Goal: Task Accomplishment & Management: Complete application form

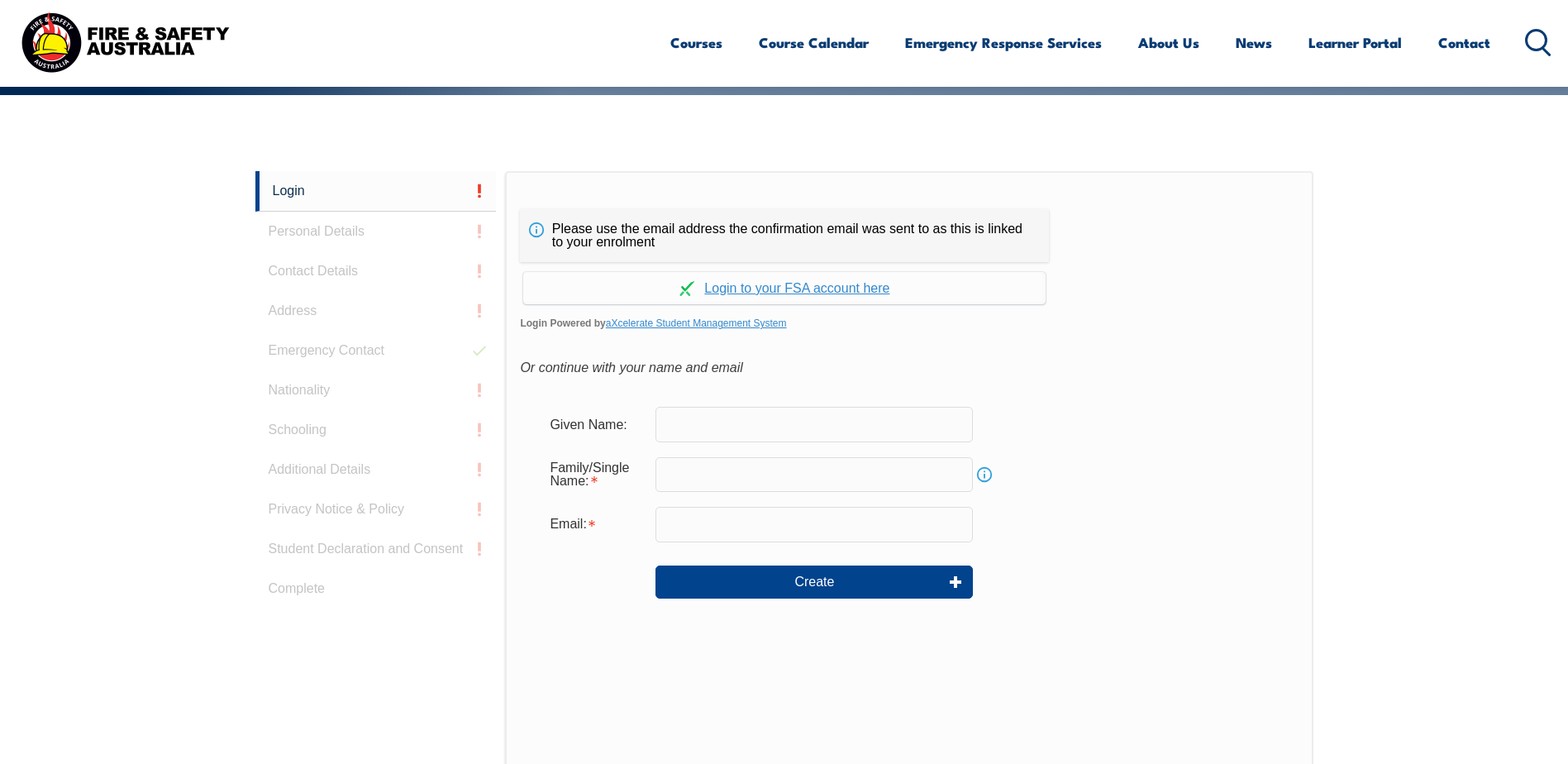
scroll to position [378, 0]
click at [698, 425] on input "text" at bounding box center [814, 425] width 317 height 35
type input "[PERSON_NAME]"
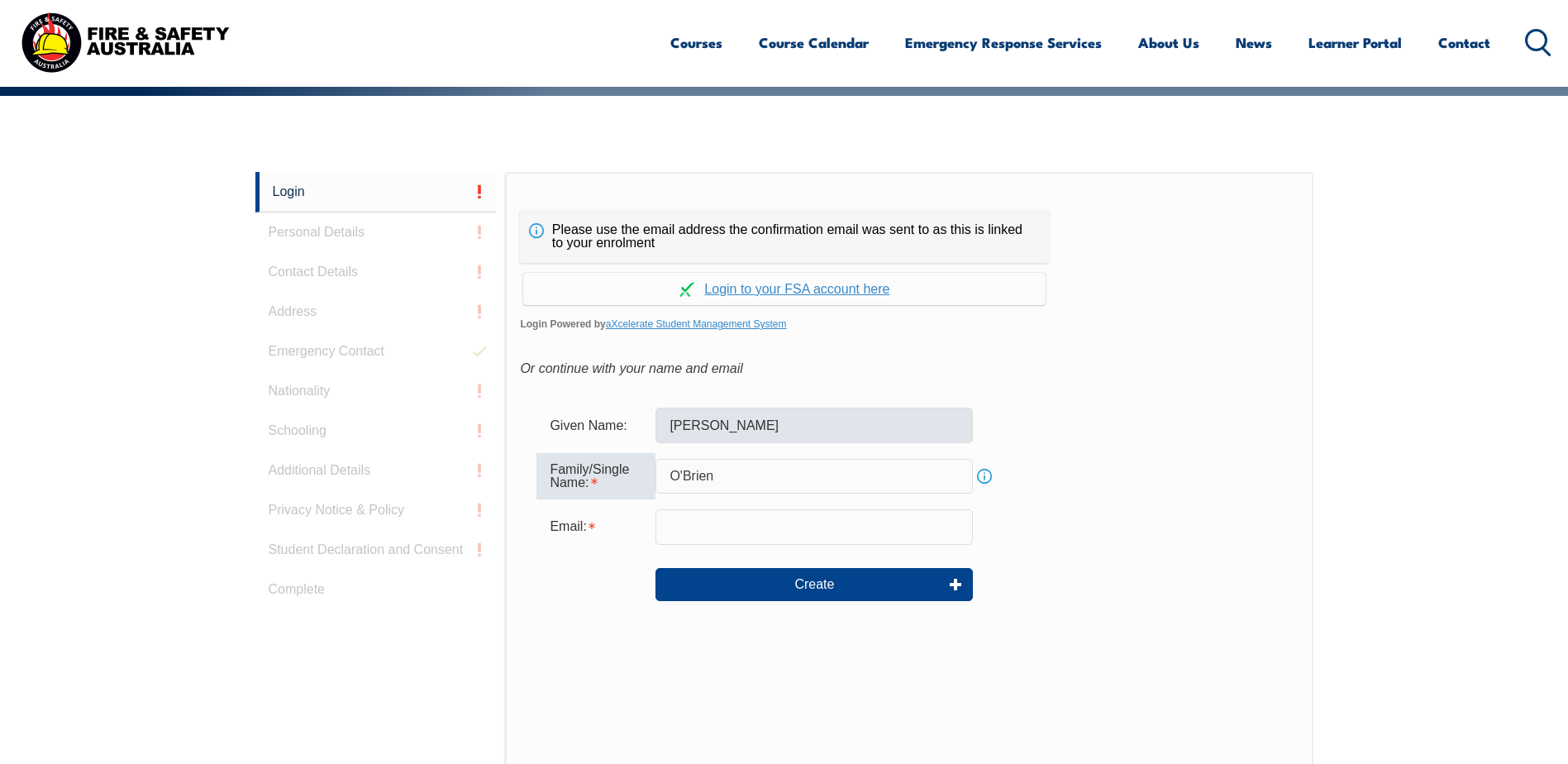
type input "O'Brien"
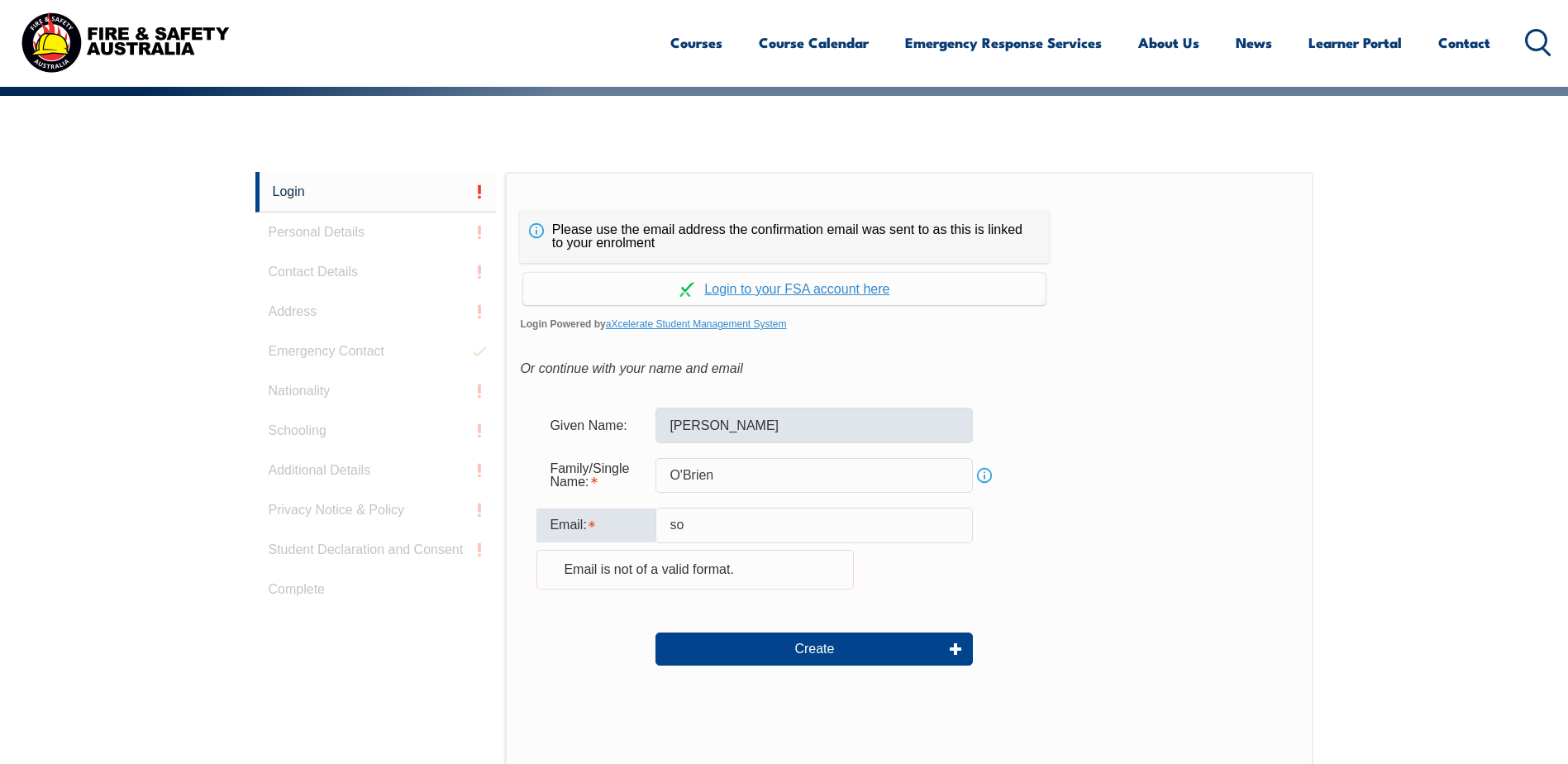
type input "[EMAIL_ADDRESS][DOMAIN_NAME]"
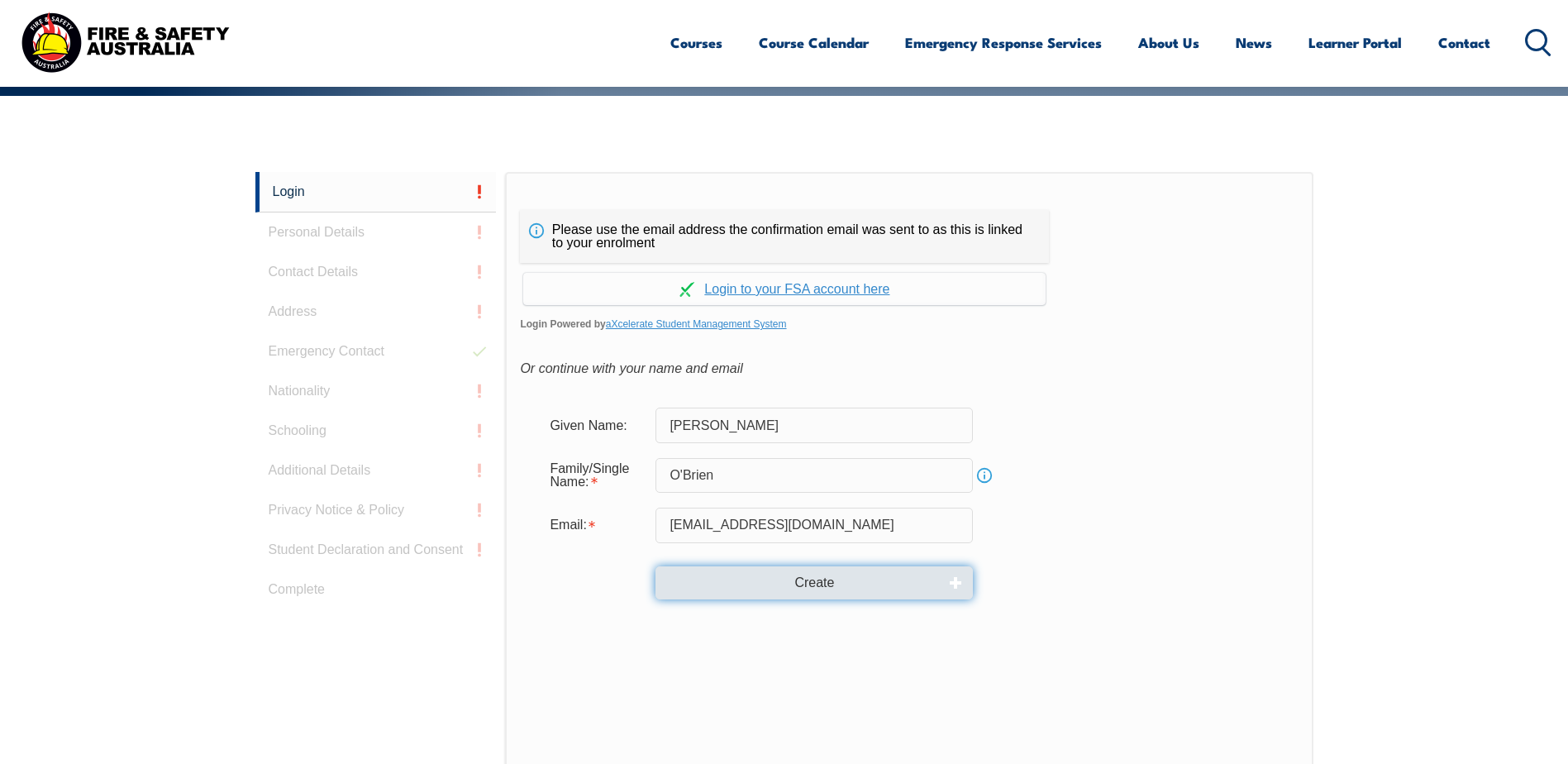
click at [785, 584] on button "Create" at bounding box center [814, 582] width 317 height 33
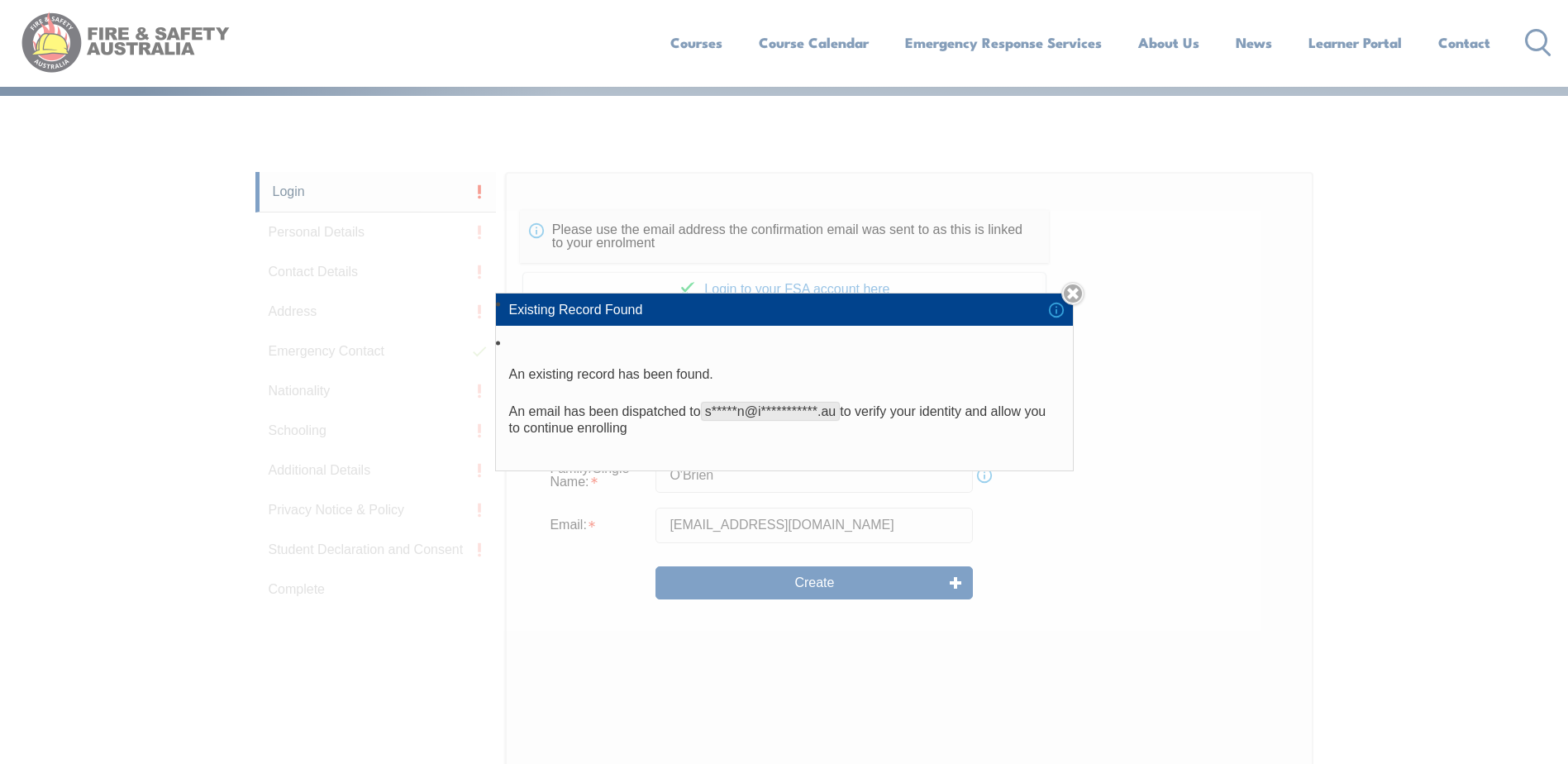
click at [600, 589] on div "**********" at bounding box center [784, 382] width 1568 height 764
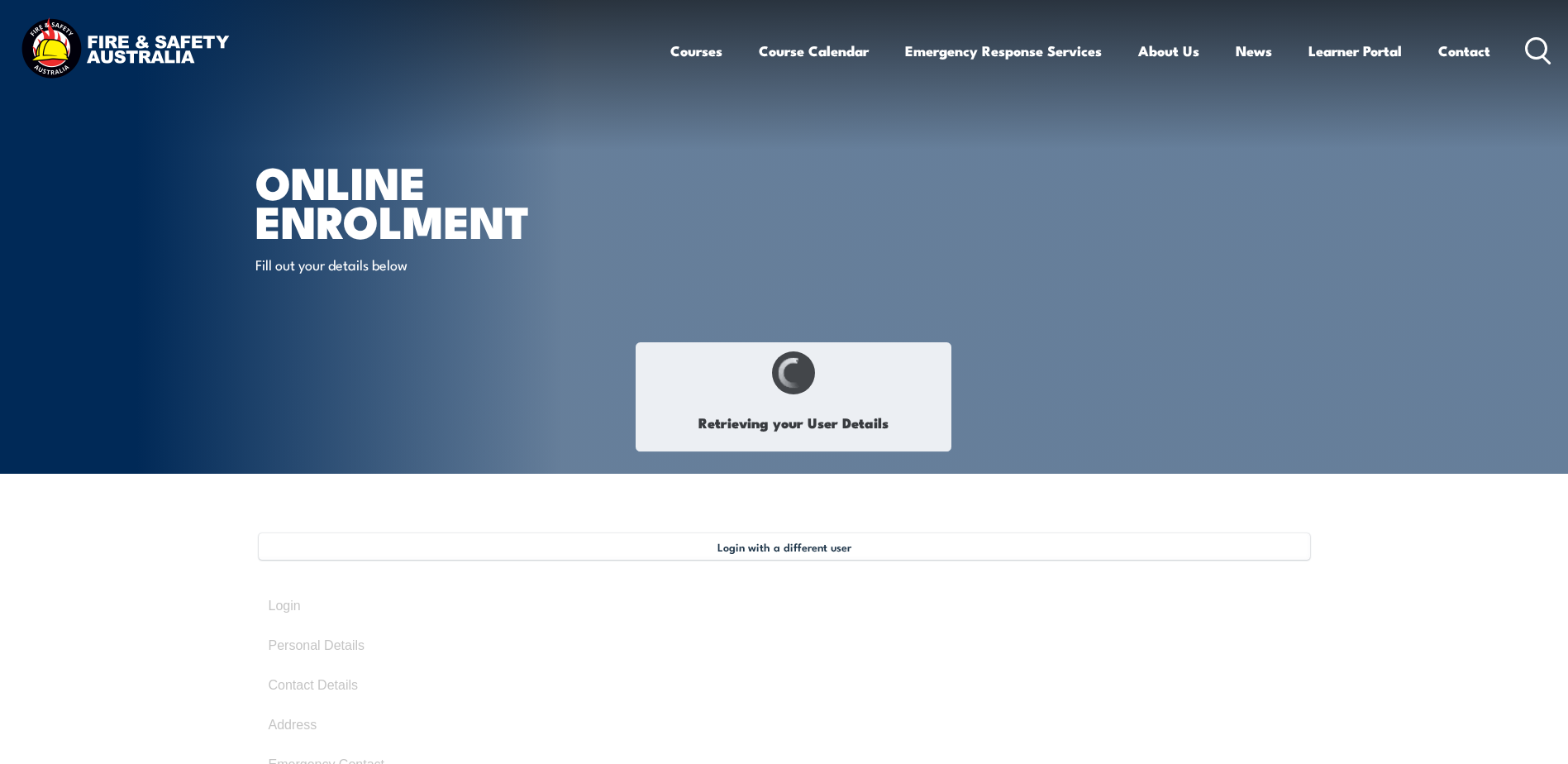
type input "[PERSON_NAME]"
type input "O'Brien"
type input "[DATE]"
type input "WZ6S9AU8HT"
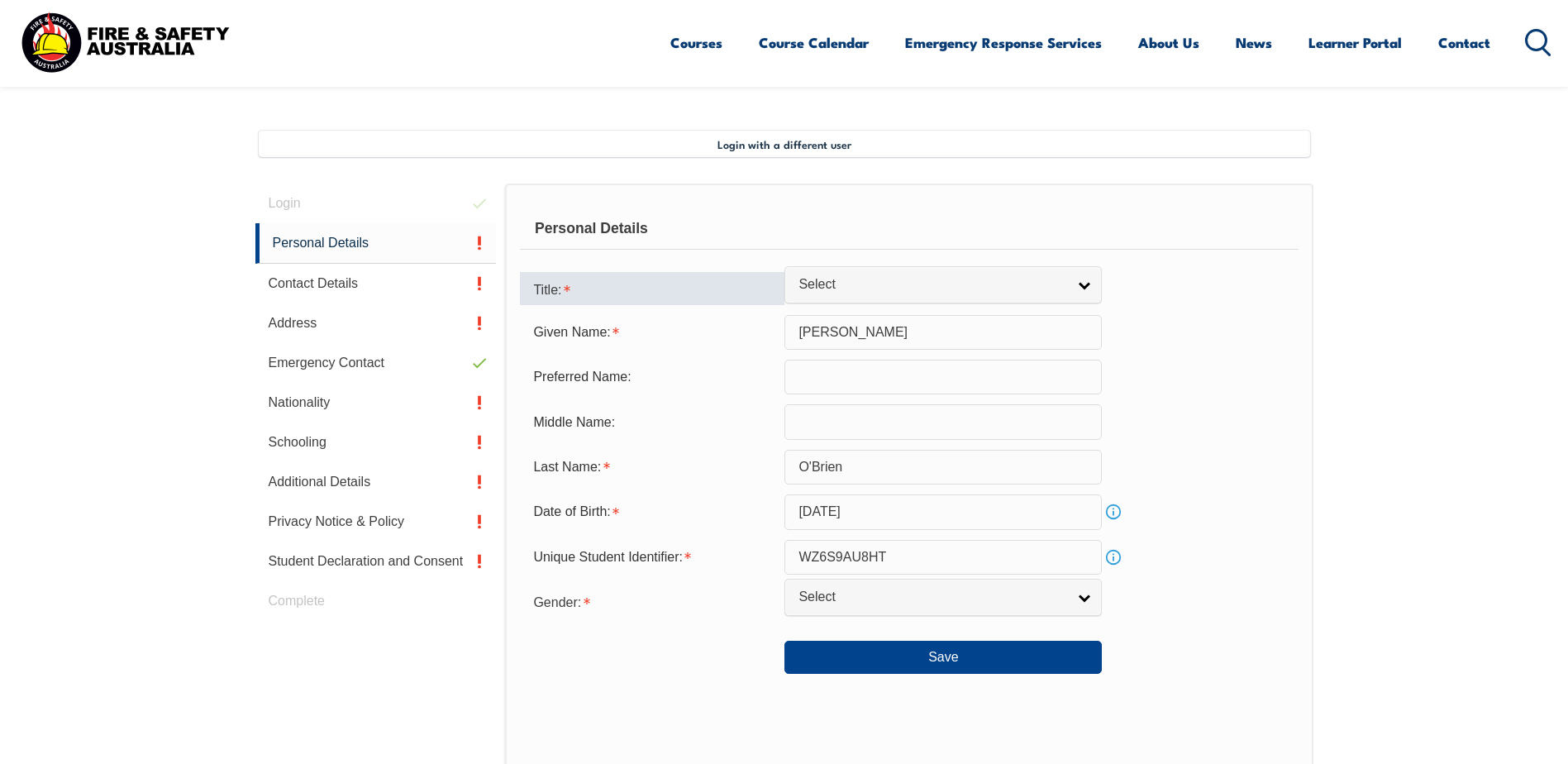
scroll to position [450, 0]
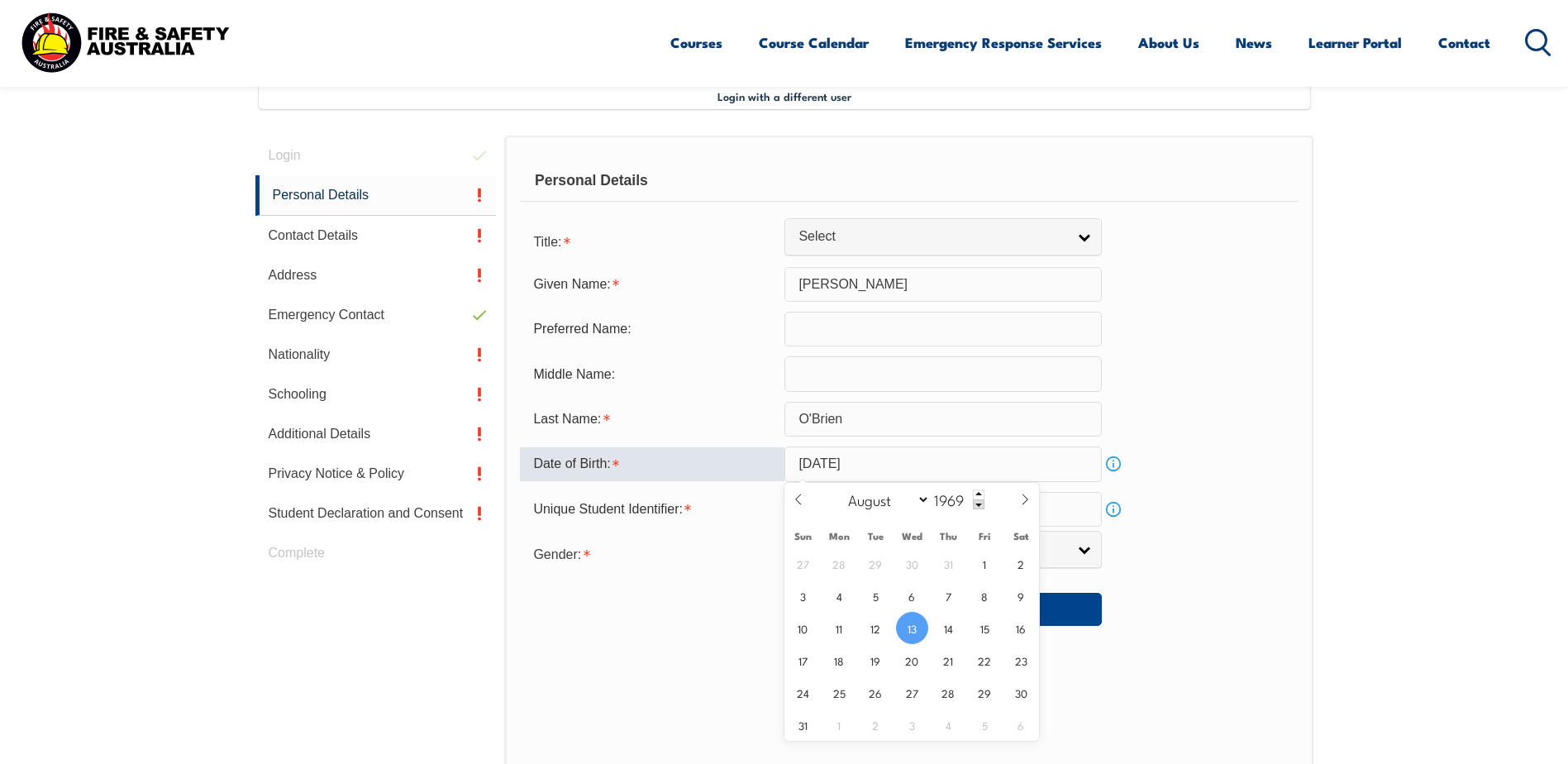
click at [923, 459] on input "[DATE]" at bounding box center [943, 464] width 317 height 35
click at [911, 466] on input "[DATE]" at bounding box center [943, 464] width 317 height 35
click at [890, 460] on input "[DATE]" at bounding box center [943, 464] width 317 height 35
drag, startPoint x: 890, startPoint y: 463, endPoint x: 903, endPoint y: 467, distance: 13.6
click at [903, 467] on input "[DATE]" at bounding box center [943, 464] width 317 height 35
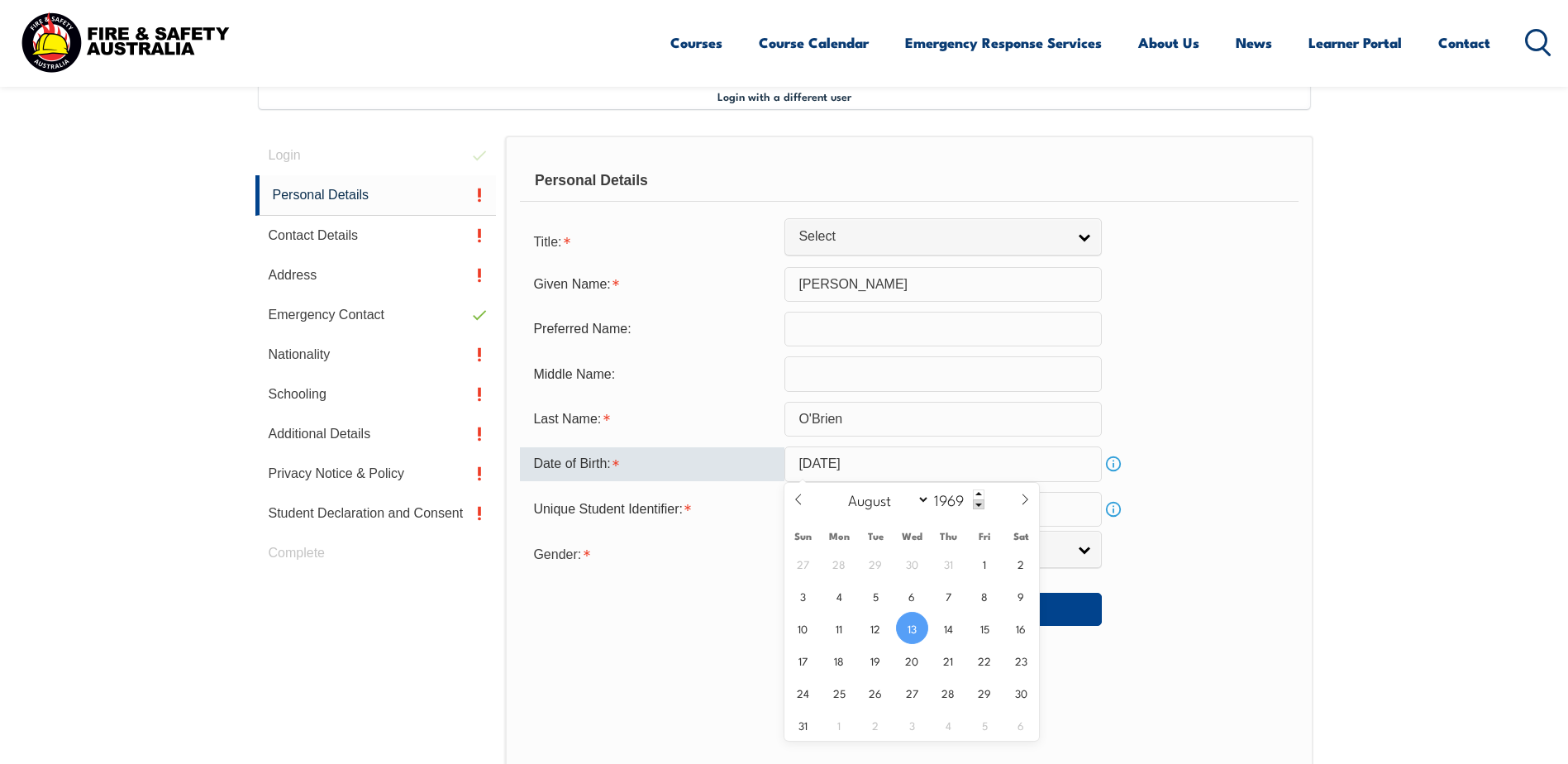
click at [1204, 573] on form "Title: Mr Mrs Ms [PERSON_NAME] Other Select Given Name: [PERSON_NAME] Preferred…" at bounding box center [909, 425] width 778 height 402
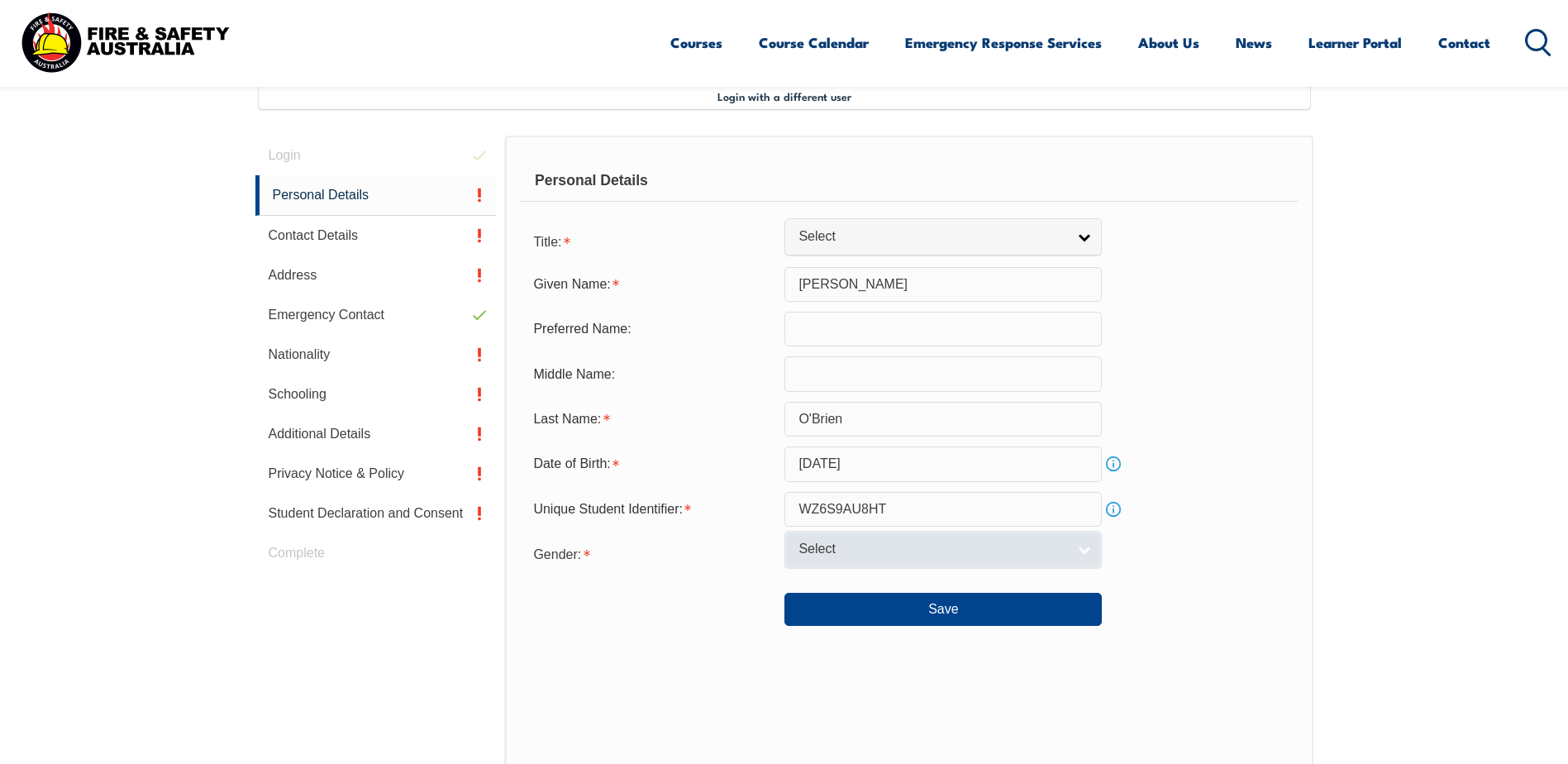
click at [937, 546] on span "Select" at bounding box center [933, 549] width 268 height 17
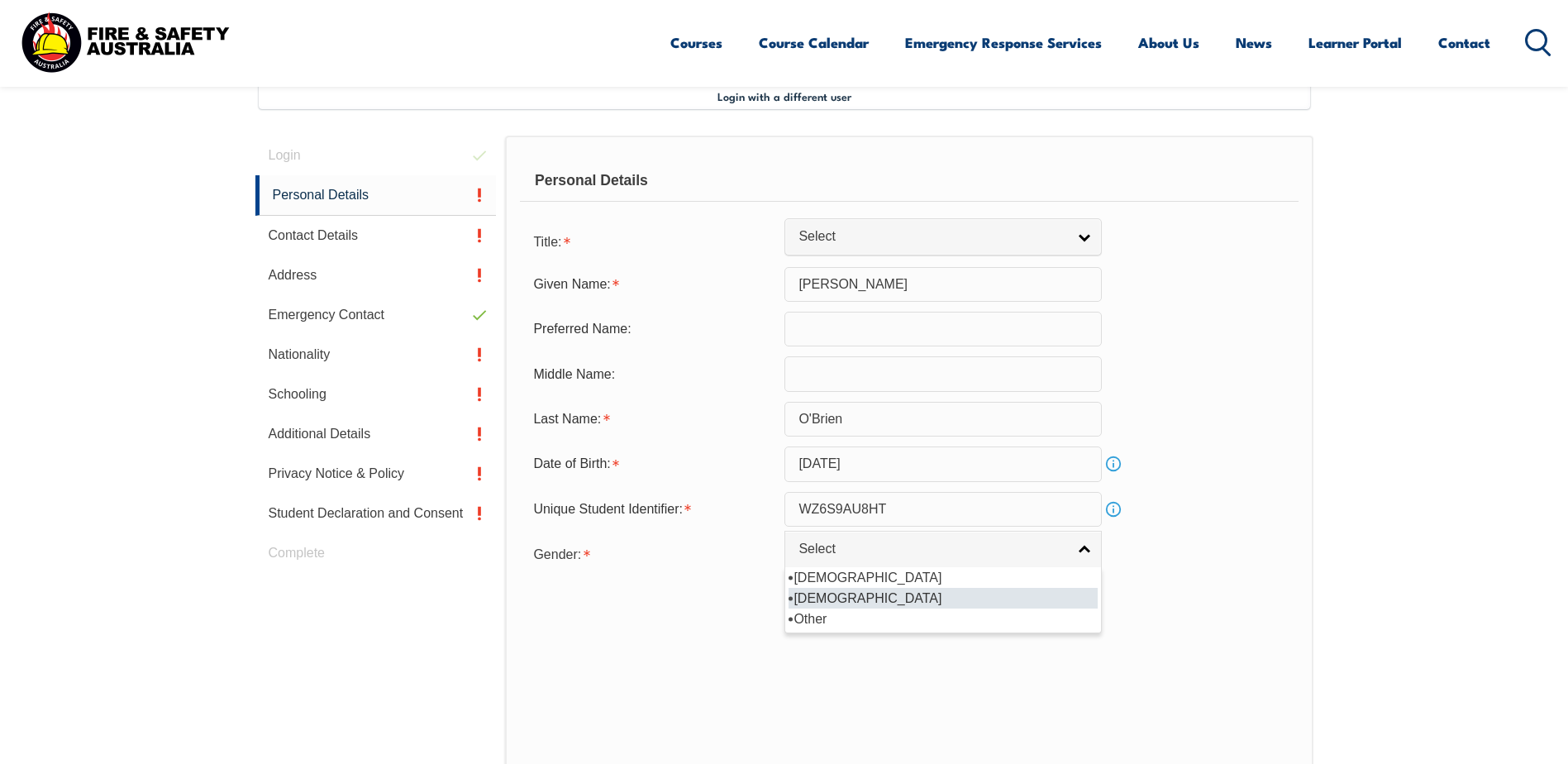
click at [835, 602] on li "[DEMOGRAPHIC_DATA]" at bounding box center [943, 598] width 310 height 20
select select "F"
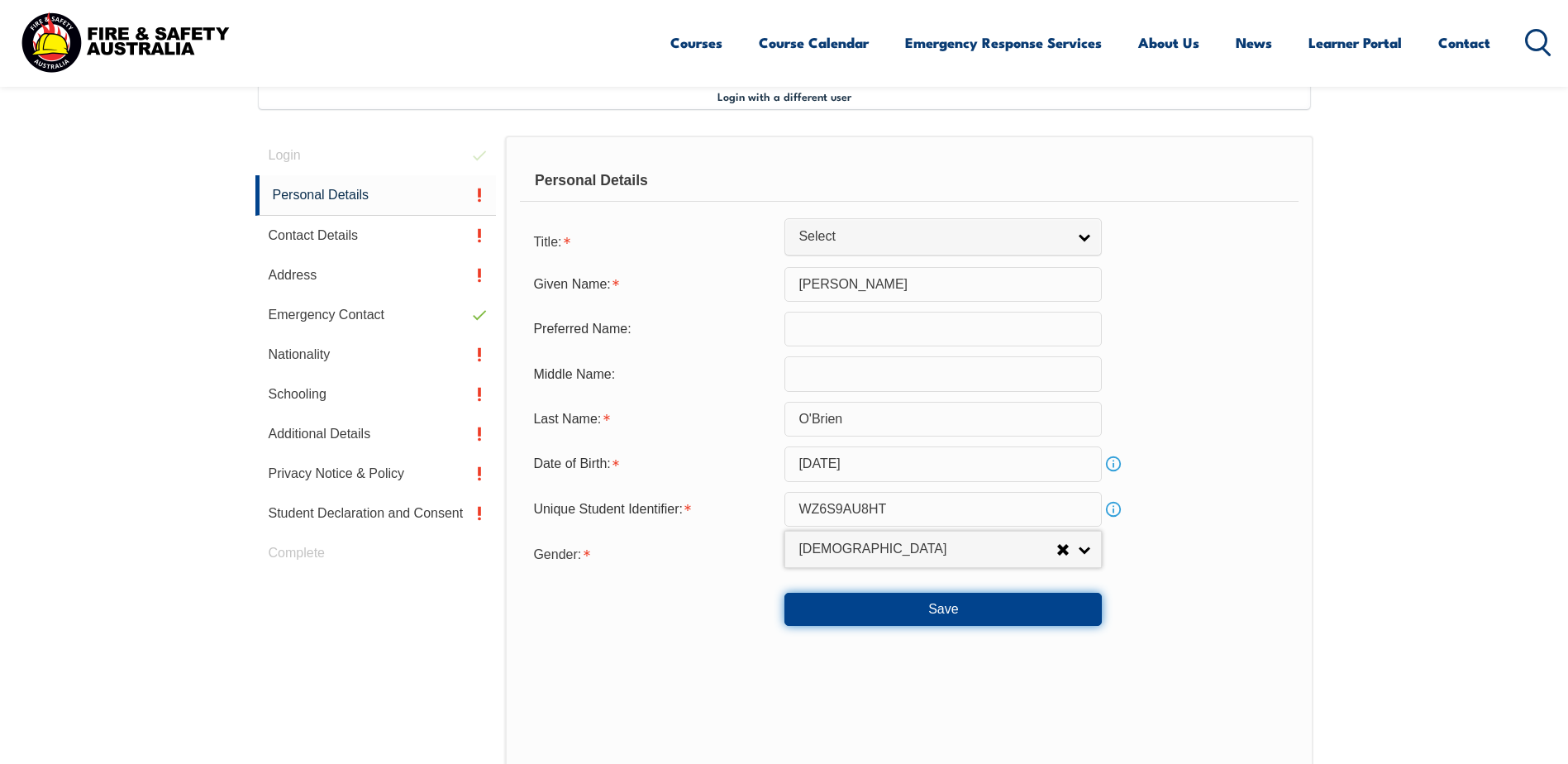
click at [893, 619] on button "Save" at bounding box center [943, 609] width 317 height 33
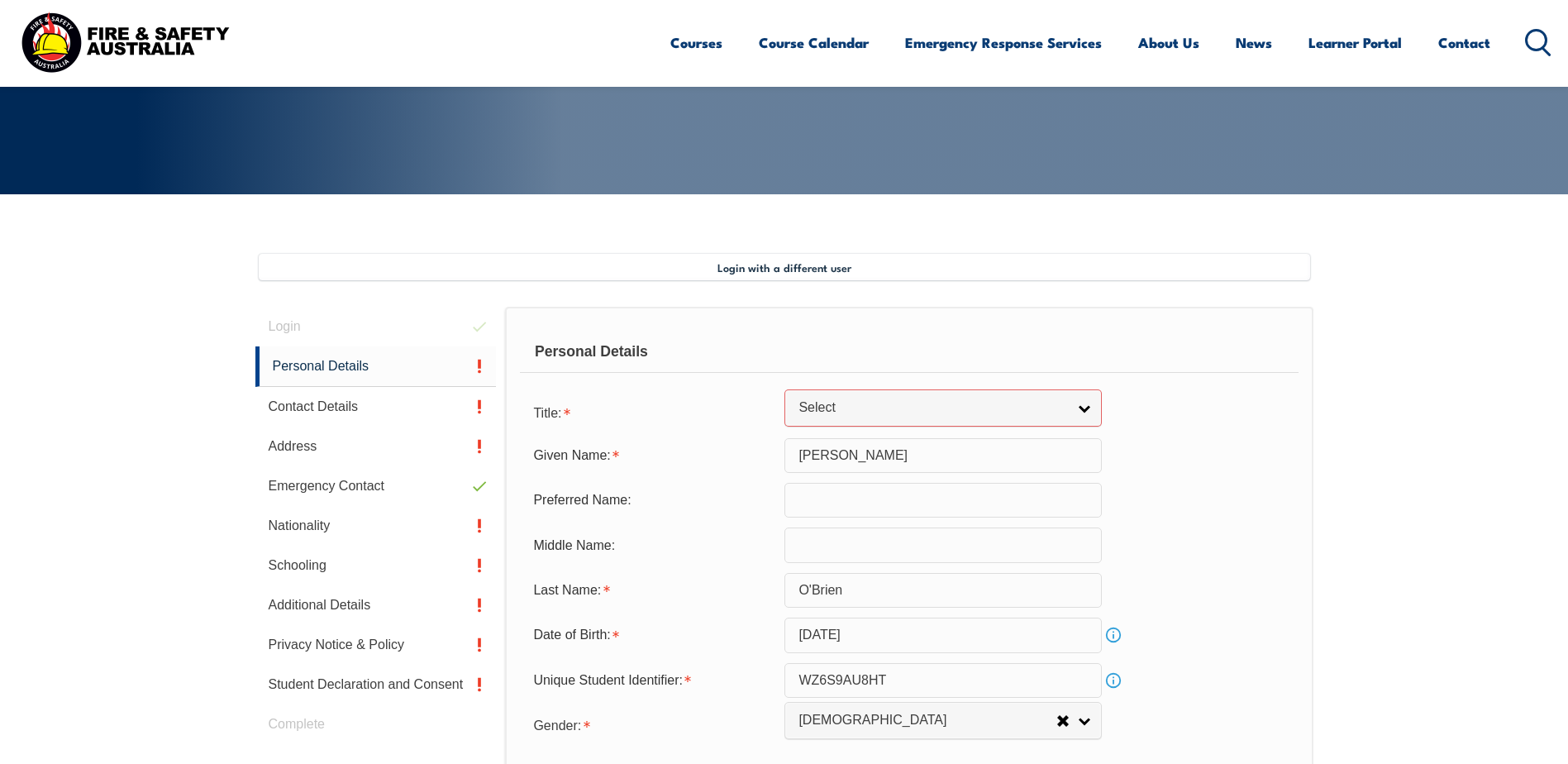
scroll to position [254, 0]
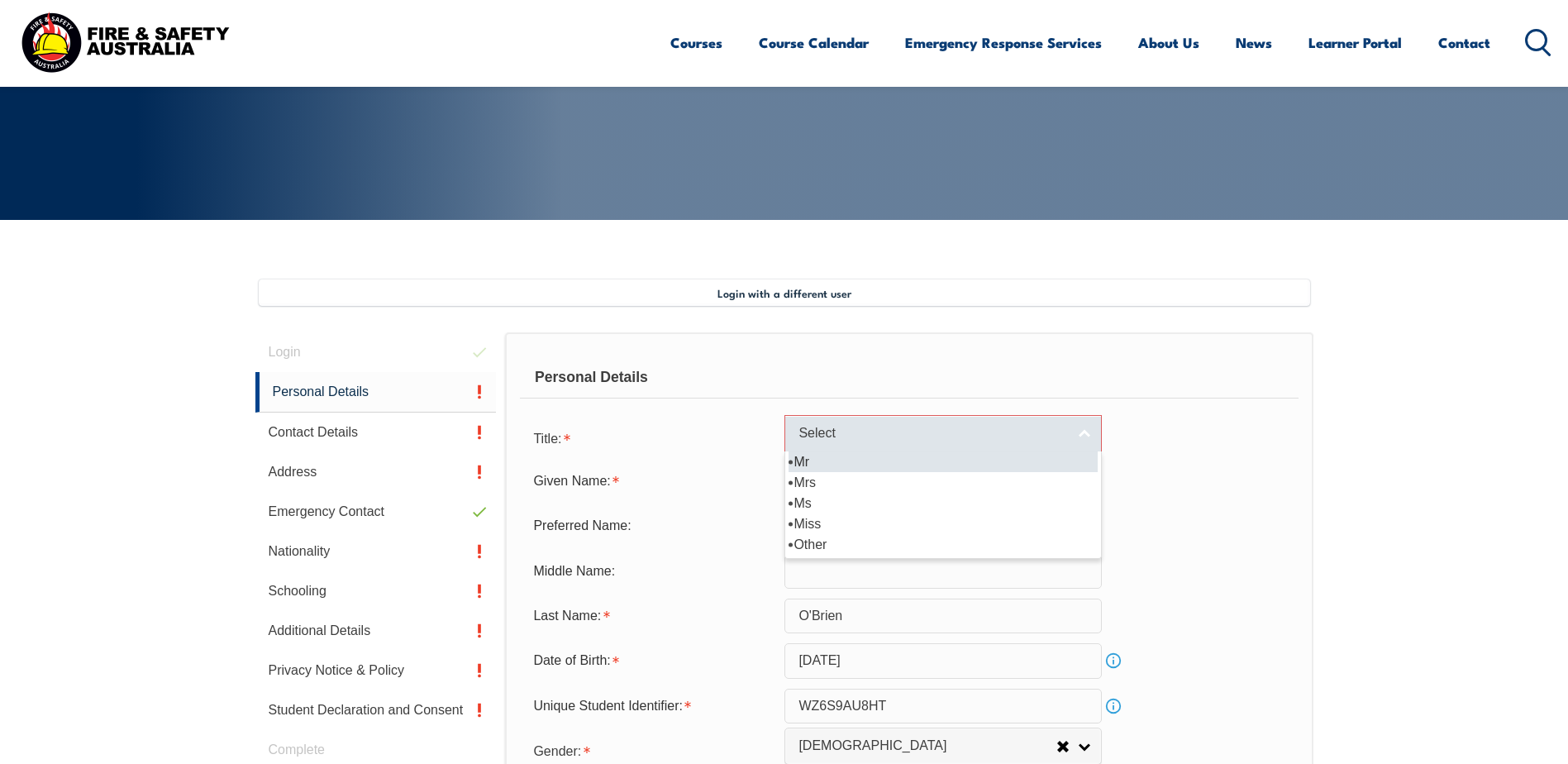
click at [1073, 425] on link "Select" at bounding box center [943, 434] width 317 height 38
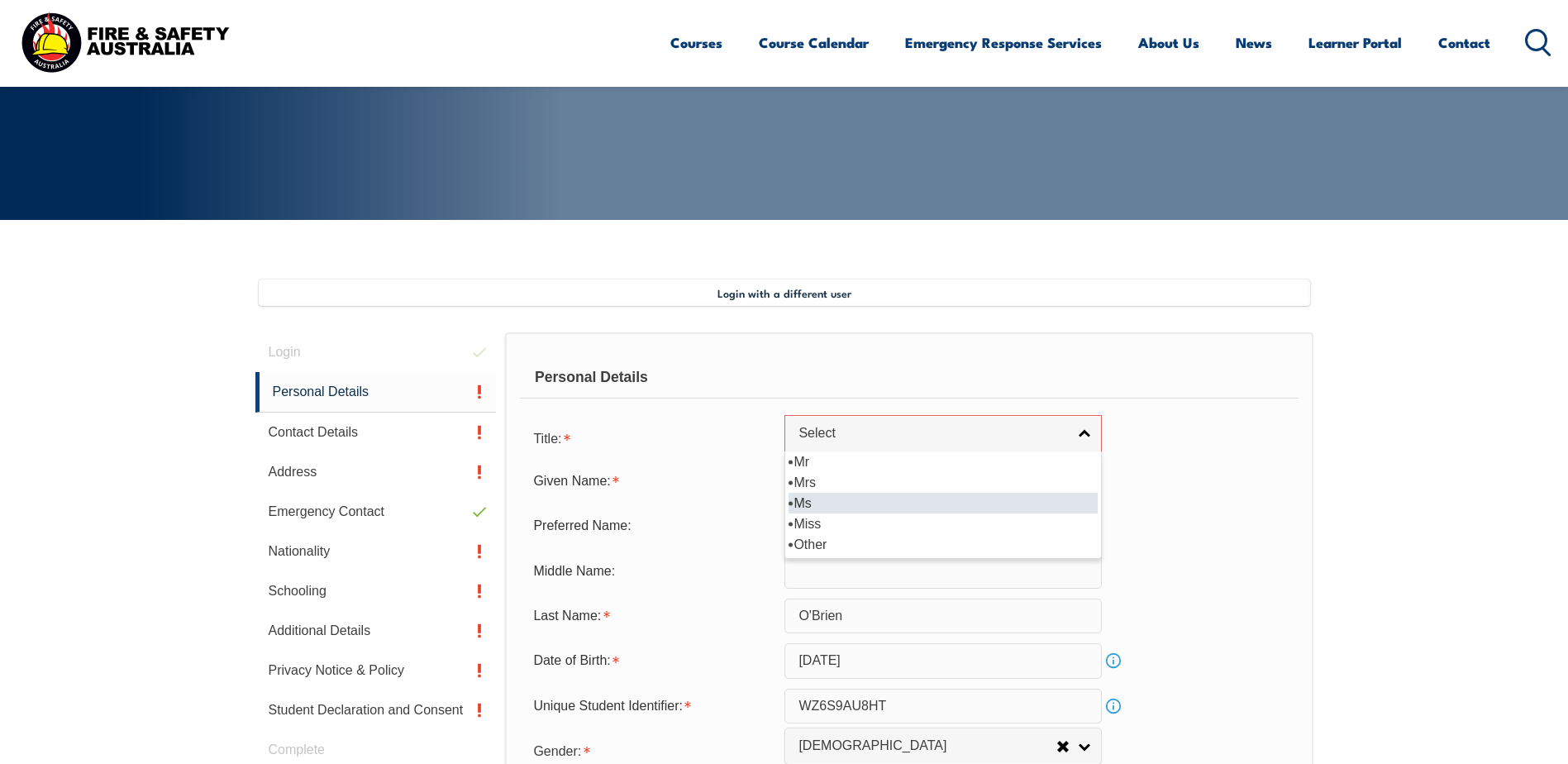
click at [902, 498] on li "Ms" at bounding box center [943, 503] width 310 height 20
select select "Ms"
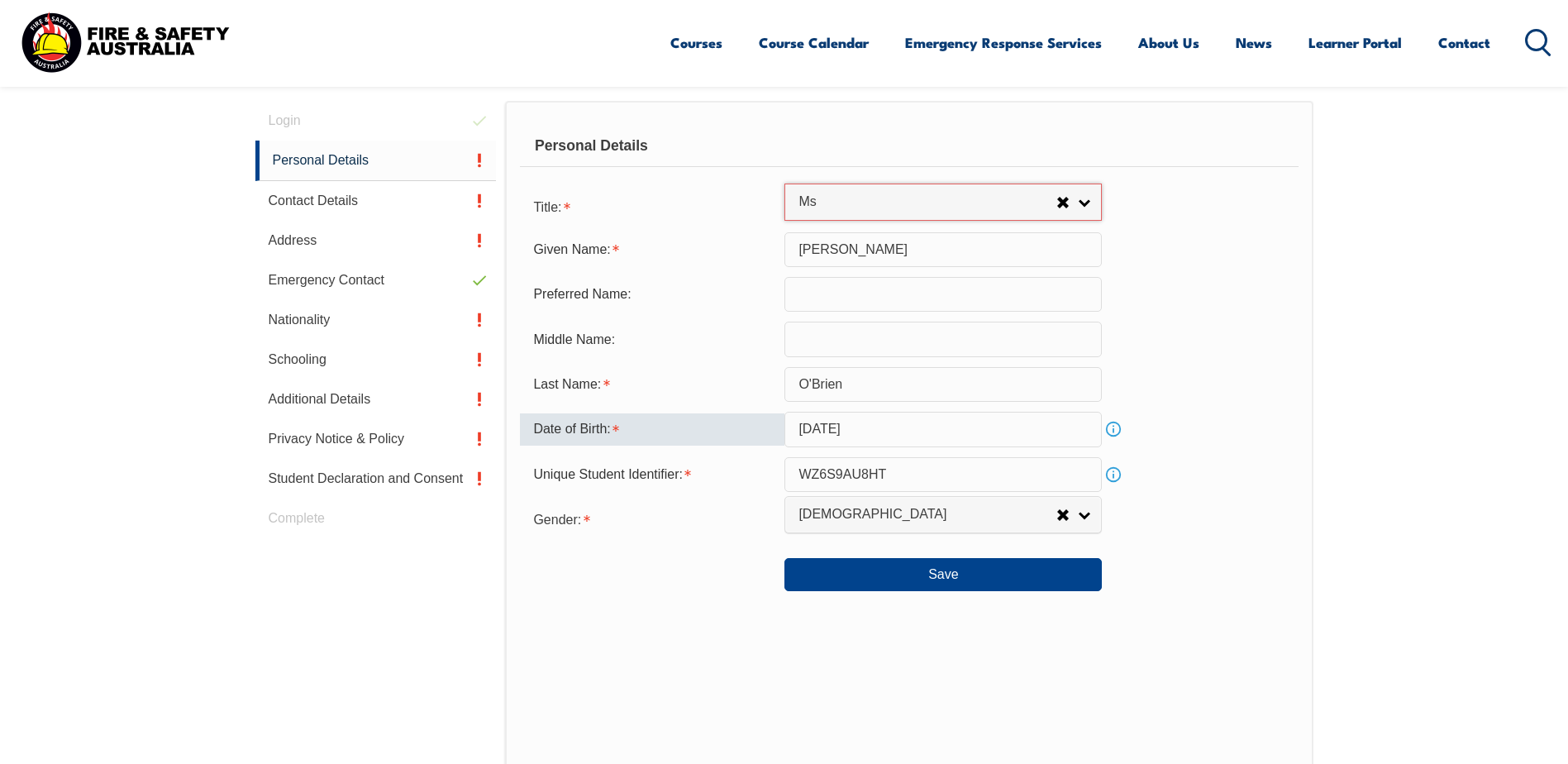
scroll to position [584, 0]
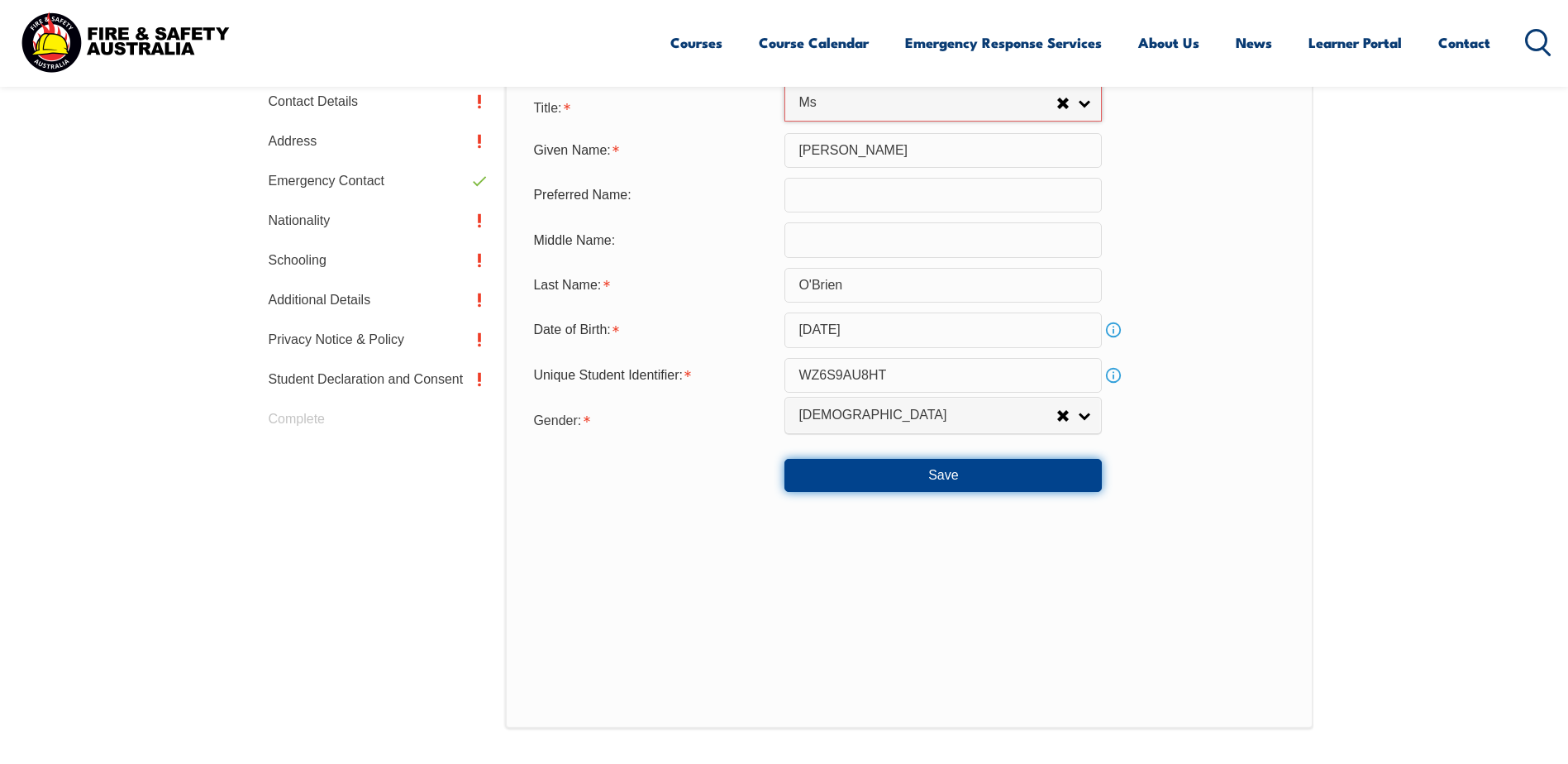
click at [823, 483] on button "Save" at bounding box center [943, 475] width 317 height 33
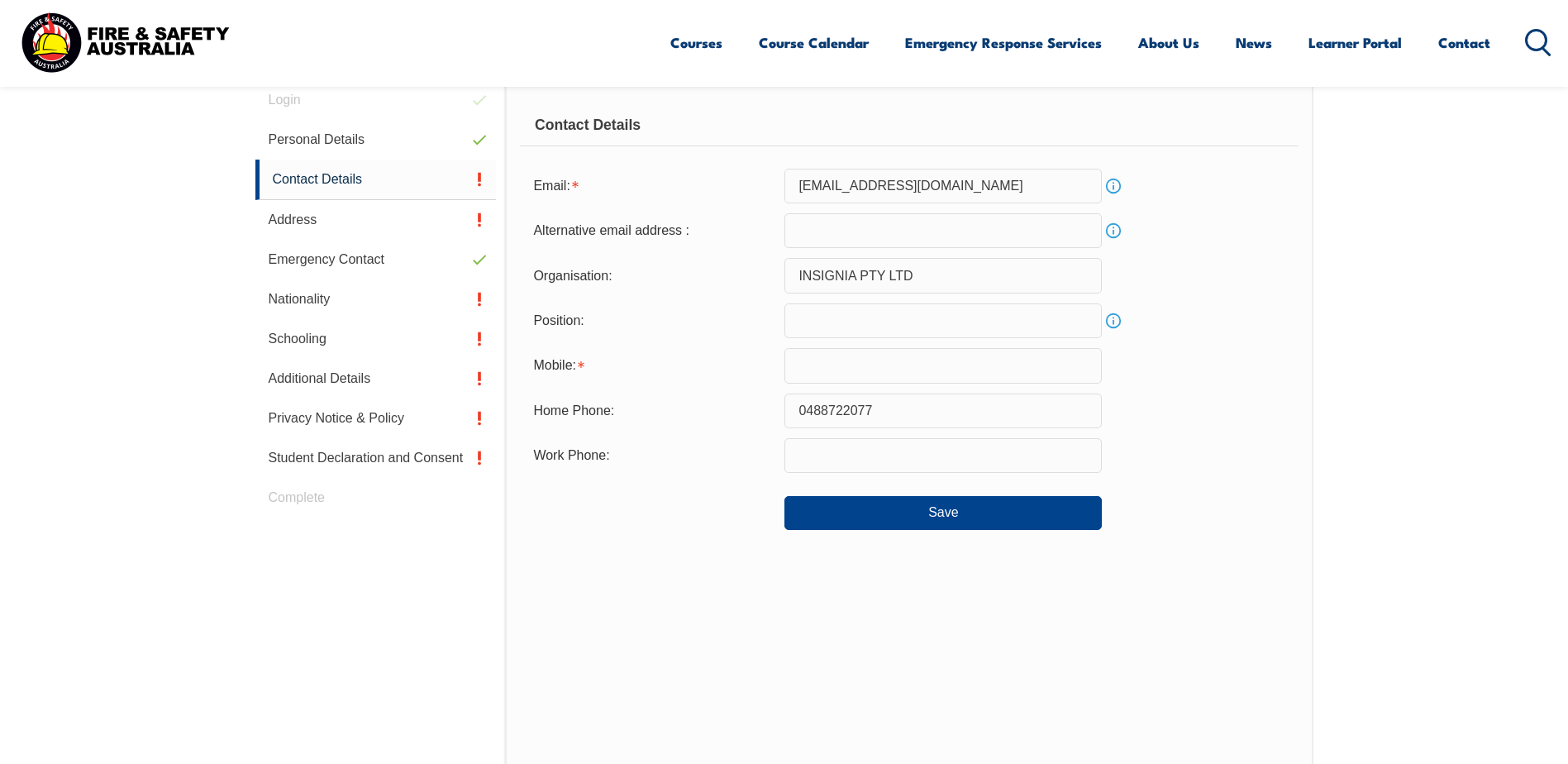
scroll to position [450, 0]
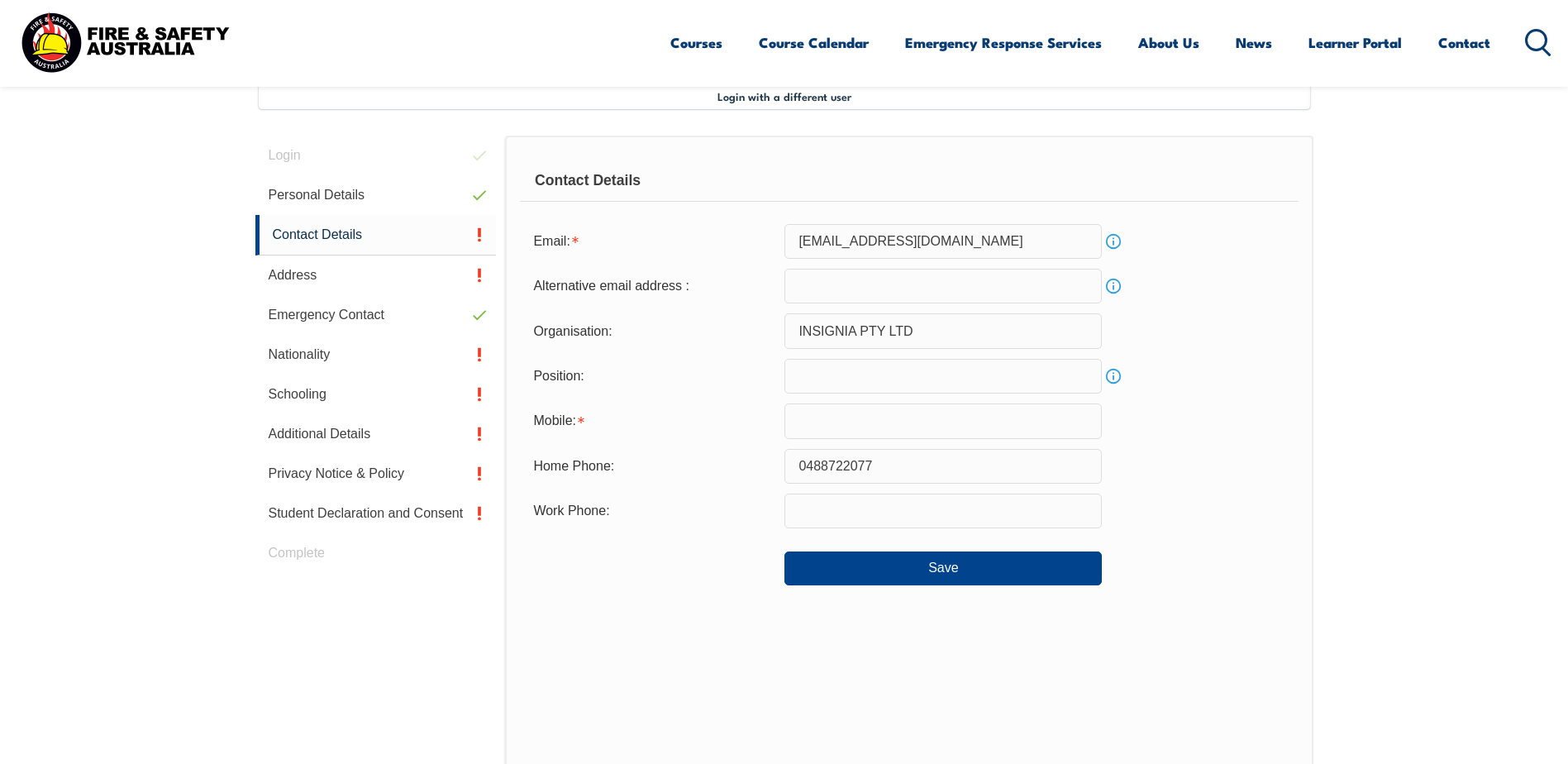
click at [867, 415] on input "text" at bounding box center [943, 420] width 317 height 35
type input "0493059757"
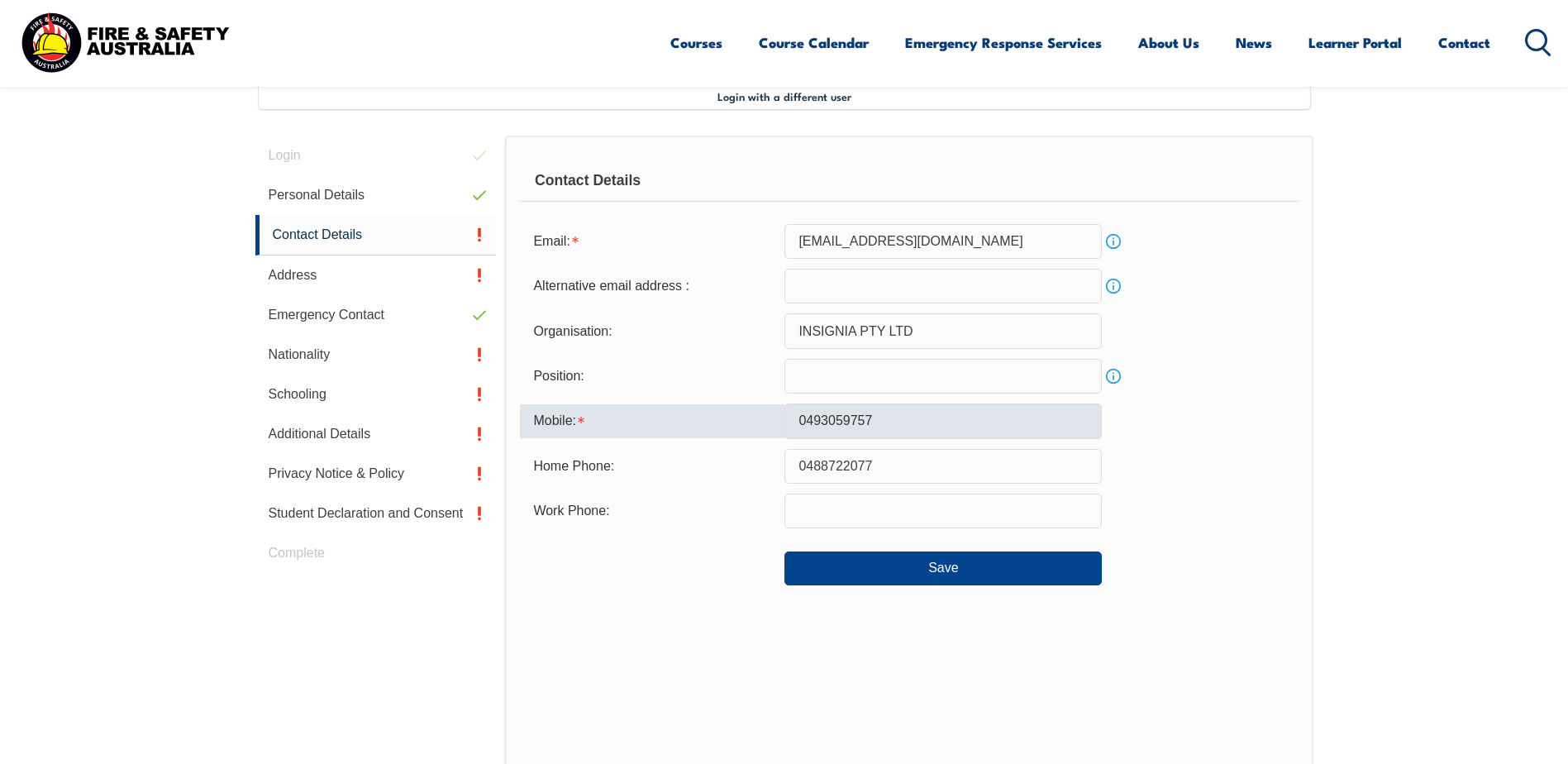
type input "[EMAIL_ADDRESS][DOMAIN_NAME]"
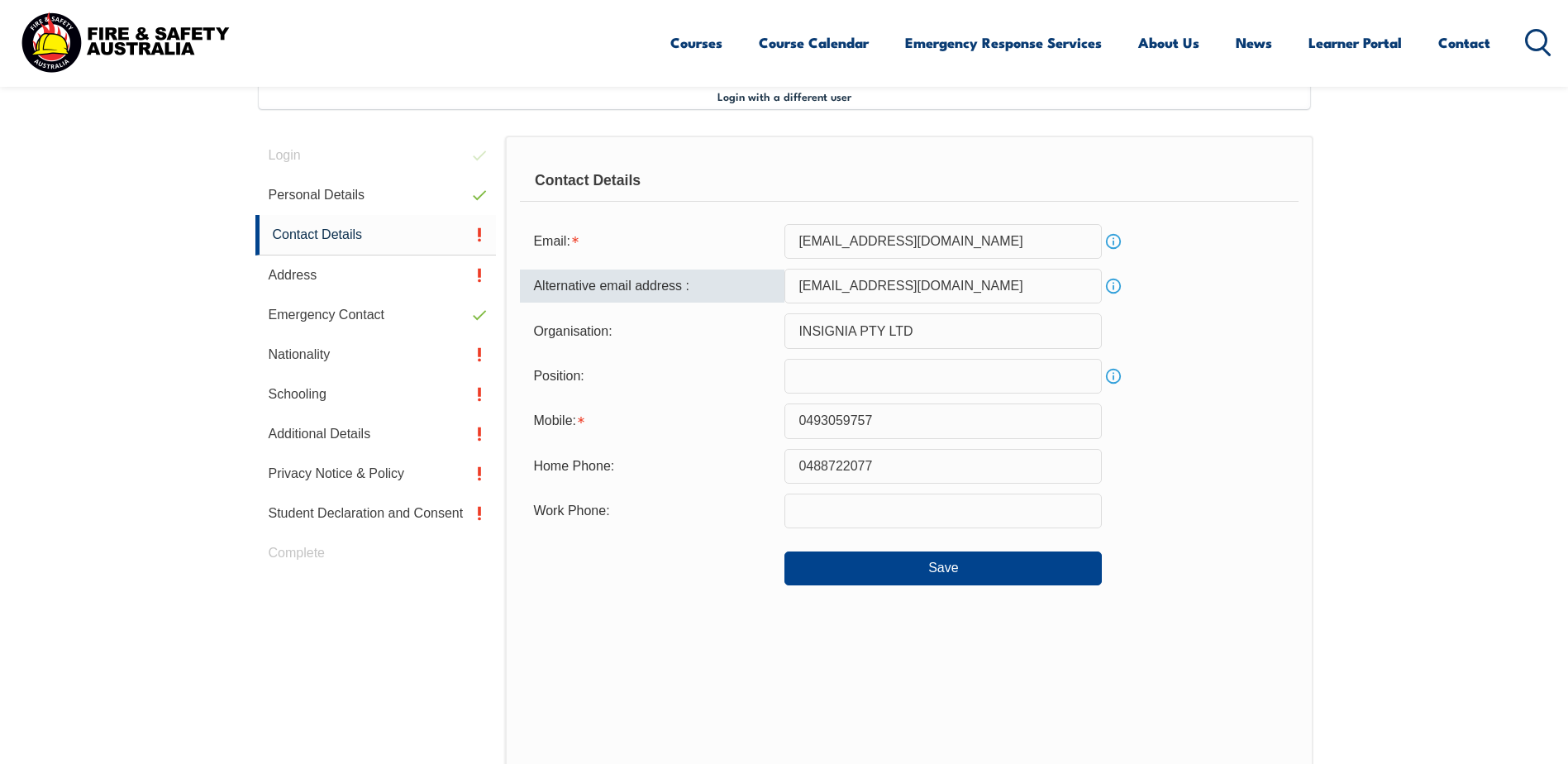
click at [904, 296] on input "[EMAIL_ADDRESS][DOMAIN_NAME]" at bounding box center [943, 286] width 317 height 35
click at [685, 694] on div "Contact Details Email: [EMAIL_ADDRESS][DOMAIN_NAME] Info Alternative email addr…" at bounding box center [908, 478] width 807 height 686
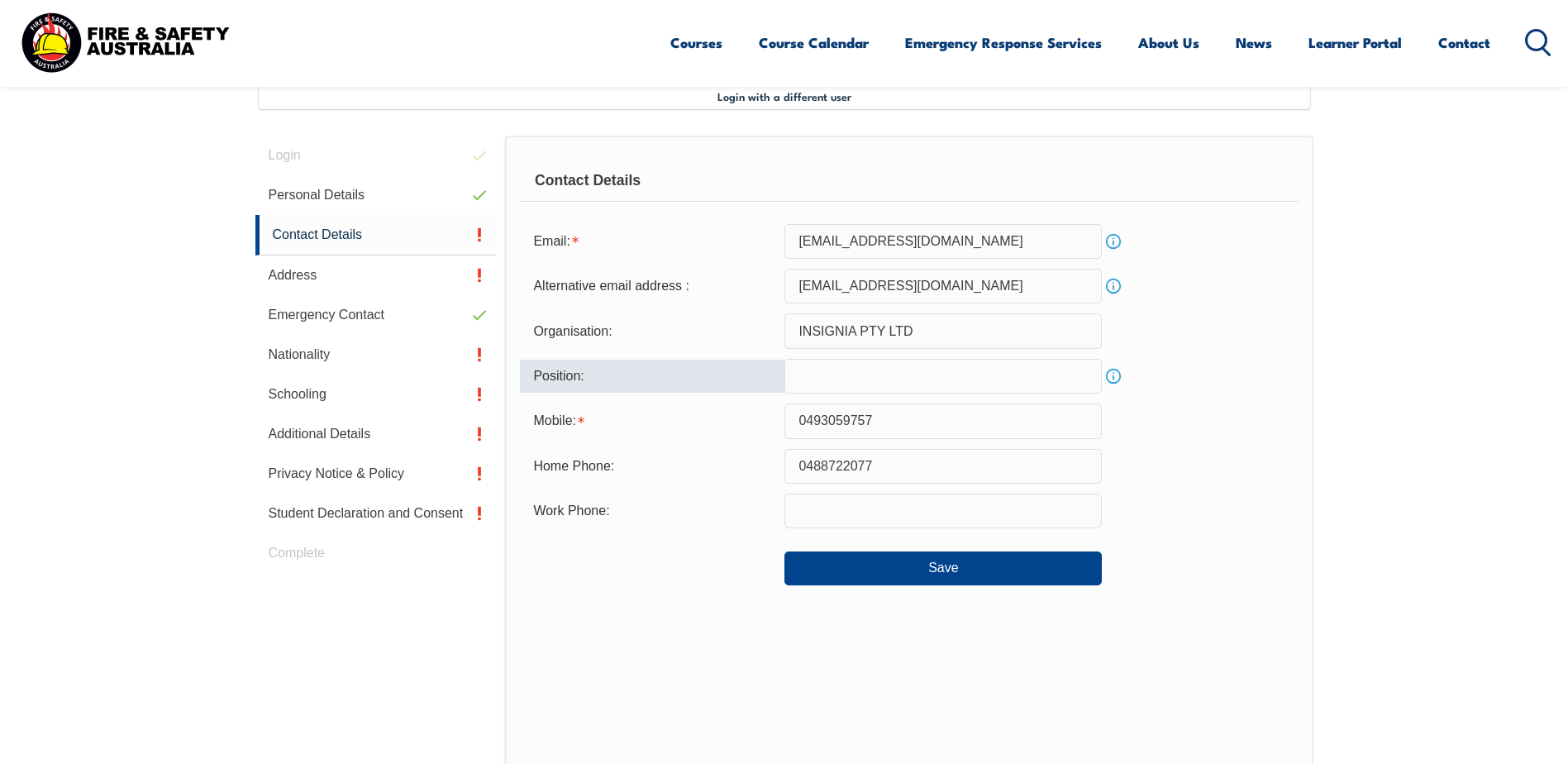
click at [935, 376] on input "text" at bounding box center [943, 376] width 317 height 35
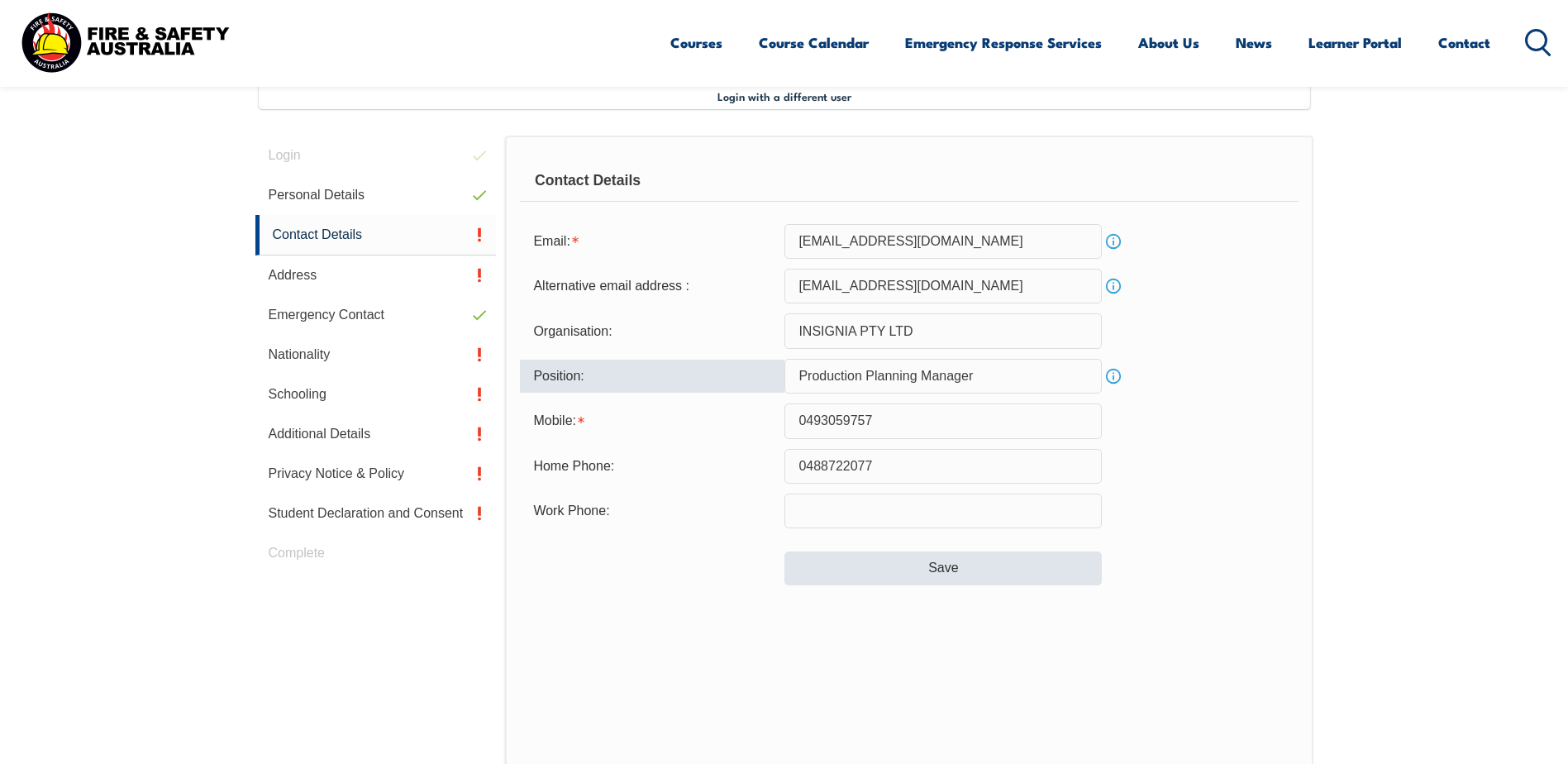
type input "Production Planning Manager"
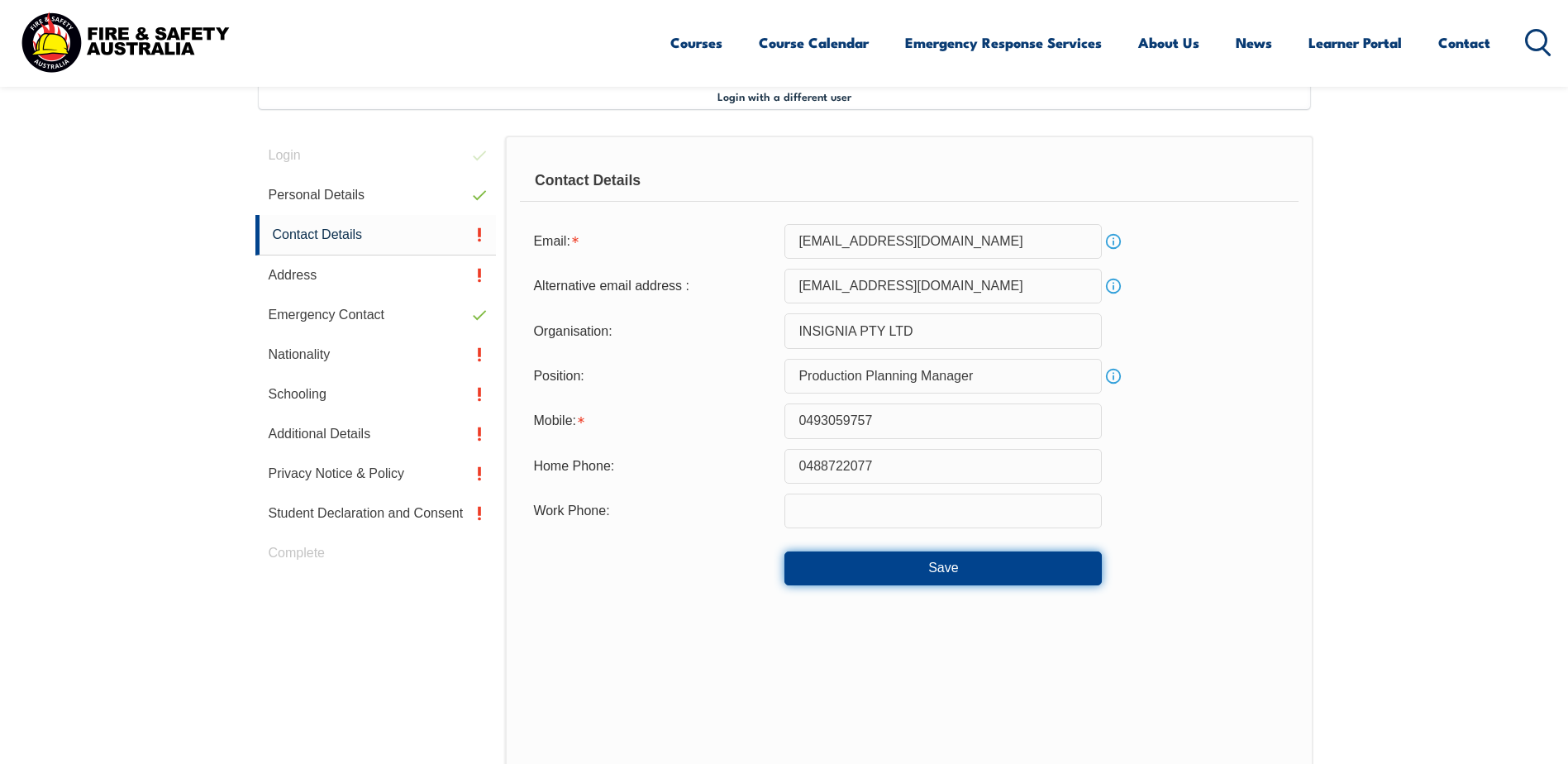
click at [862, 566] on button "Save" at bounding box center [943, 568] width 317 height 33
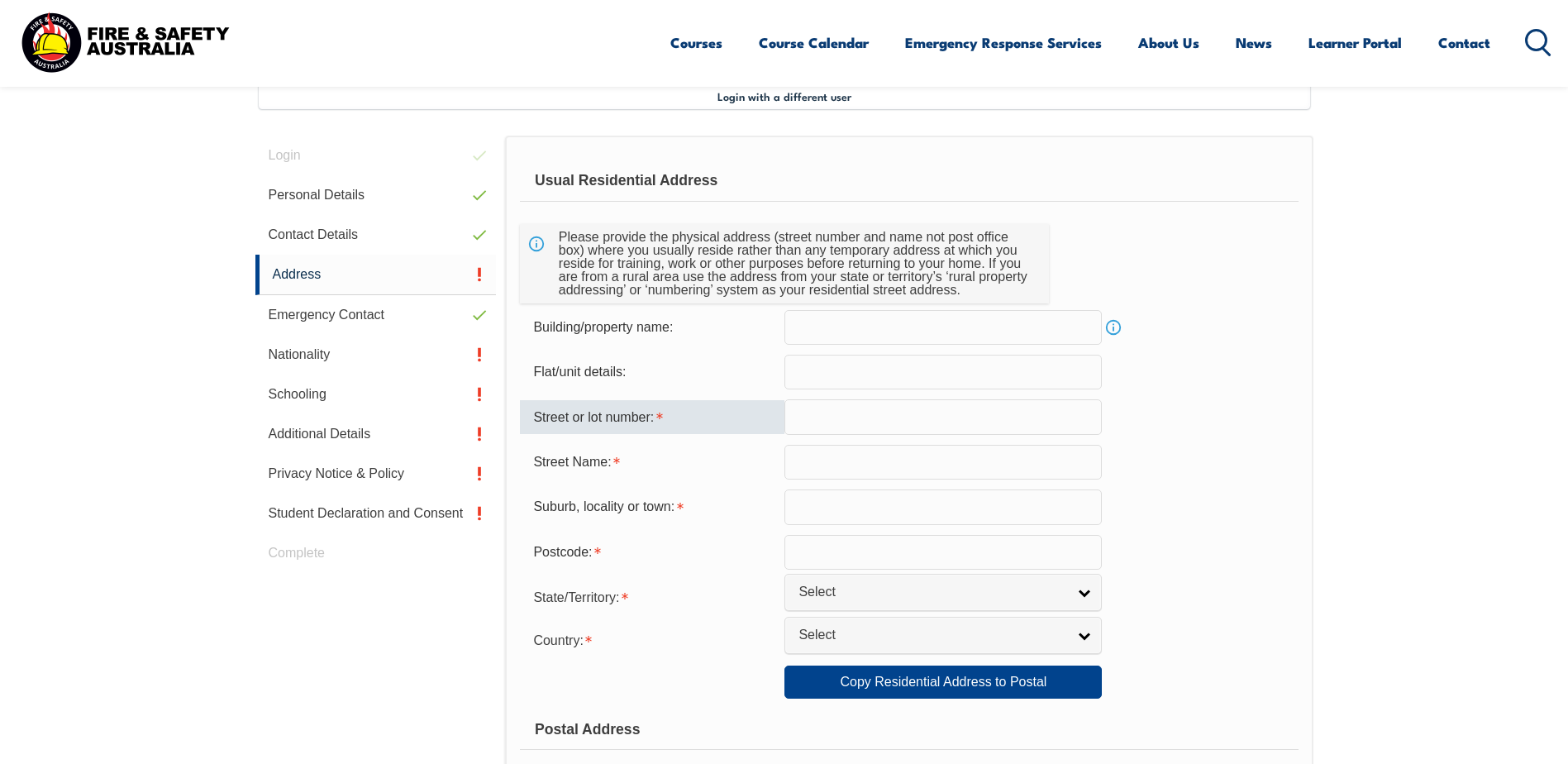
click at [836, 417] on input "text" at bounding box center [943, 416] width 317 height 35
type input "21"
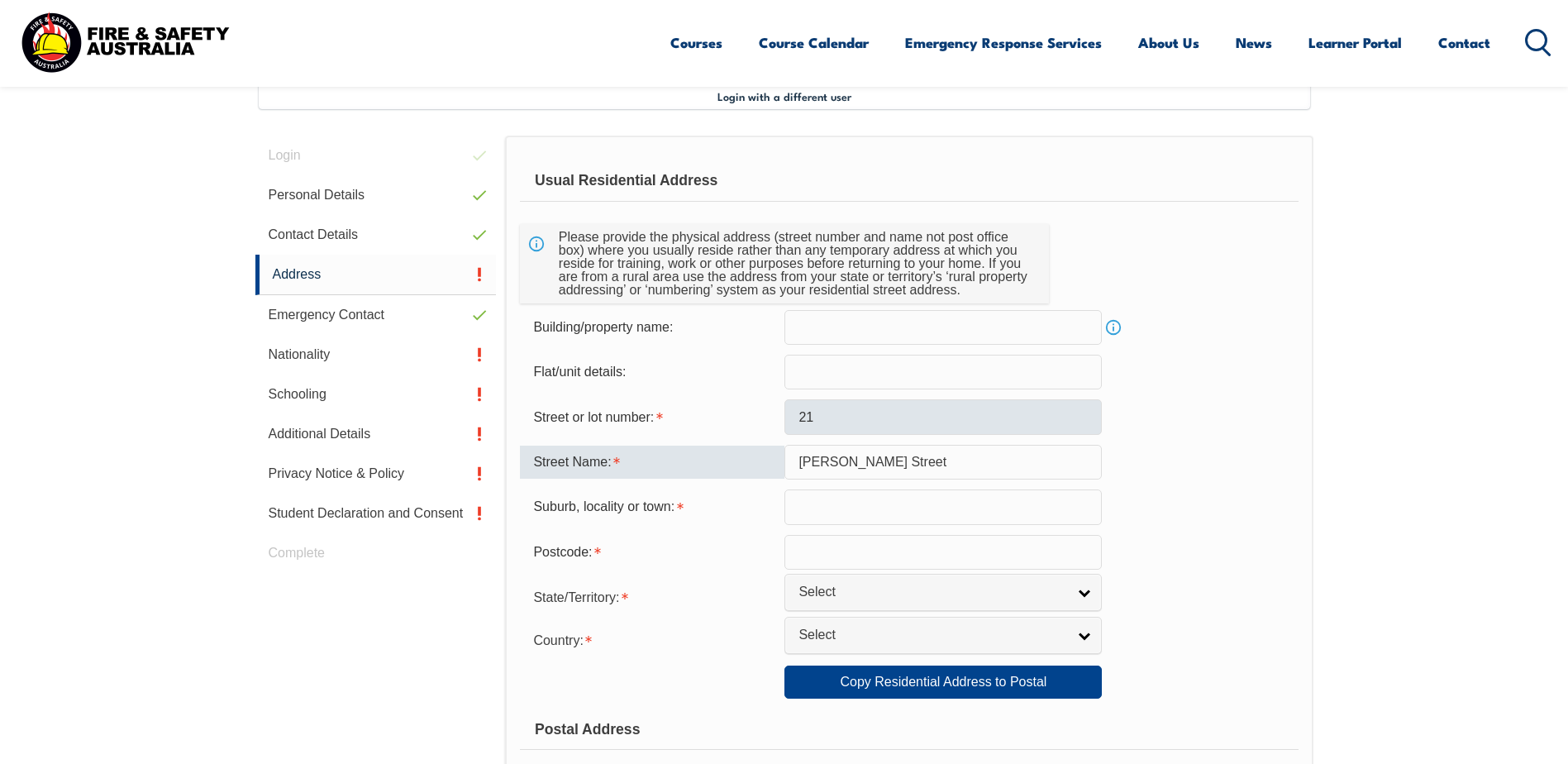
type input "[PERSON_NAME] Street"
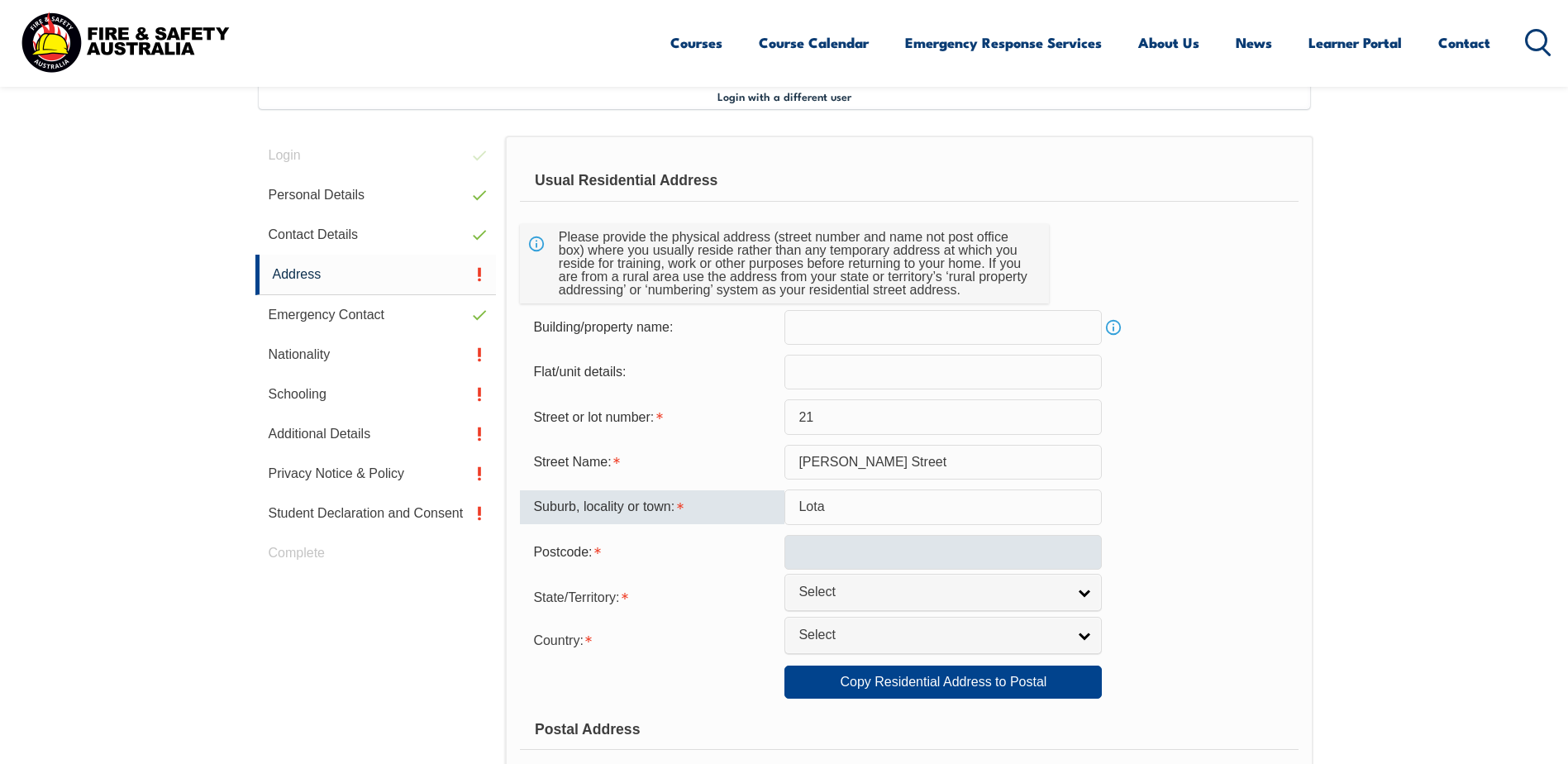
type input "Lota"
click at [834, 561] on input "text" at bounding box center [943, 552] width 317 height 35
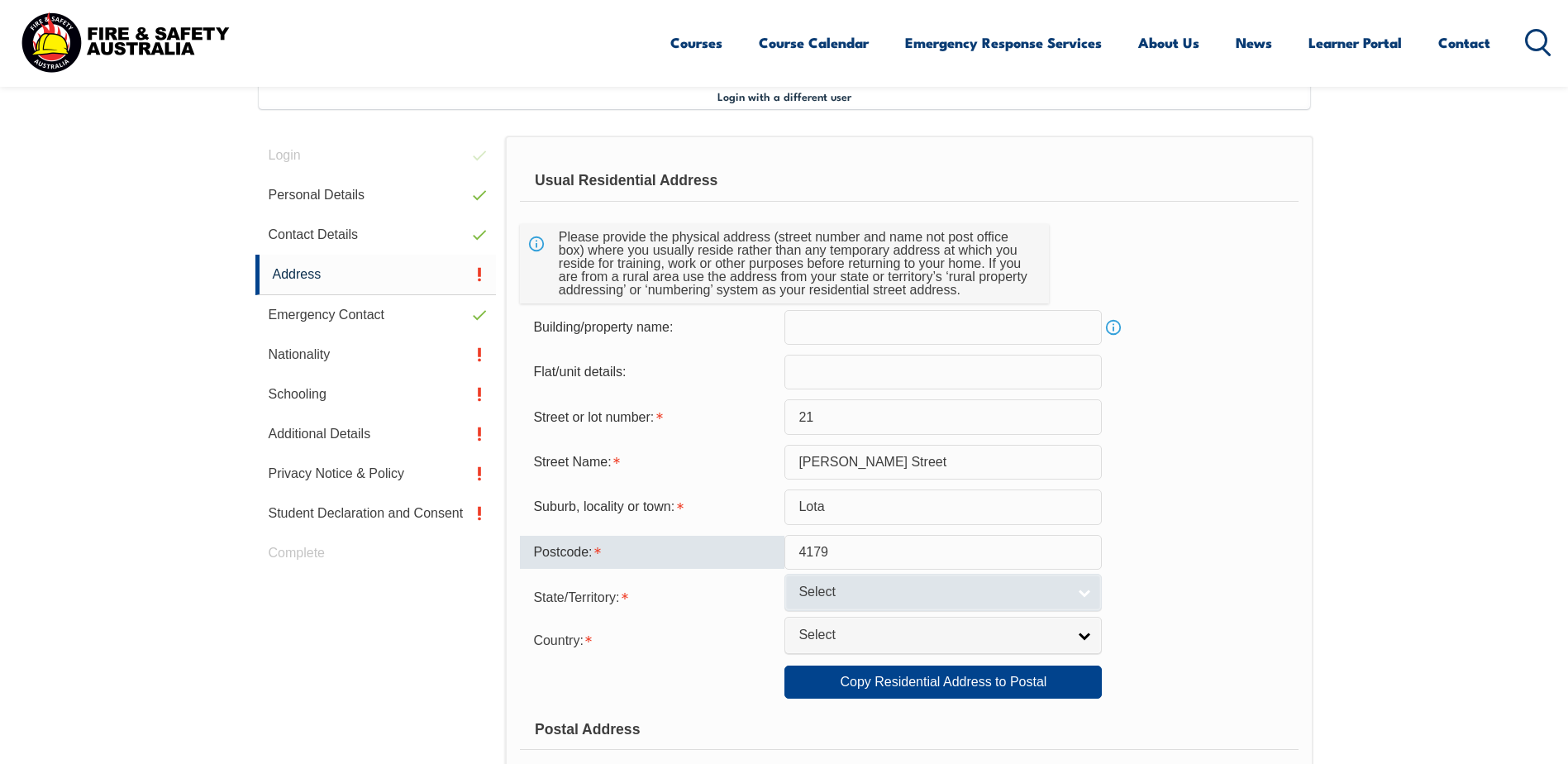
type input "4179"
click at [853, 590] on span "Select" at bounding box center [933, 593] width 268 height 17
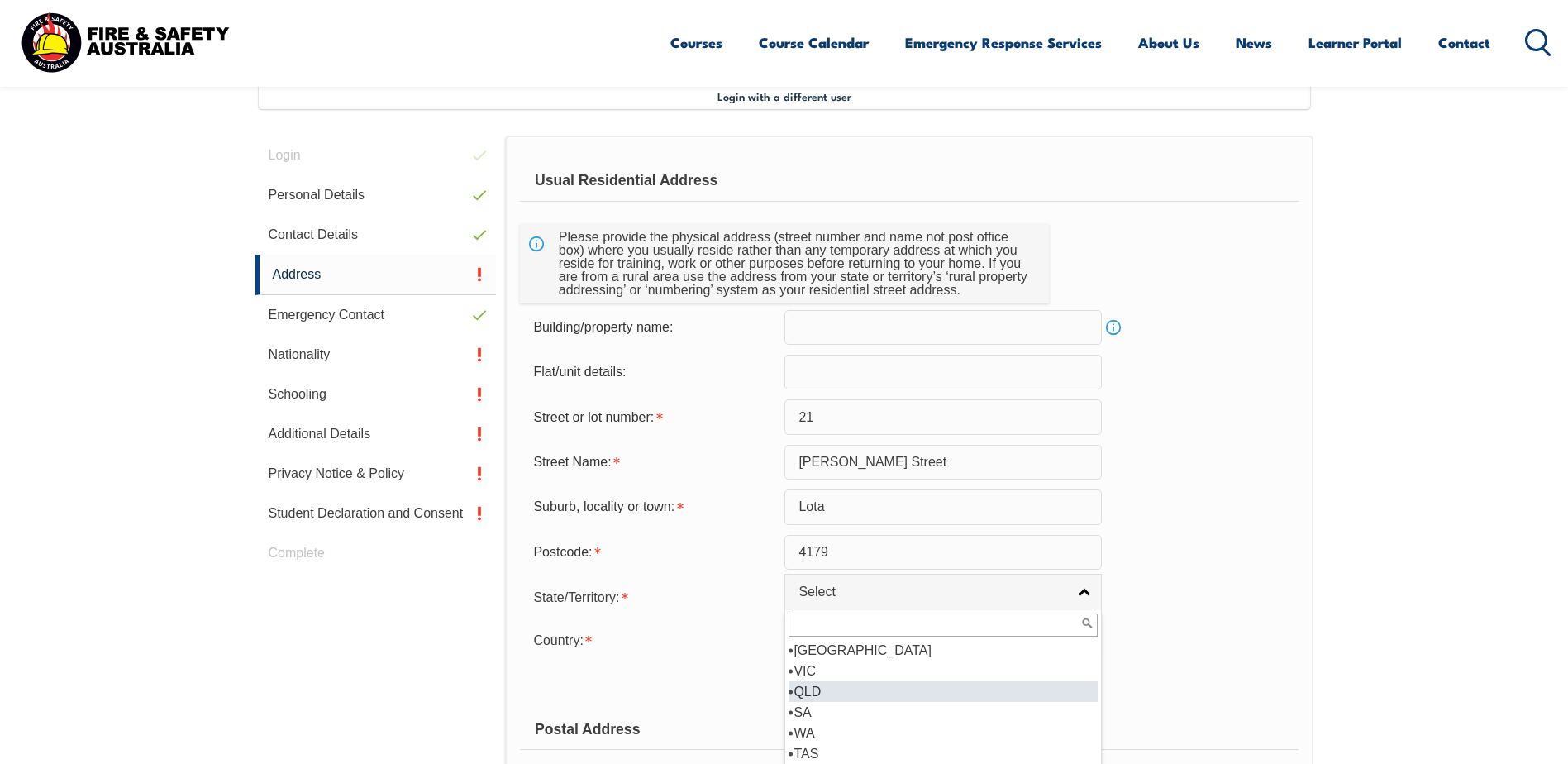
click at [834, 696] on li "QLD" at bounding box center [943, 692] width 310 height 20
select select "QLD"
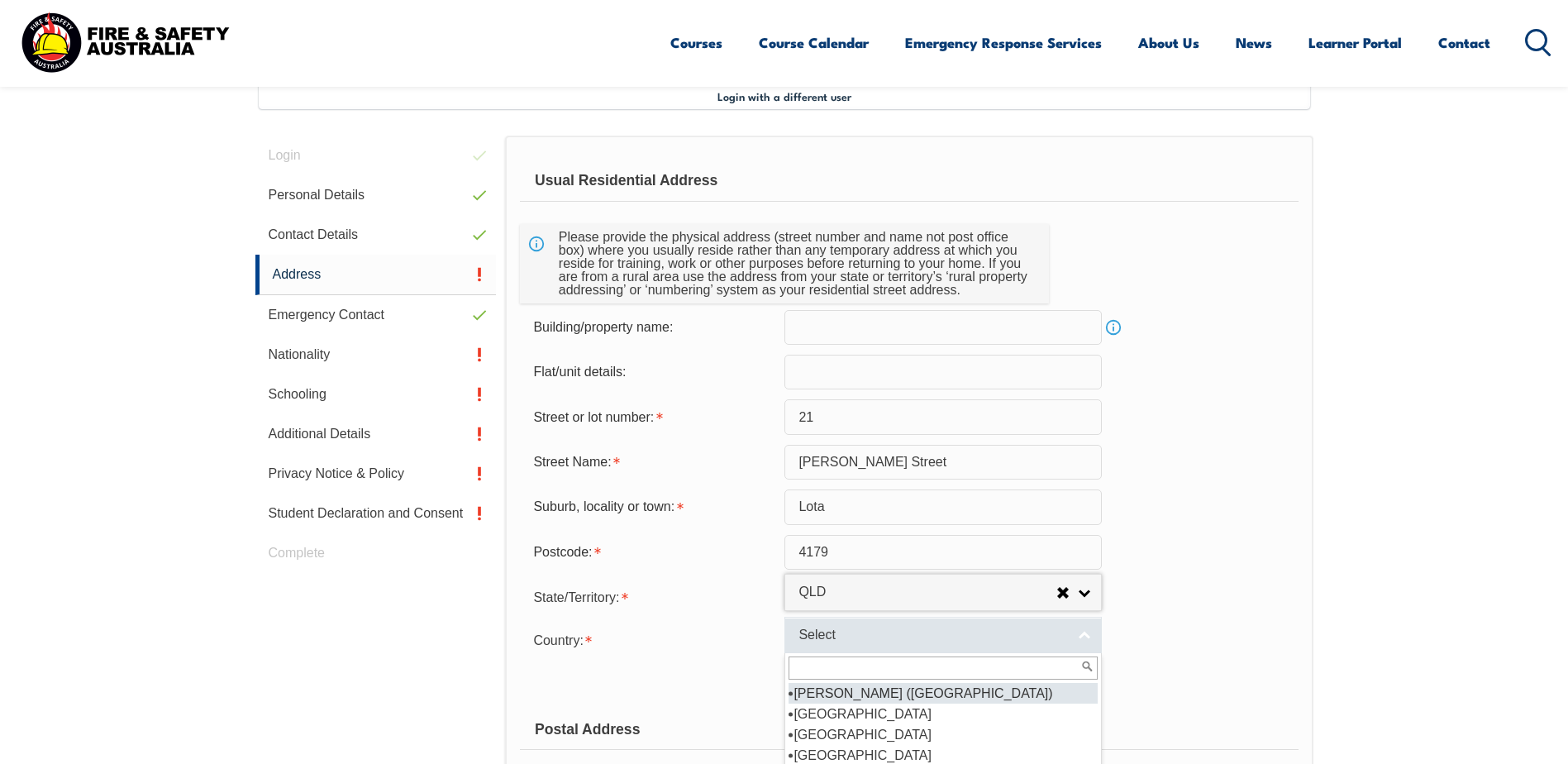
click at [859, 628] on span "Select" at bounding box center [933, 635] width 268 height 17
type input "[GEOGRAPHIC_DATA]"
select select "1101"
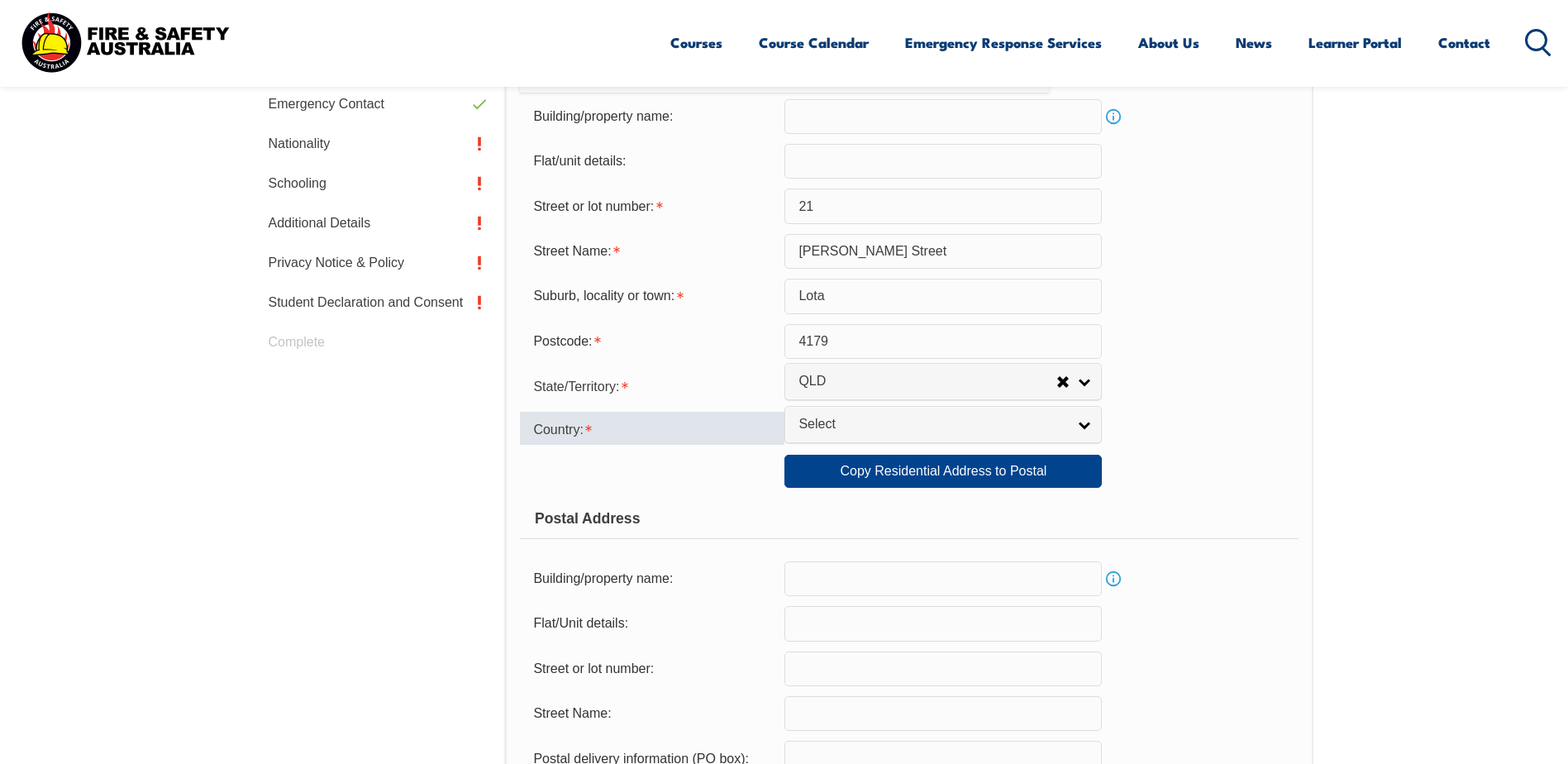
scroll to position [698, 0]
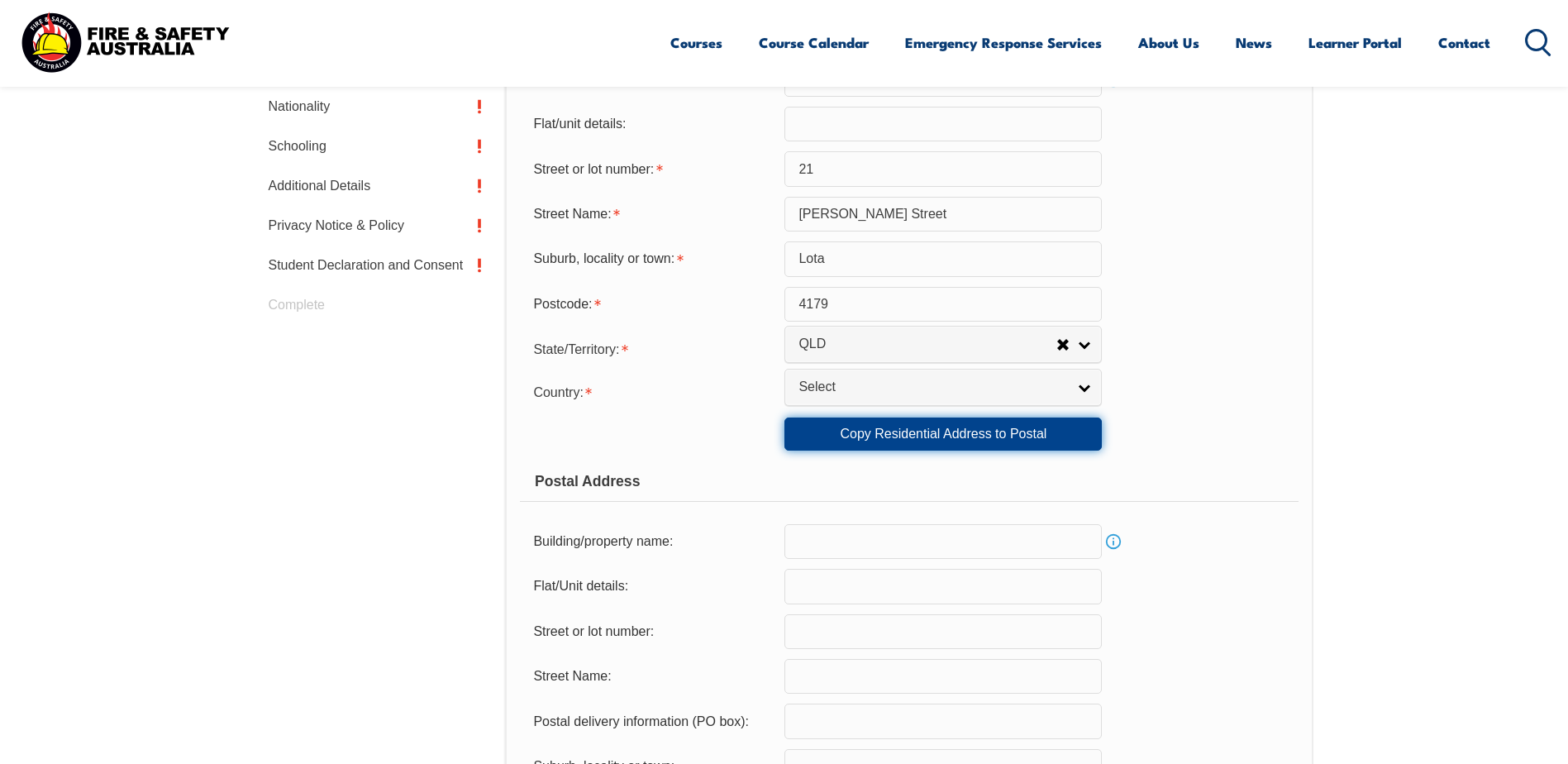
click at [929, 437] on link "Copy Residential Address to Postal" at bounding box center [943, 434] width 317 height 33
type input "21"
type input "[PERSON_NAME] Street"
type input "Lota"
select select "QLD"
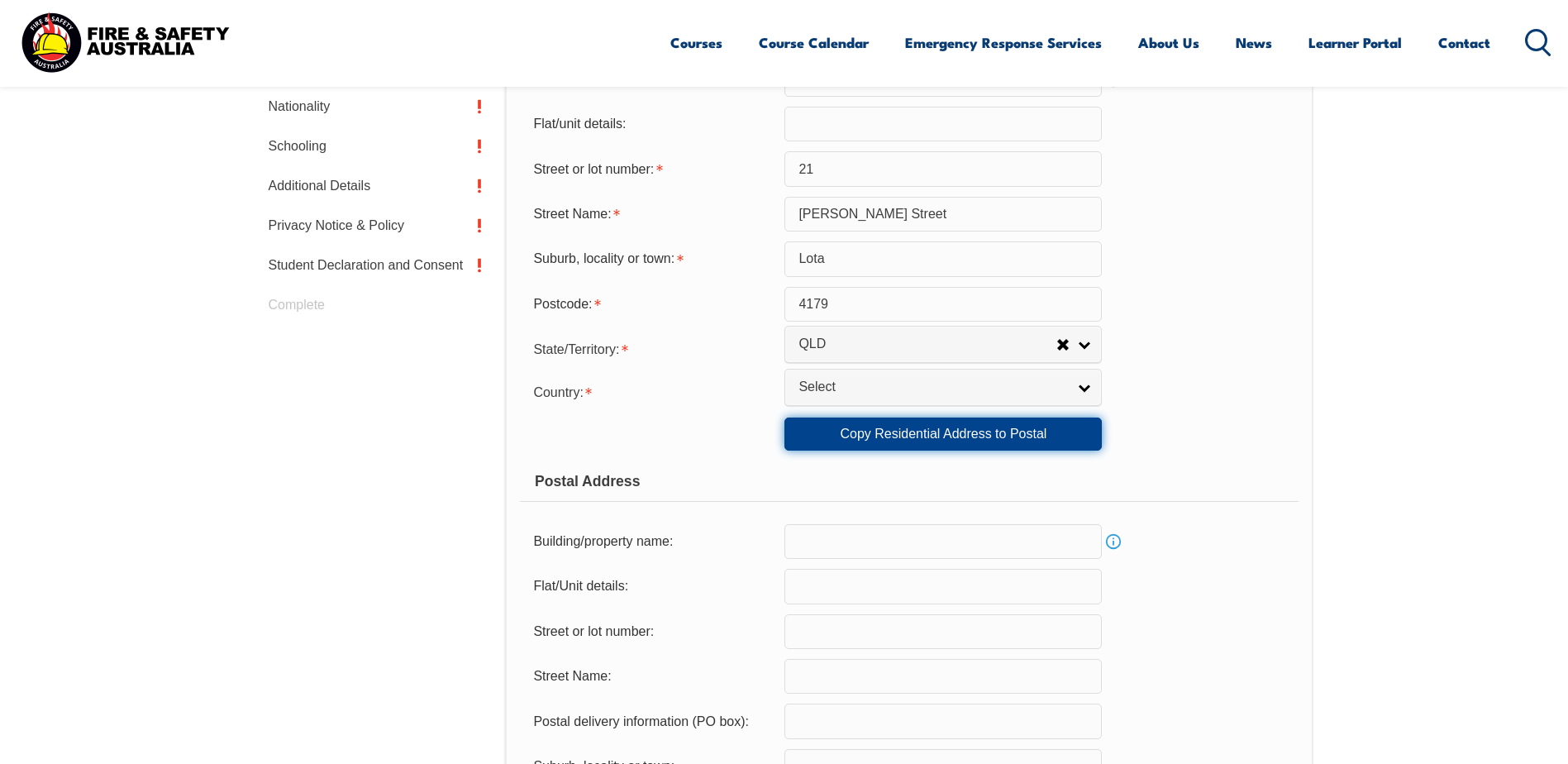
type input "4179"
select select "1101"
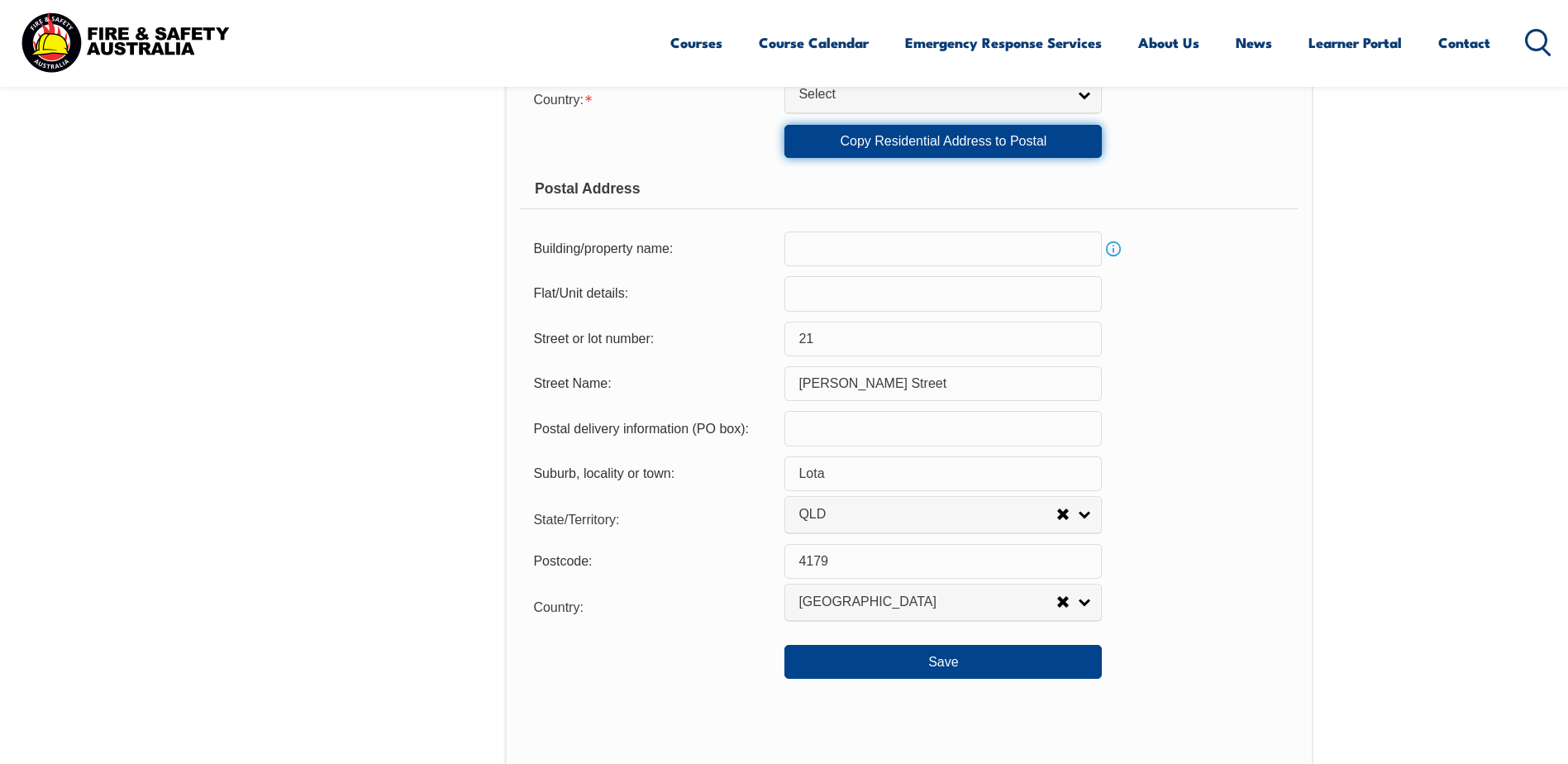
scroll to position [1029, 0]
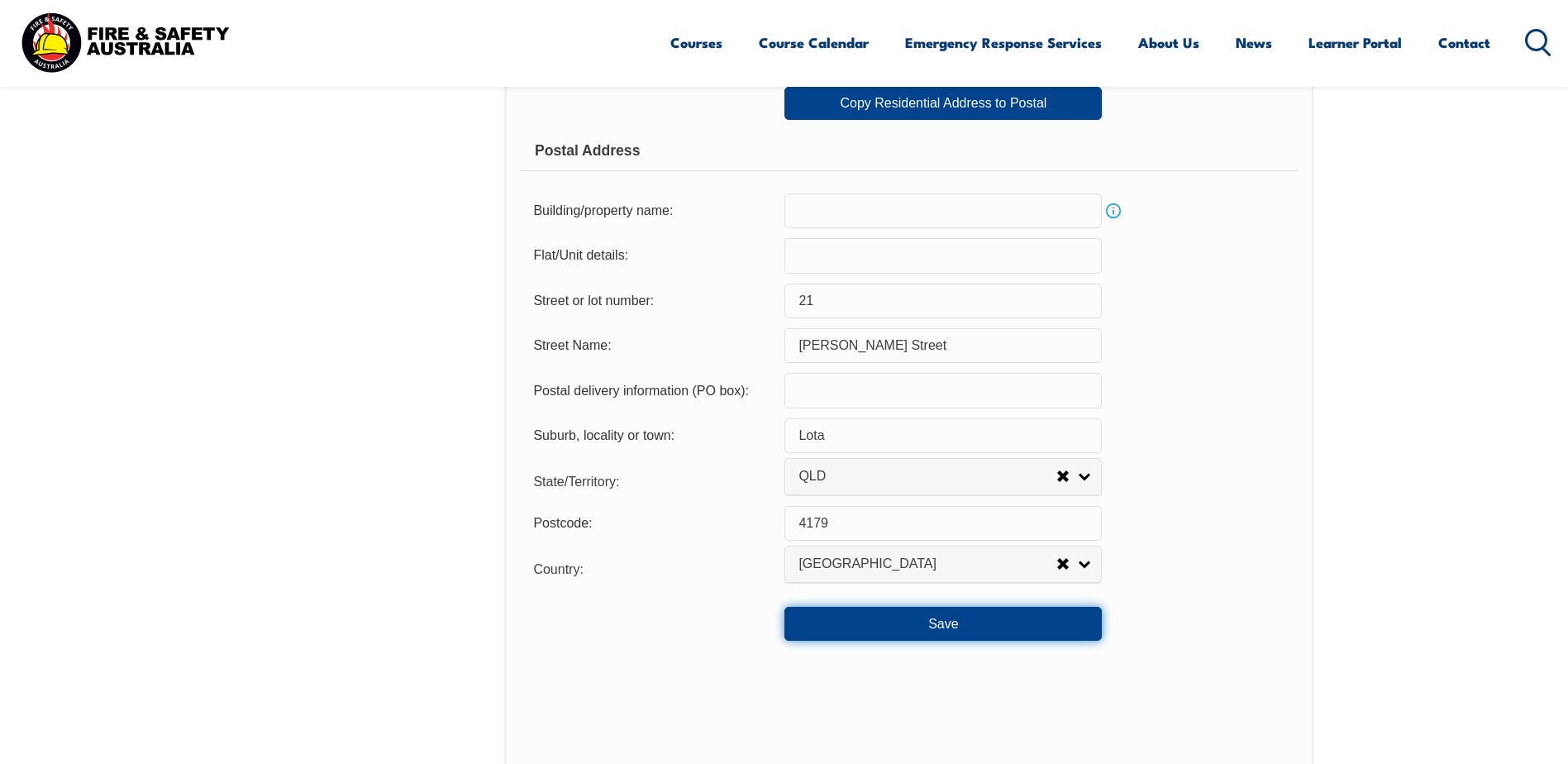
click at [871, 628] on button "Save" at bounding box center [943, 623] width 317 height 33
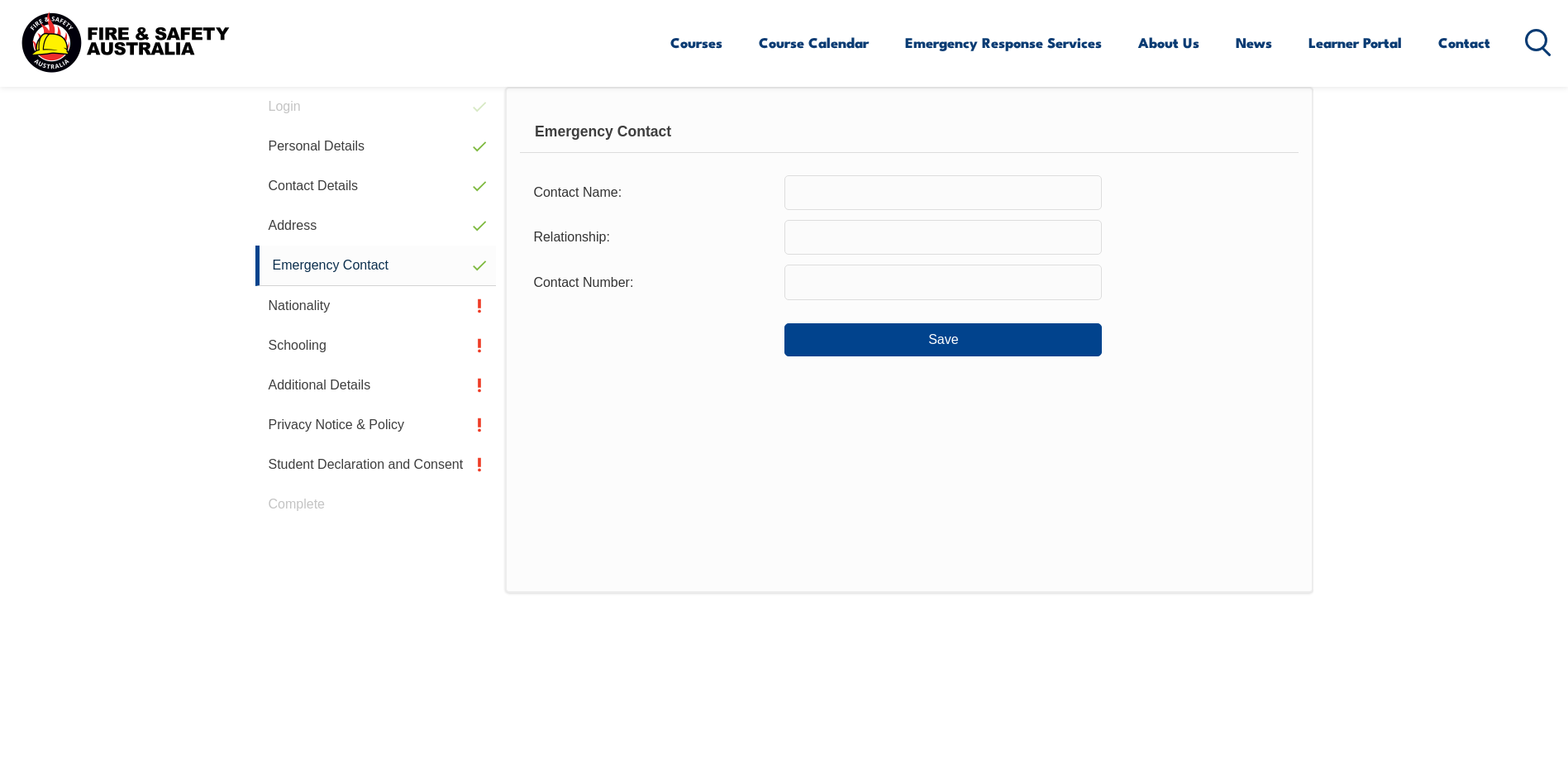
scroll to position [450, 0]
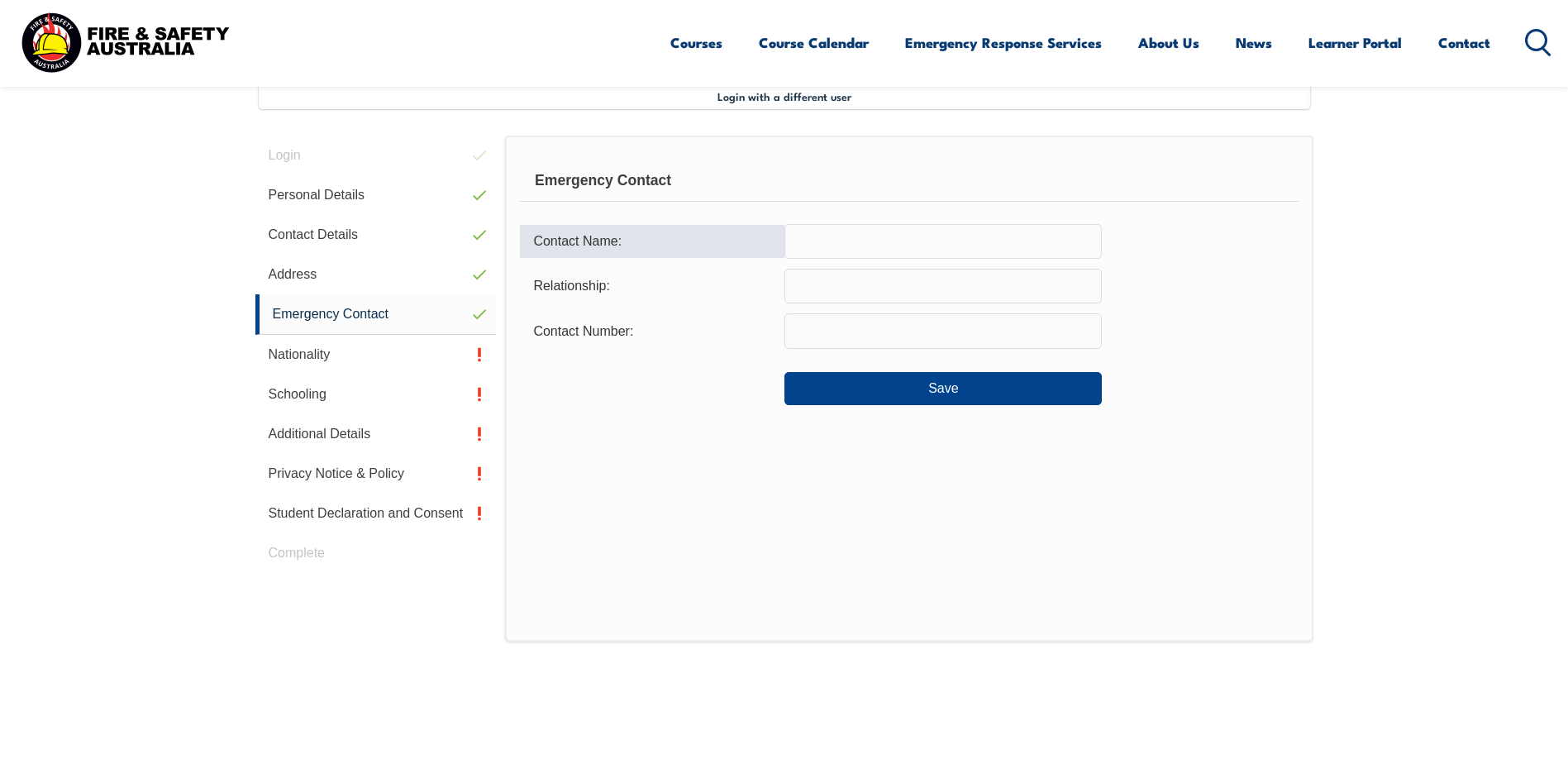
click at [839, 246] on input "text" at bounding box center [943, 241] width 317 height 35
type input "[PERSON_NAME]"
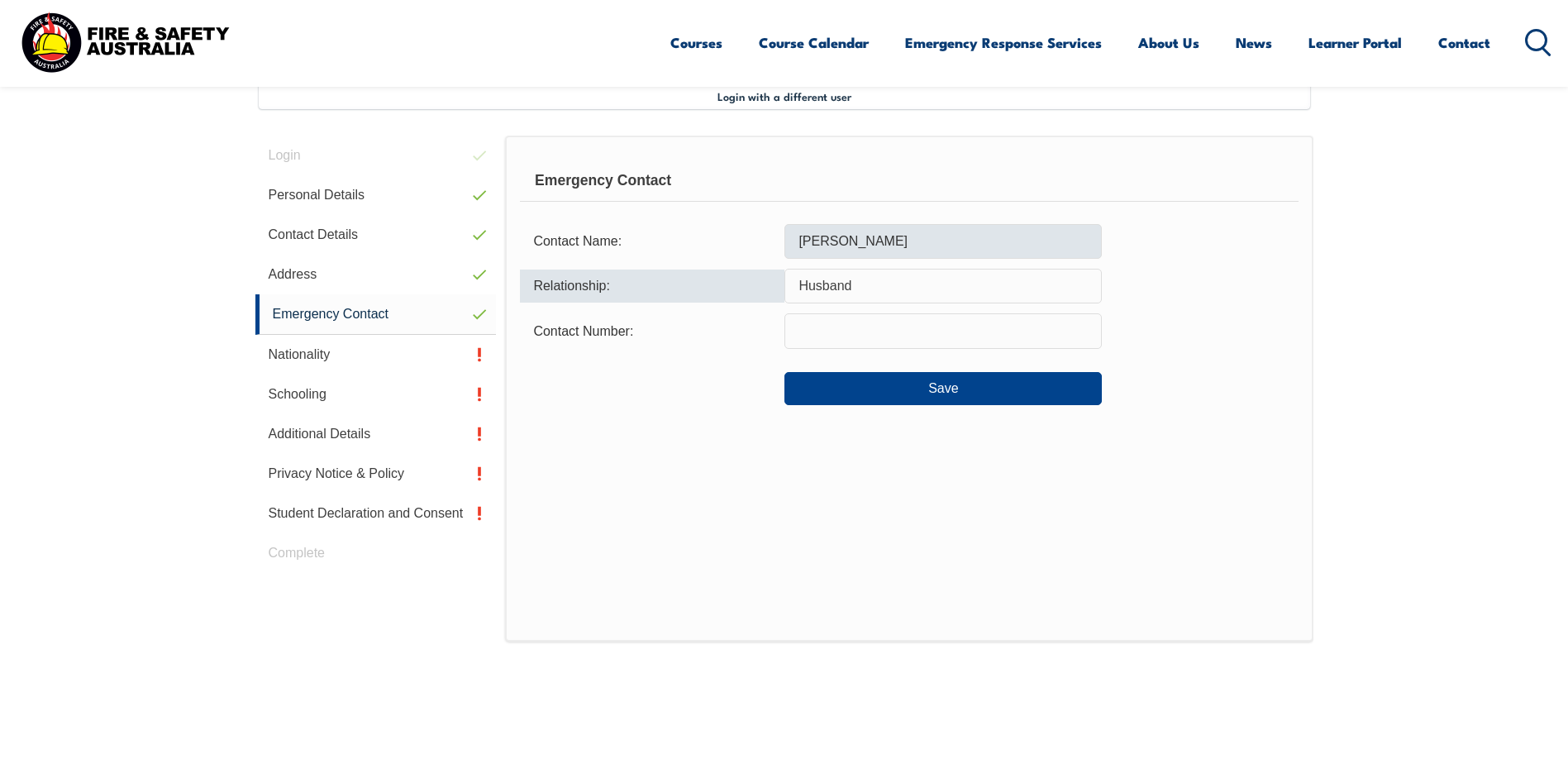
type input "Husband"
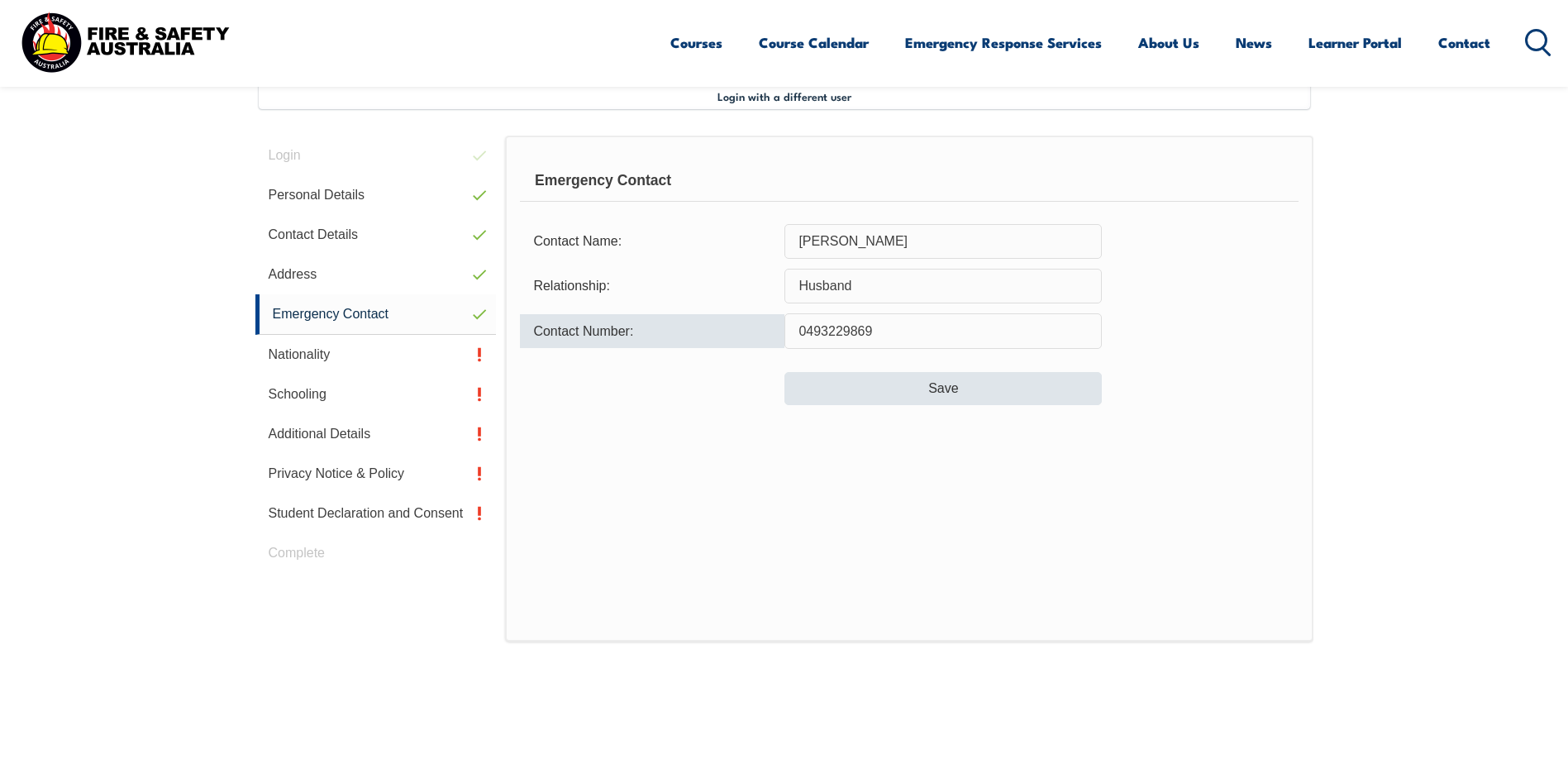
type input "0493229869"
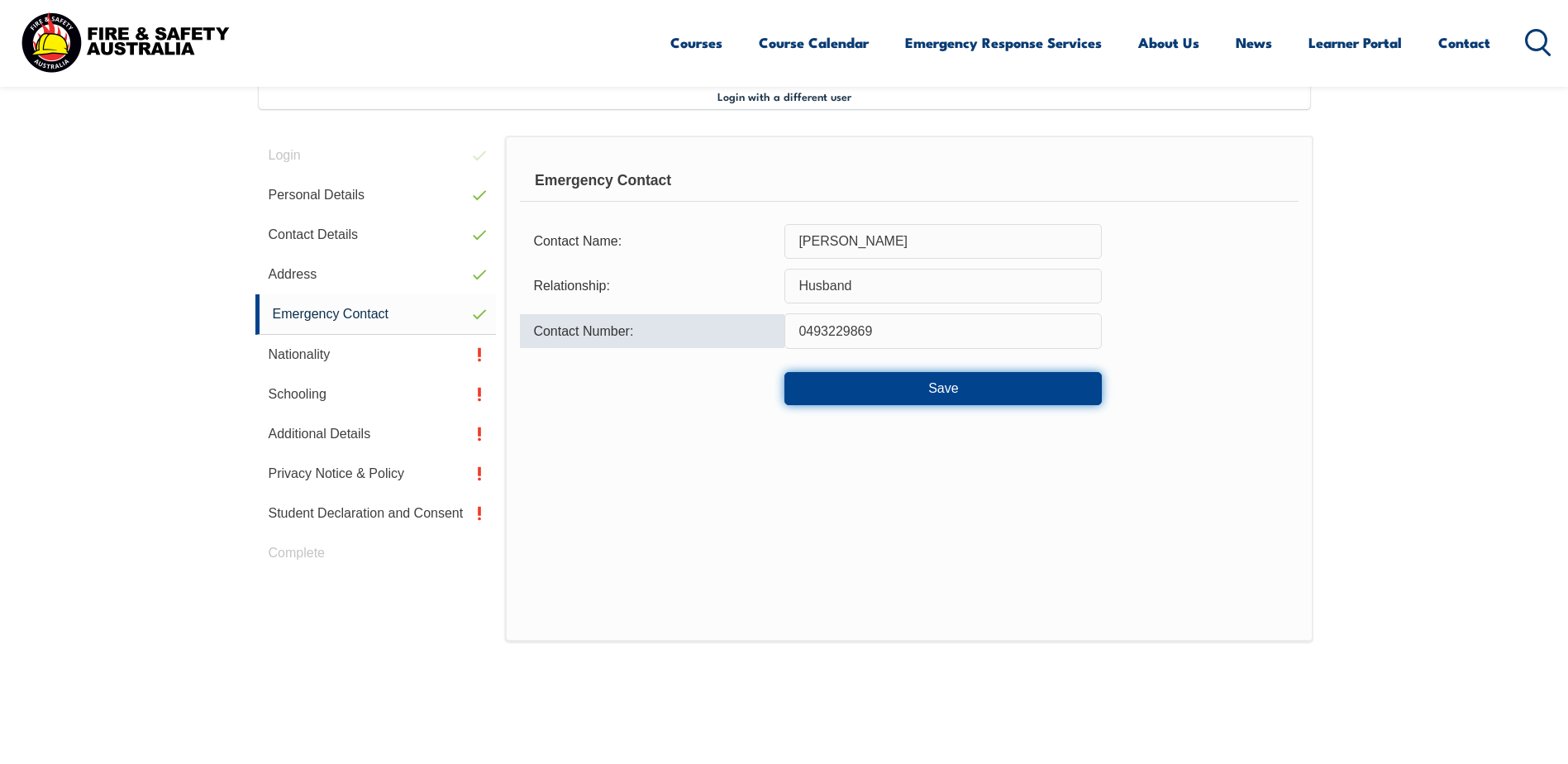
click at [879, 384] on button "Save" at bounding box center [943, 388] width 317 height 33
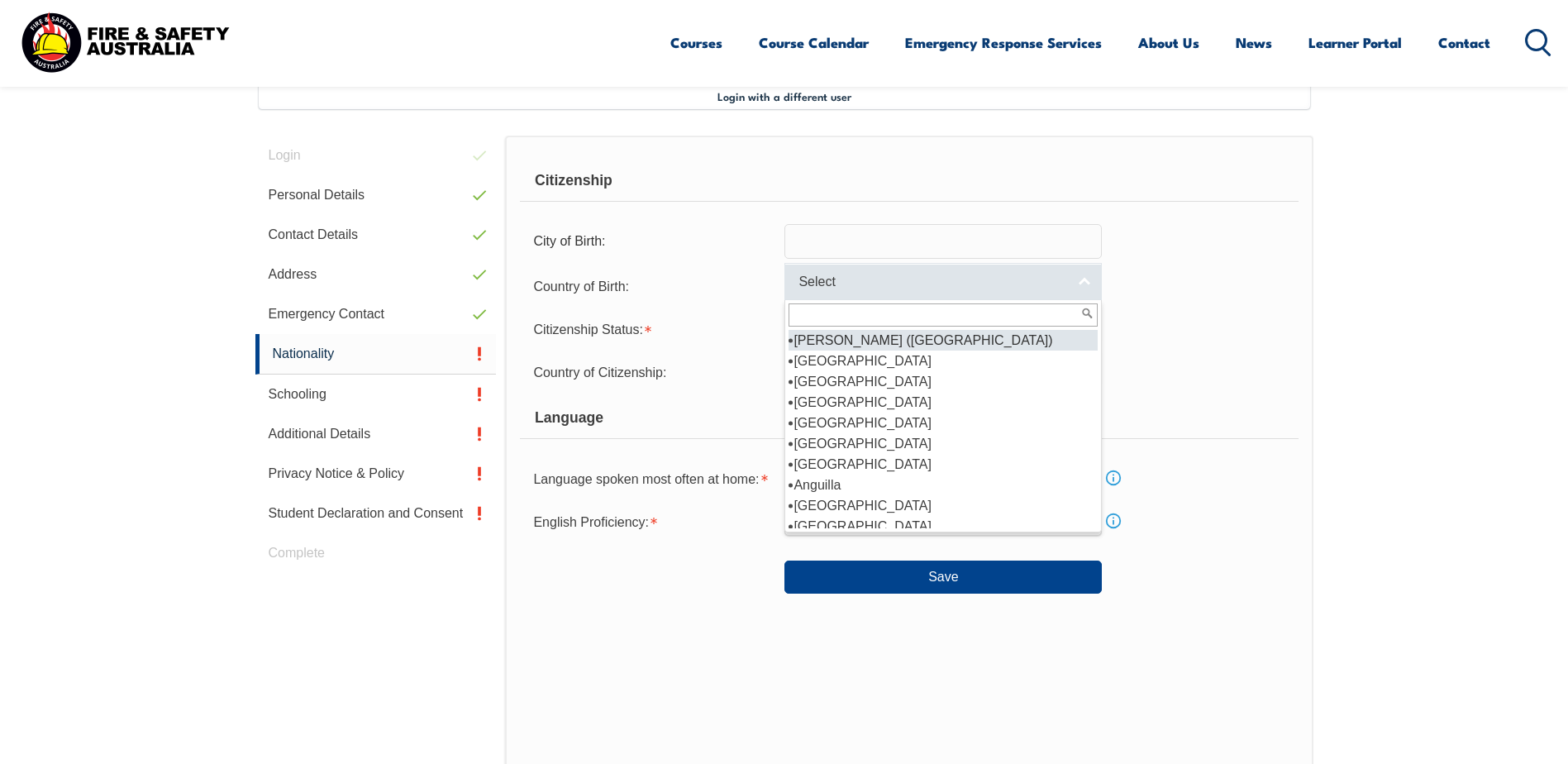
click at [1088, 276] on link "Select" at bounding box center [943, 281] width 317 height 38
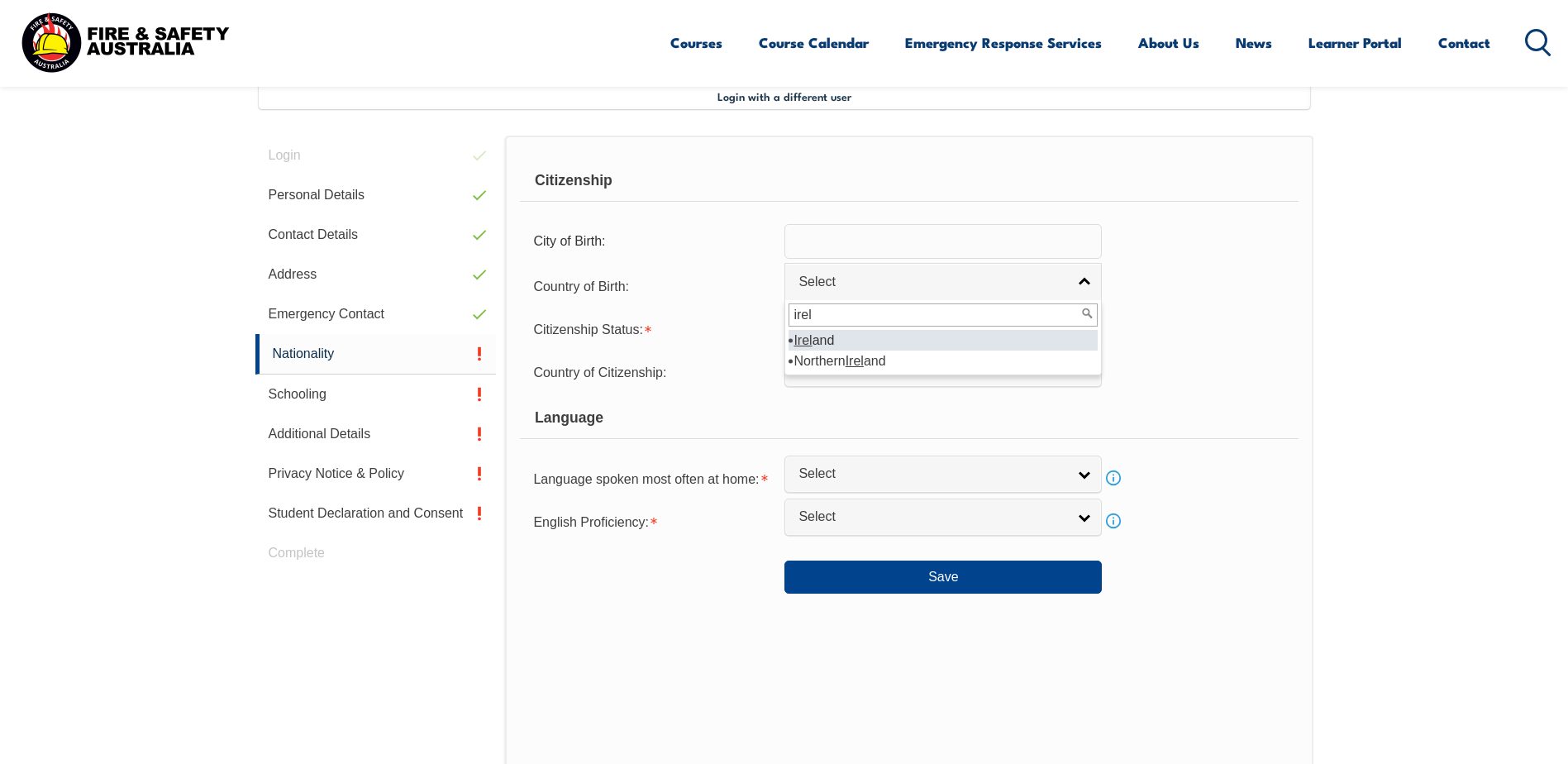
type input "irel"
click at [825, 344] on li "Irel and" at bounding box center [943, 340] width 310 height 20
select select "2201"
click at [851, 321] on span "Select" at bounding box center [933, 325] width 268 height 17
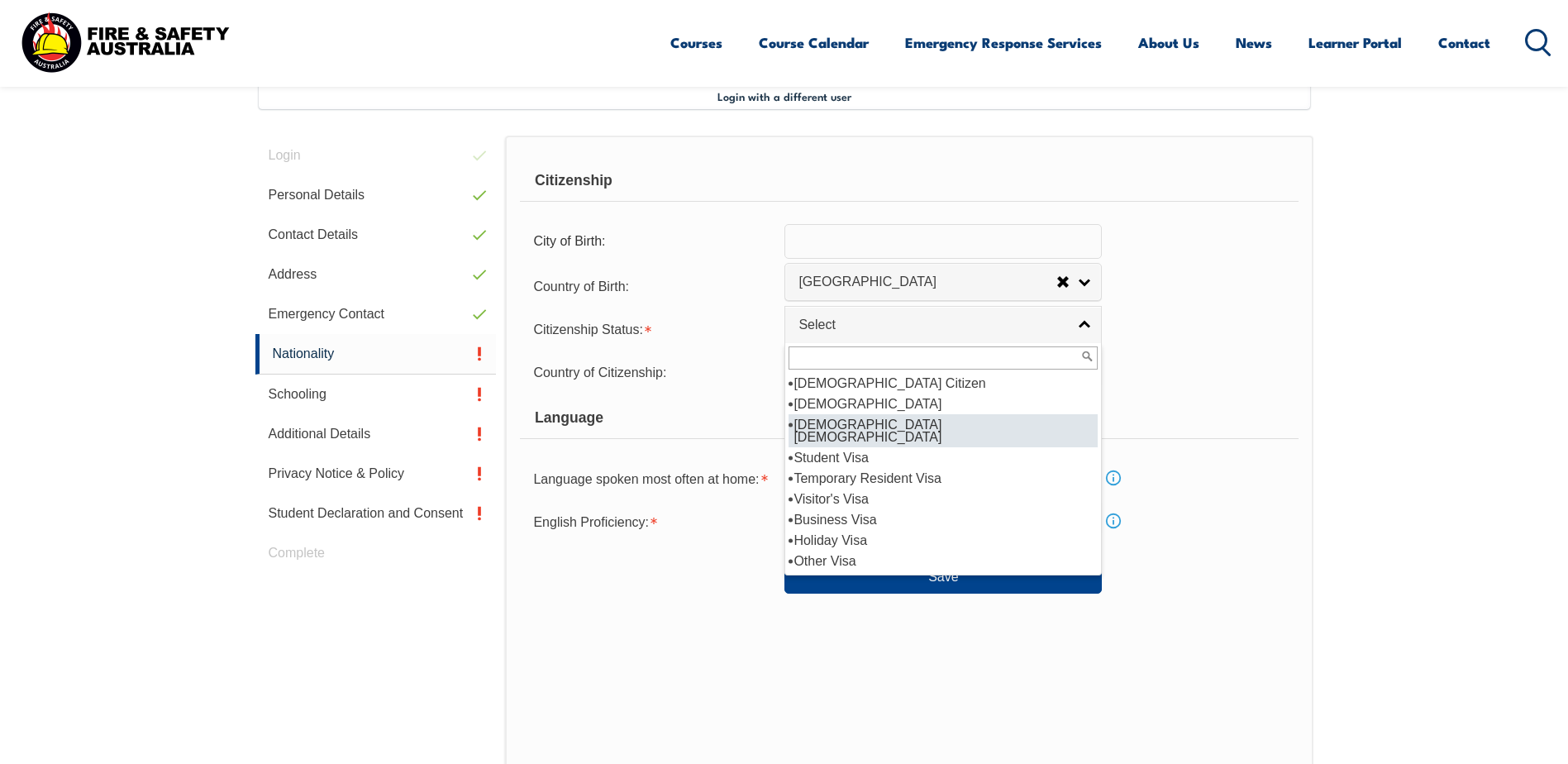
click at [887, 427] on li "[DEMOGRAPHIC_DATA] [DEMOGRAPHIC_DATA]" at bounding box center [943, 431] width 310 height 33
select select "3"
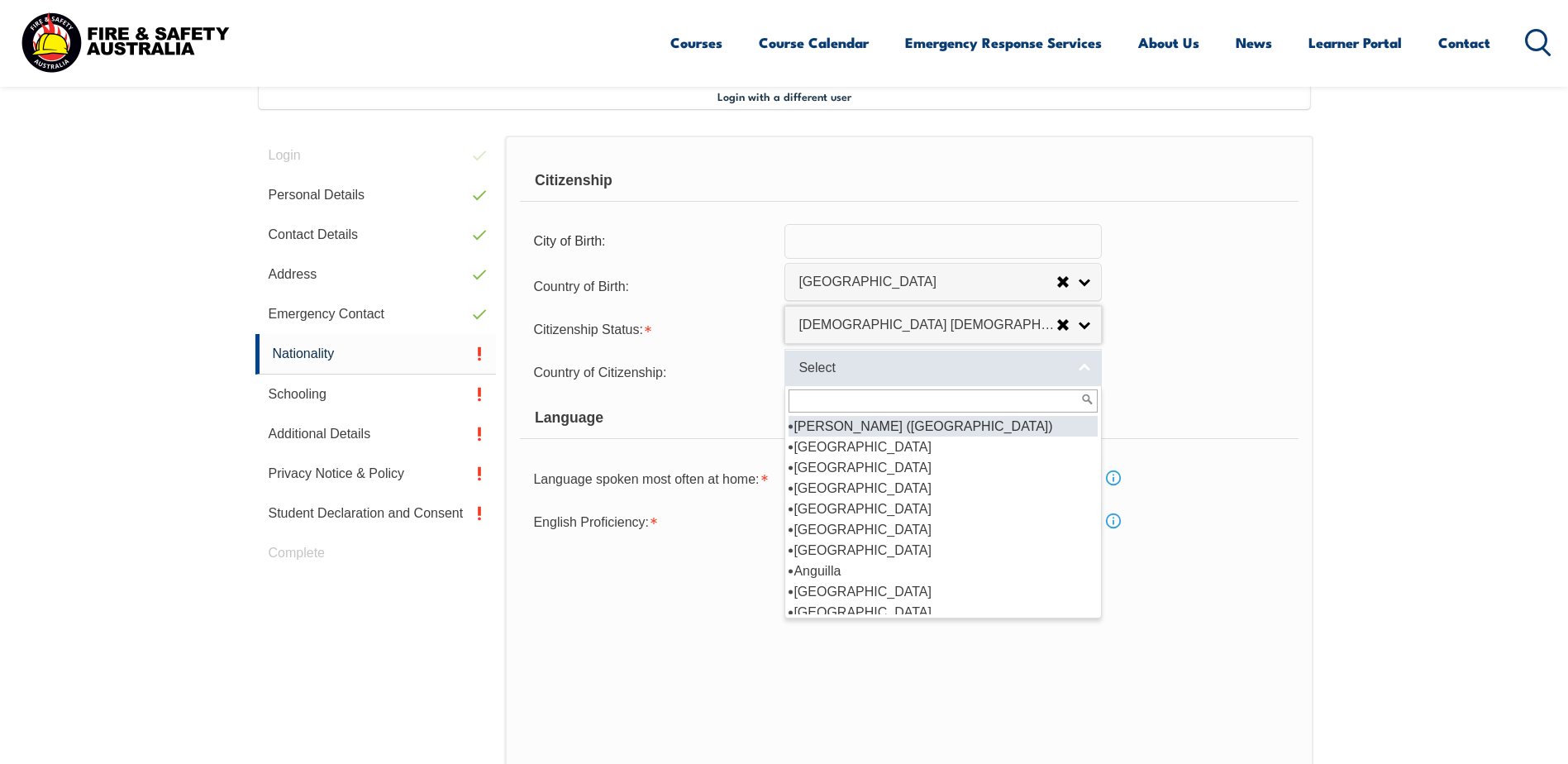
click at [863, 373] on span "Select" at bounding box center [933, 368] width 268 height 17
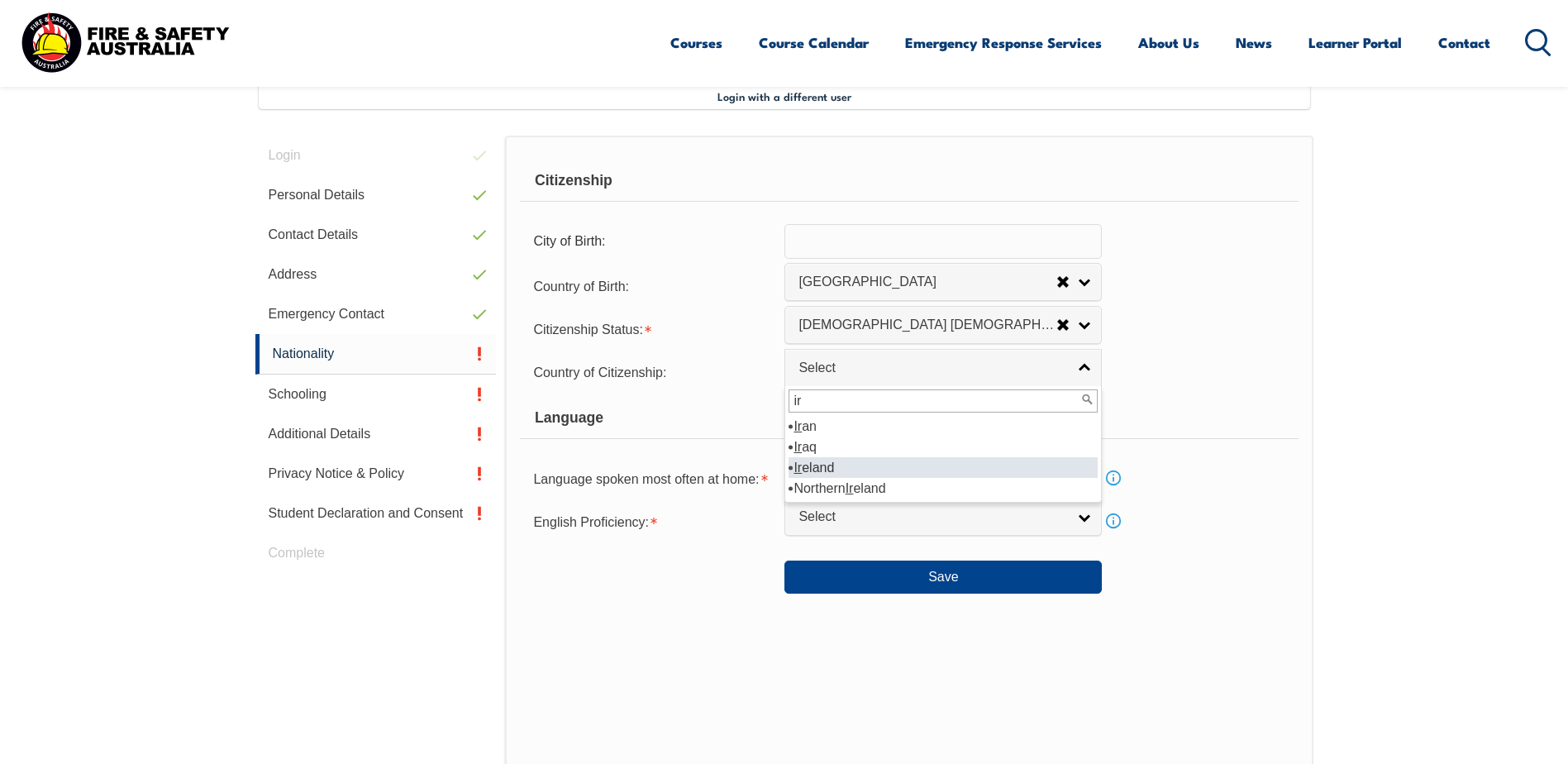
type input "ir"
click at [829, 462] on li "Ir eland" at bounding box center [943, 467] width 310 height 20
select select "2201"
click at [894, 480] on span "Select" at bounding box center [933, 474] width 268 height 17
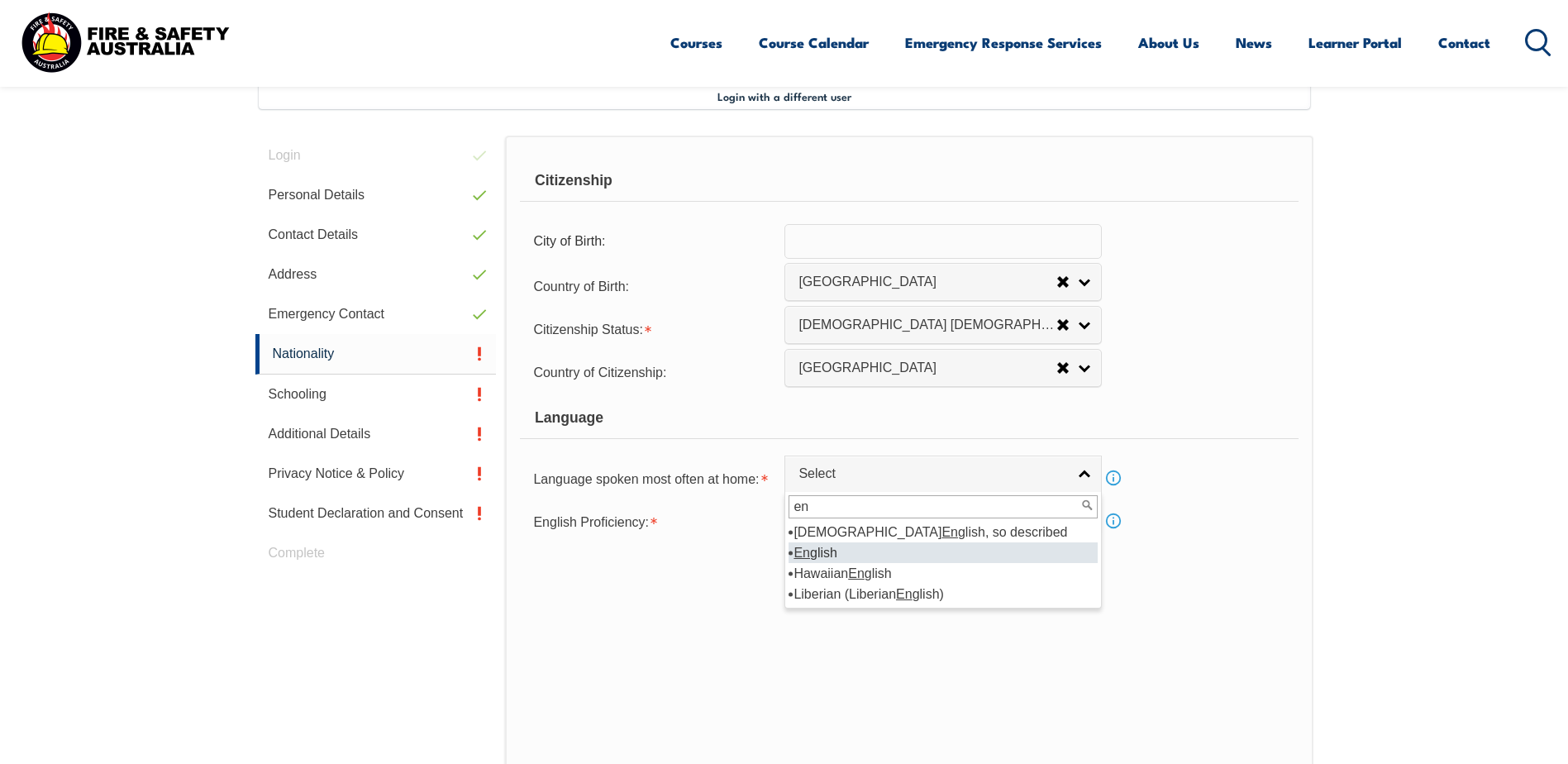
type input "en"
click at [828, 555] on li "En glish" at bounding box center [943, 553] width 310 height 20
select select "1201"
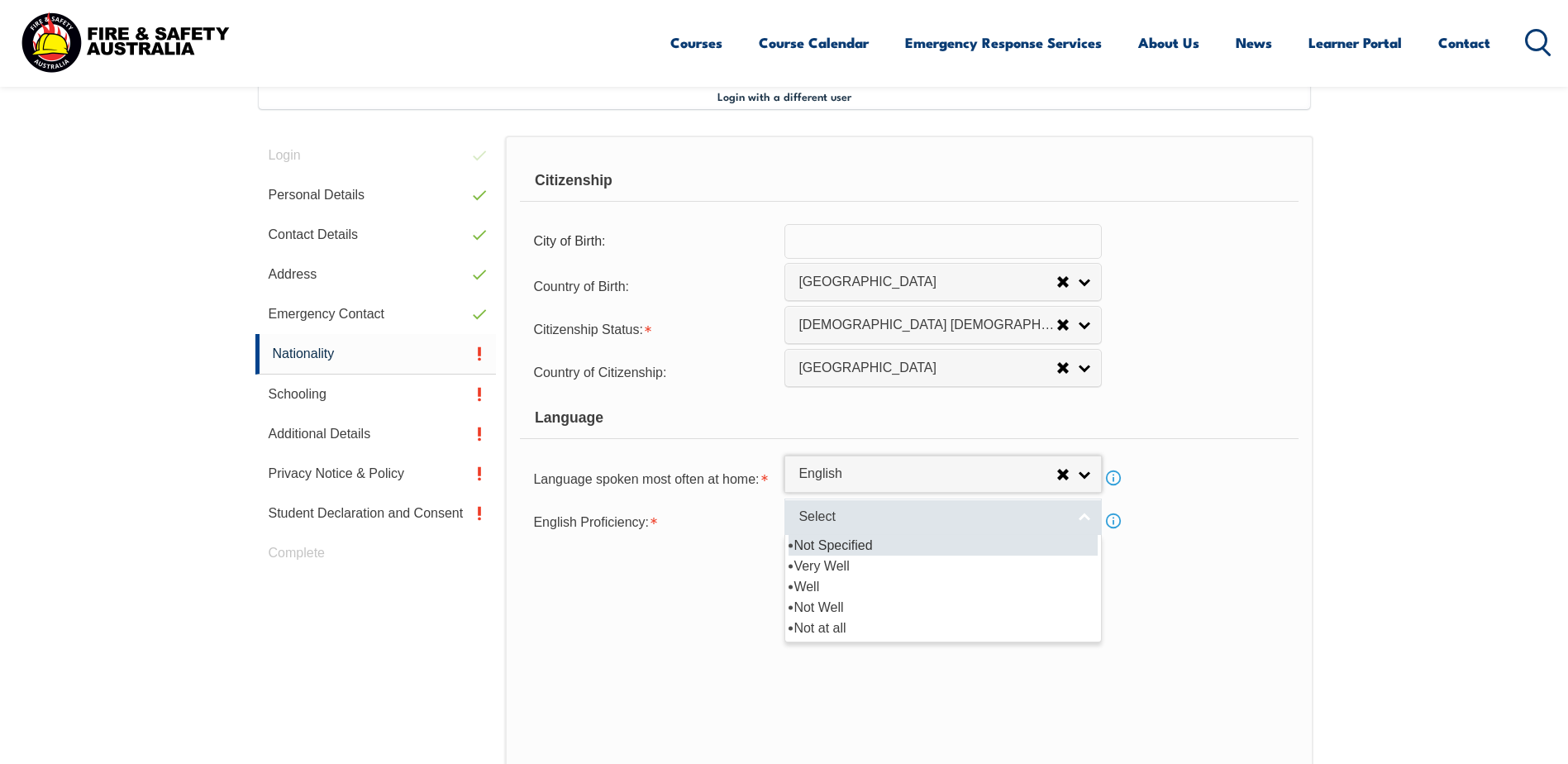
click at [848, 518] on span "Select" at bounding box center [933, 517] width 268 height 17
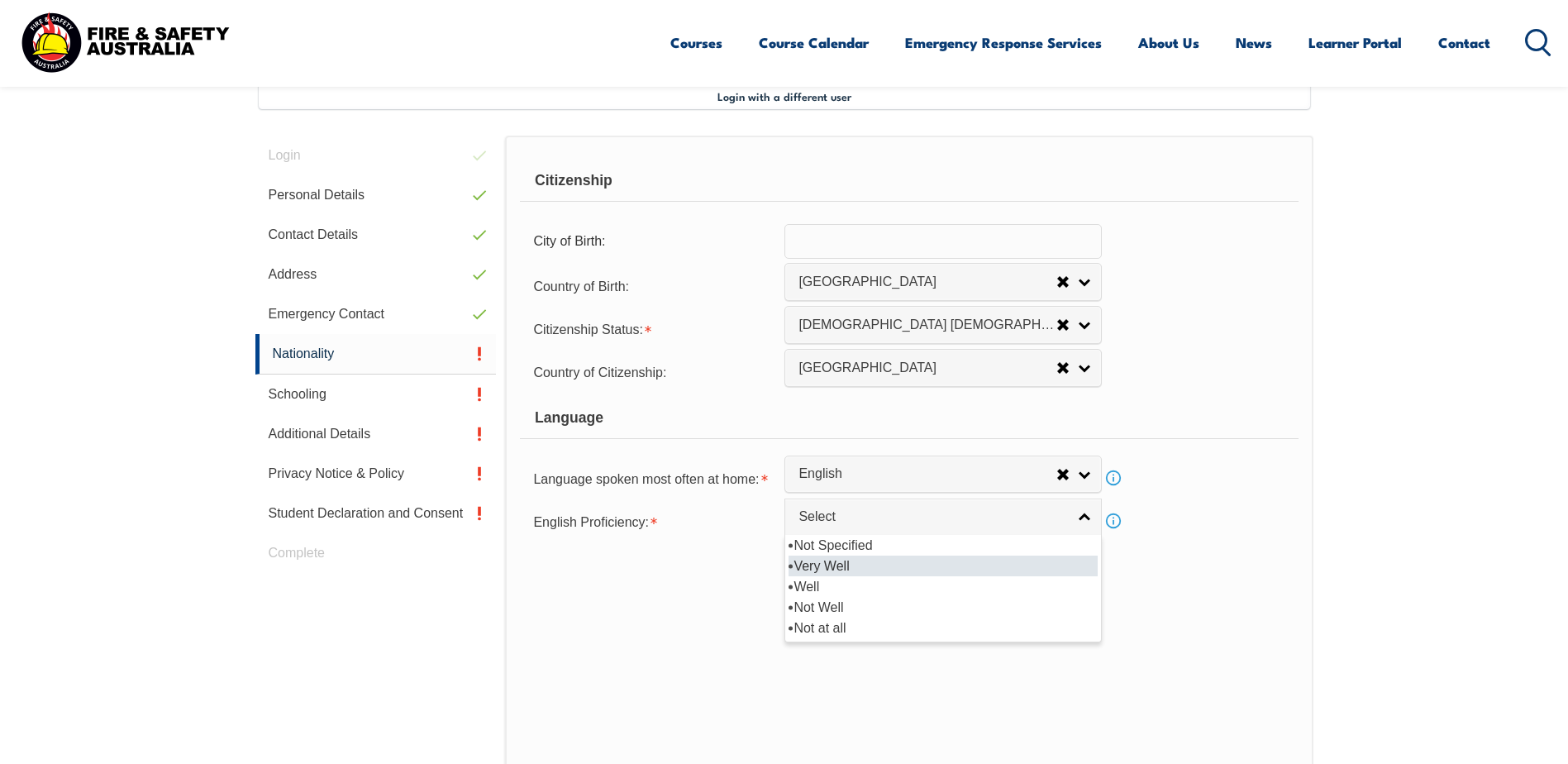
click at [844, 567] on li "Very Well" at bounding box center [943, 566] width 310 height 20
select select "1"
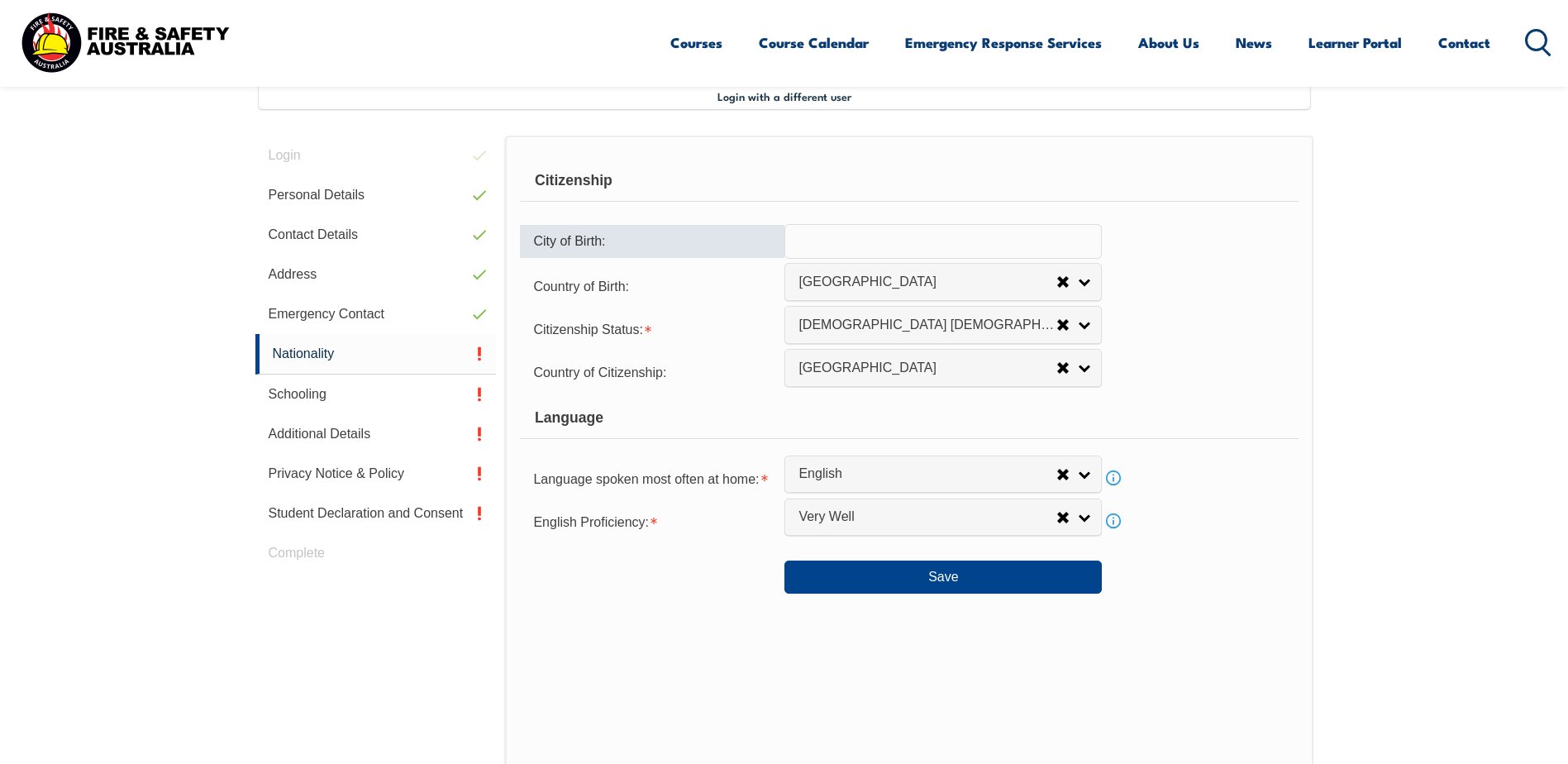
click at [911, 232] on input "text" at bounding box center [943, 241] width 317 height 35
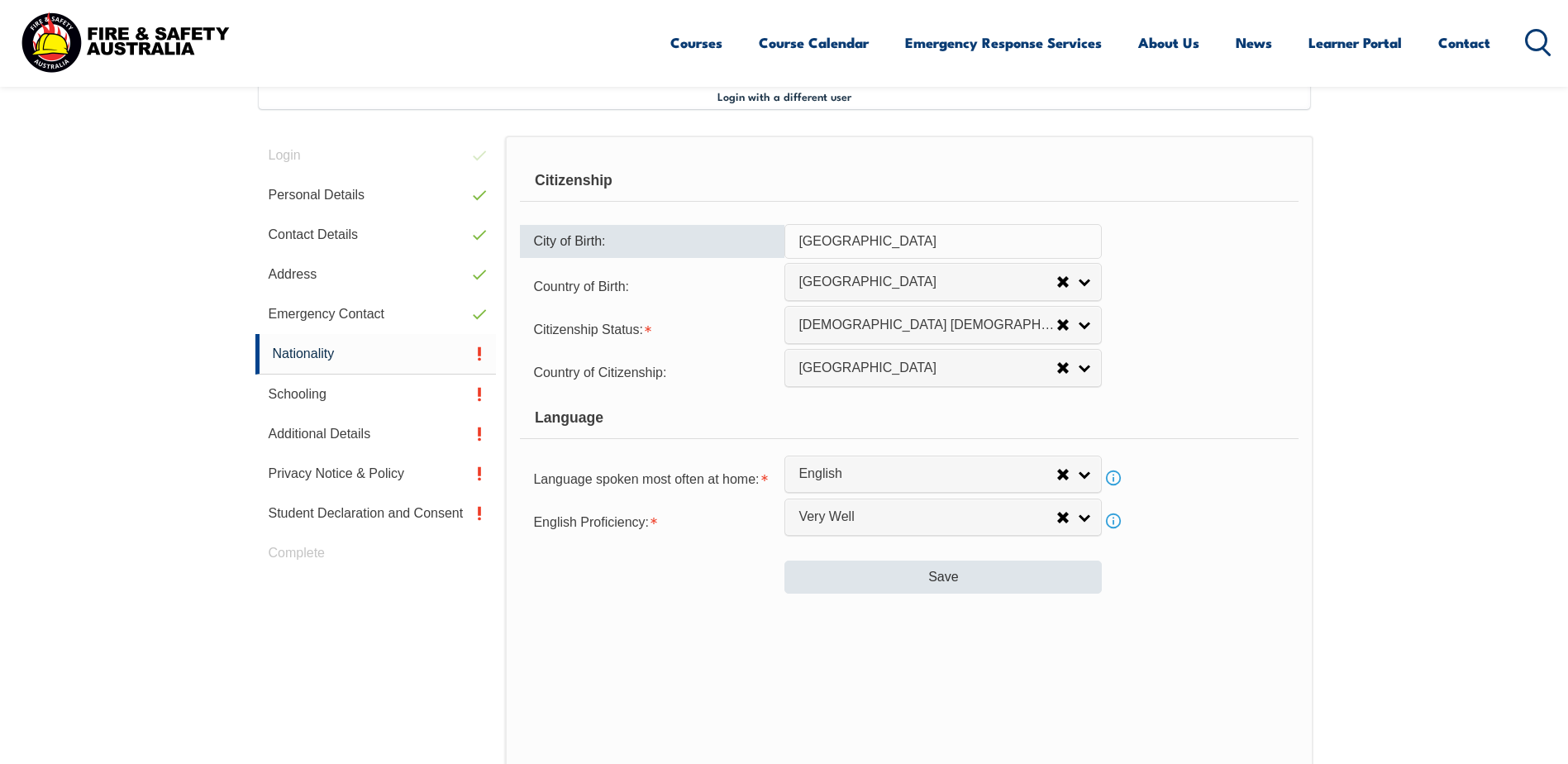
type input "[GEOGRAPHIC_DATA]"
click at [936, 584] on button "Save" at bounding box center [943, 576] width 317 height 33
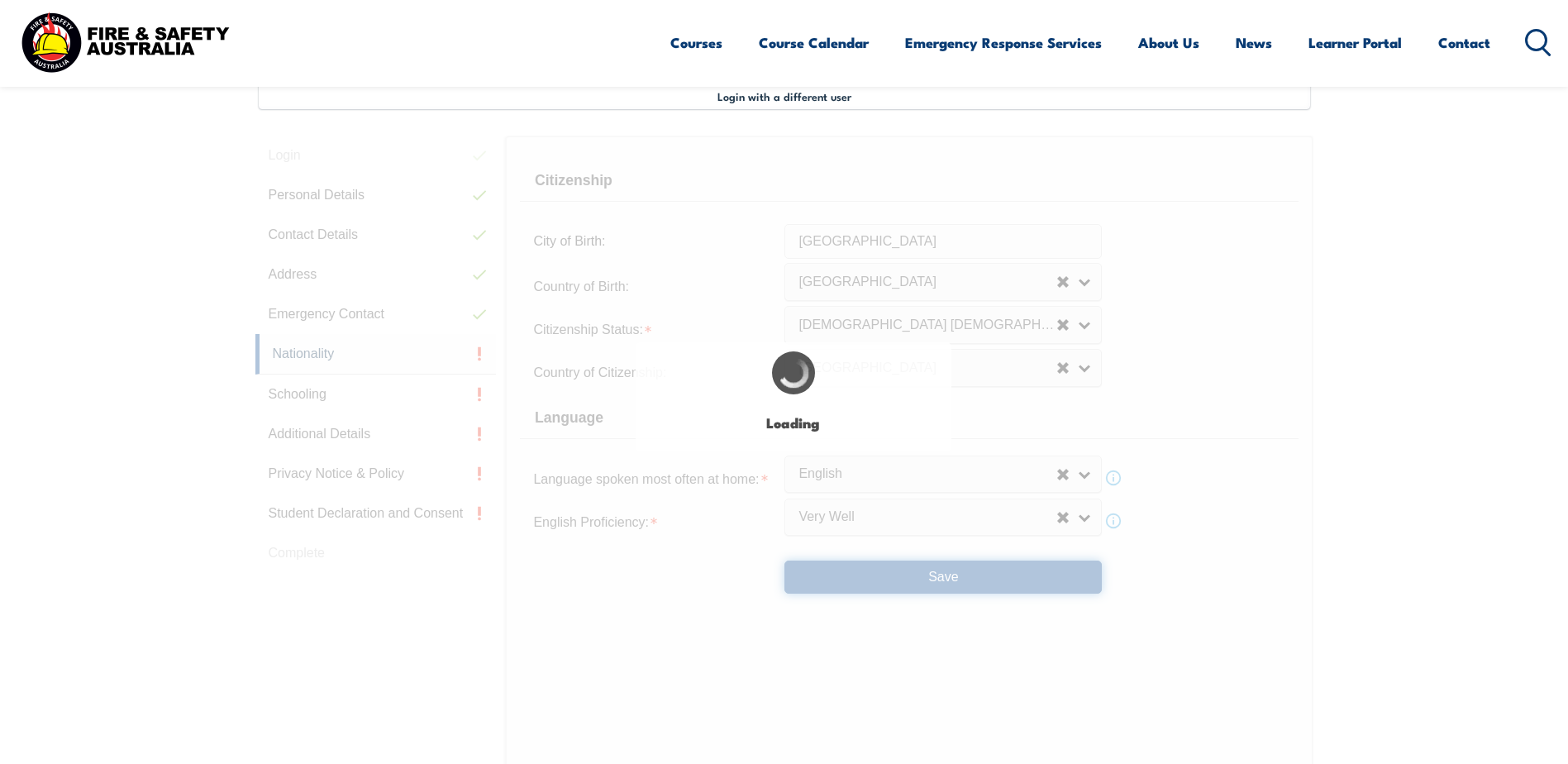
select select "false"
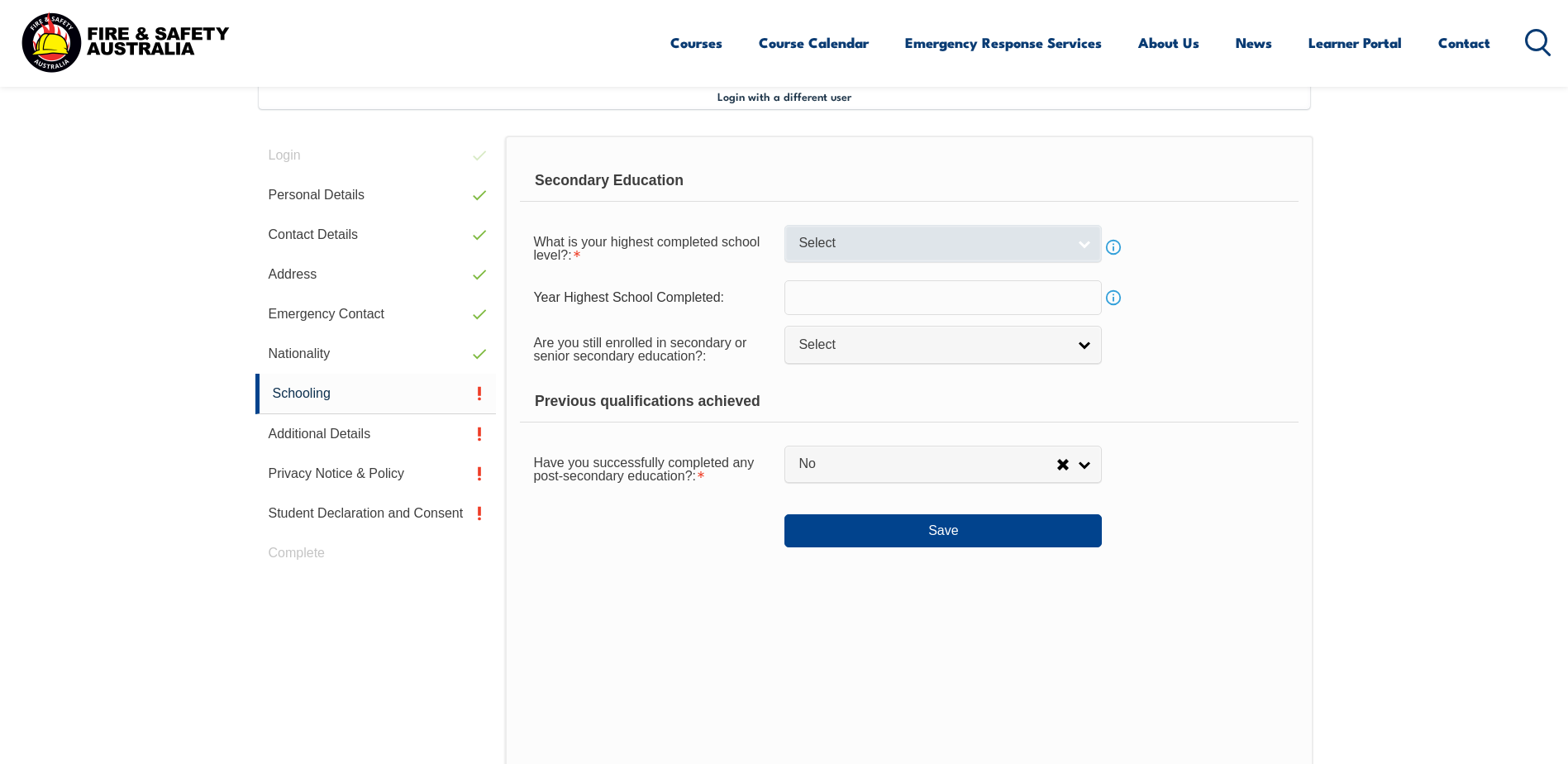
click at [1087, 246] on link "Select" at bounding box center [943, 244] width 317 height 38
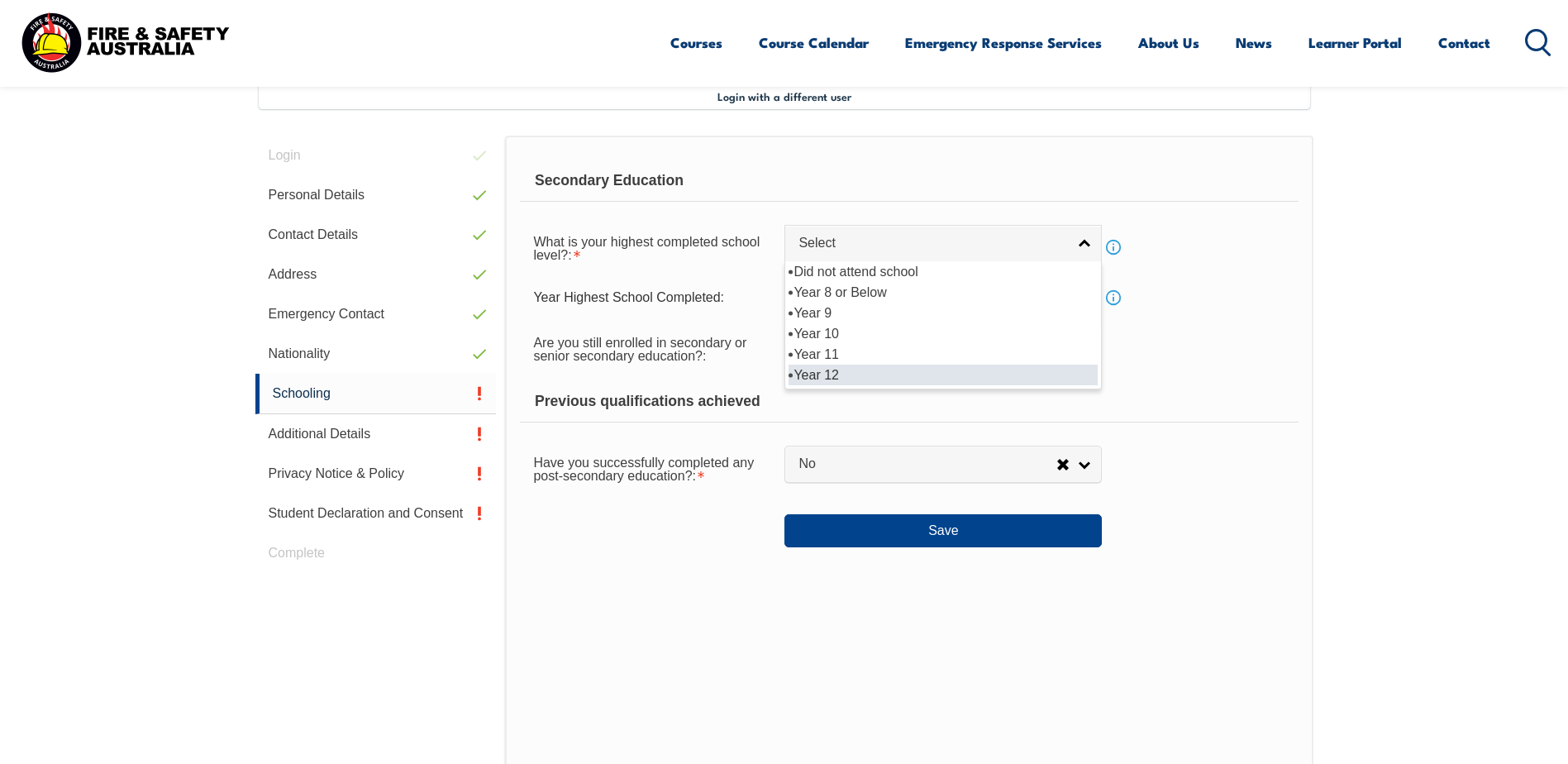
click at [870, 375] on li "Year 12" at bounding box center [943, 375] width 310 height 20
select select "12"
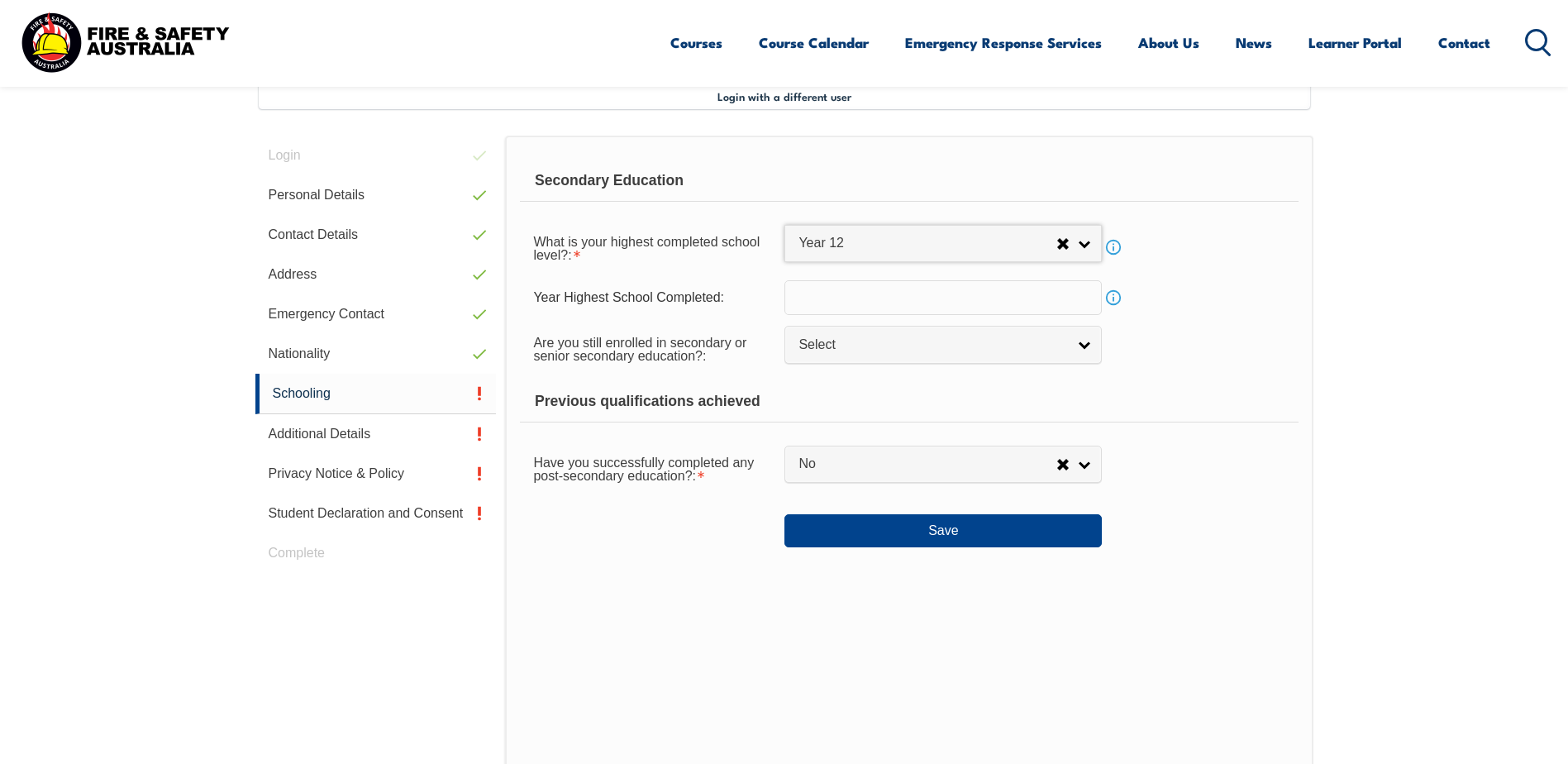
click at [1063, 301] on input "text" at bounding box center [943, 298] width 317 height 35
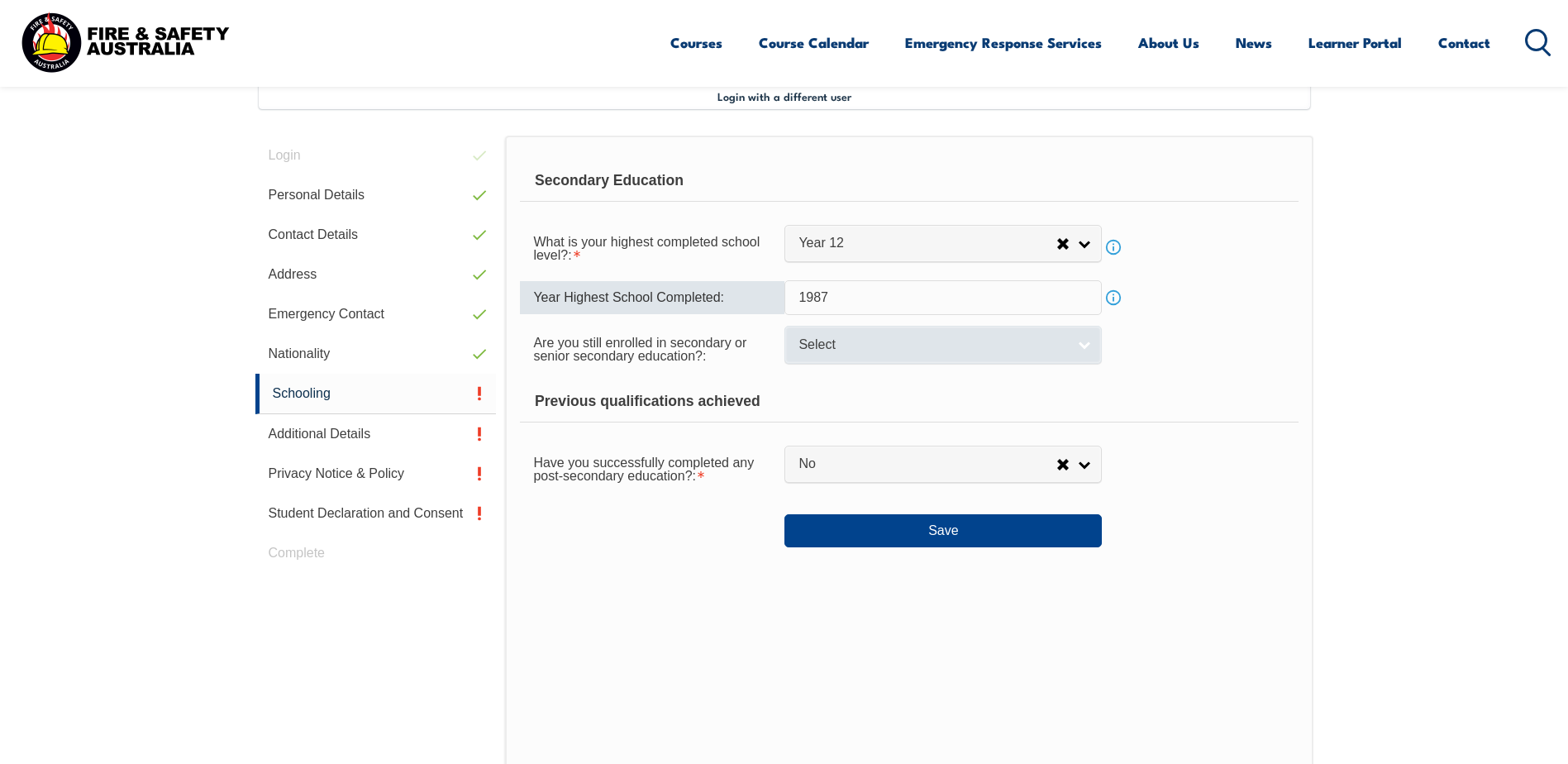
type input "1987"
click at [878, 349] on span "Select" at bounding box center [933, 345] width 268 height 17
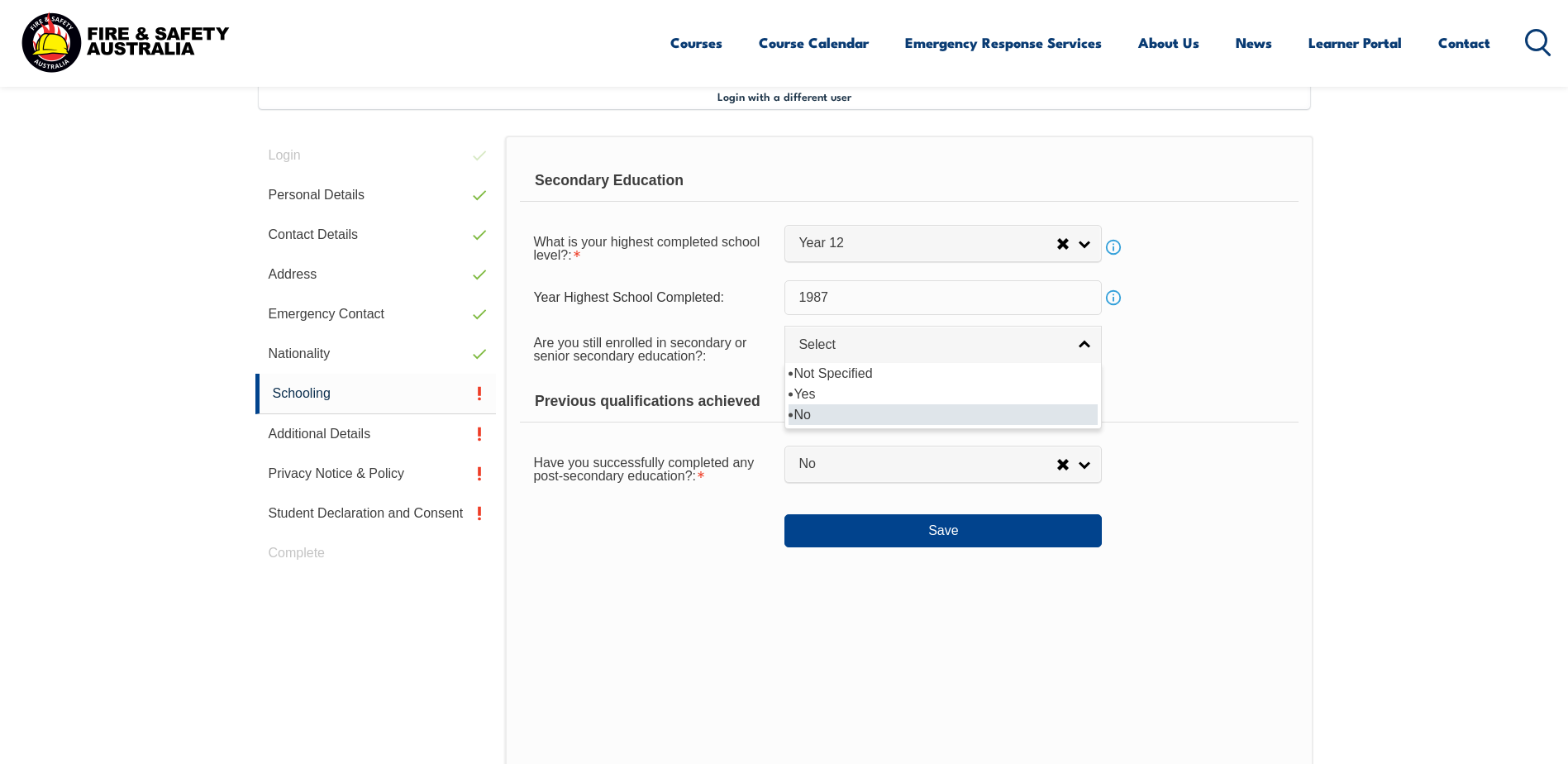
click at [820, 408] on li "No" at bounding box center [943, 414] width 310 height 20
select select "false"
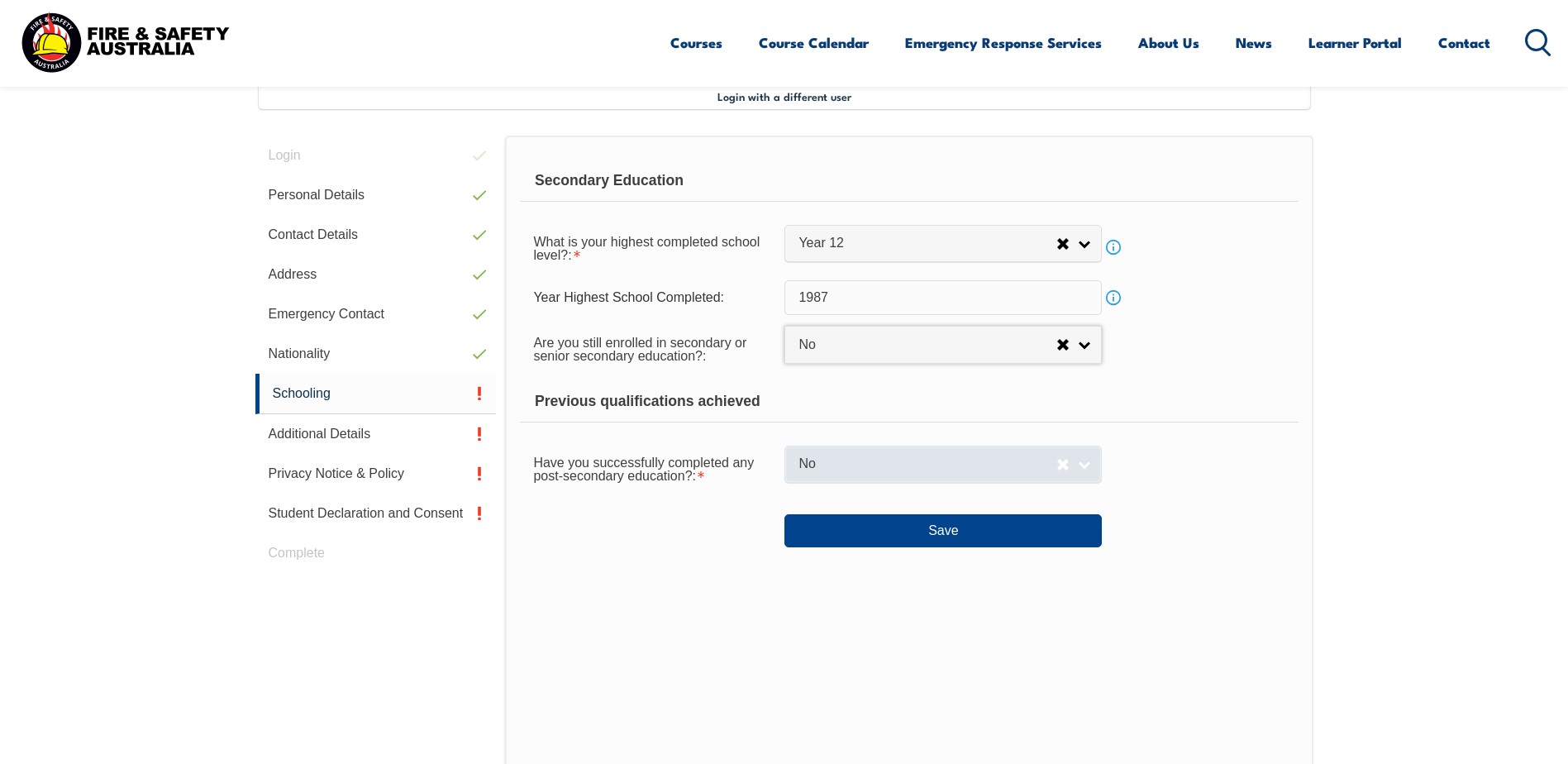
click at [872, 473] on span "No" at bounding box center [928, 464] width 258 height 17
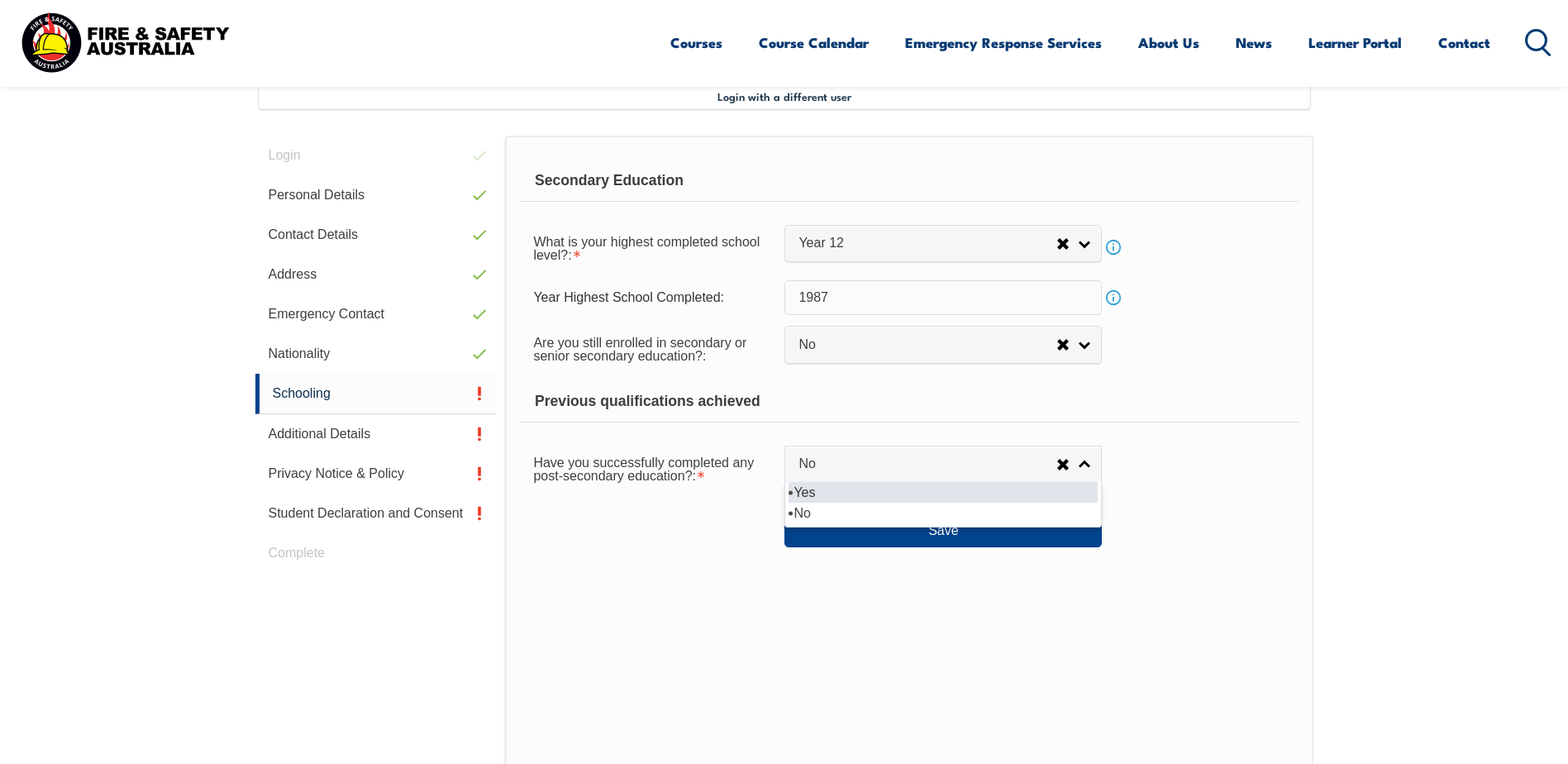
click at [839, 497] on li "Yes" at bounding box center [943, 492] width 310 height 20
select select "true"
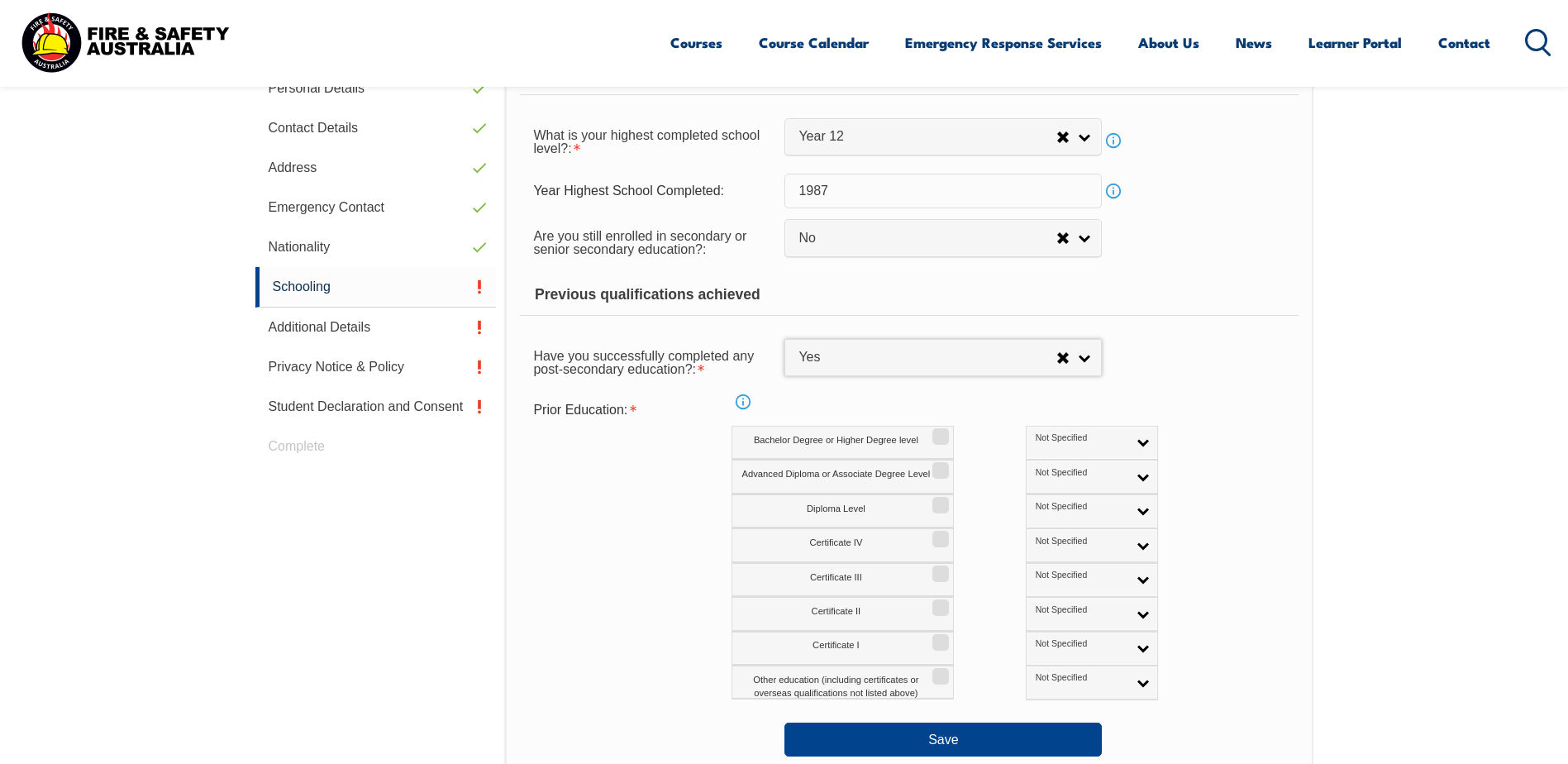
scroll to position [616, 0]
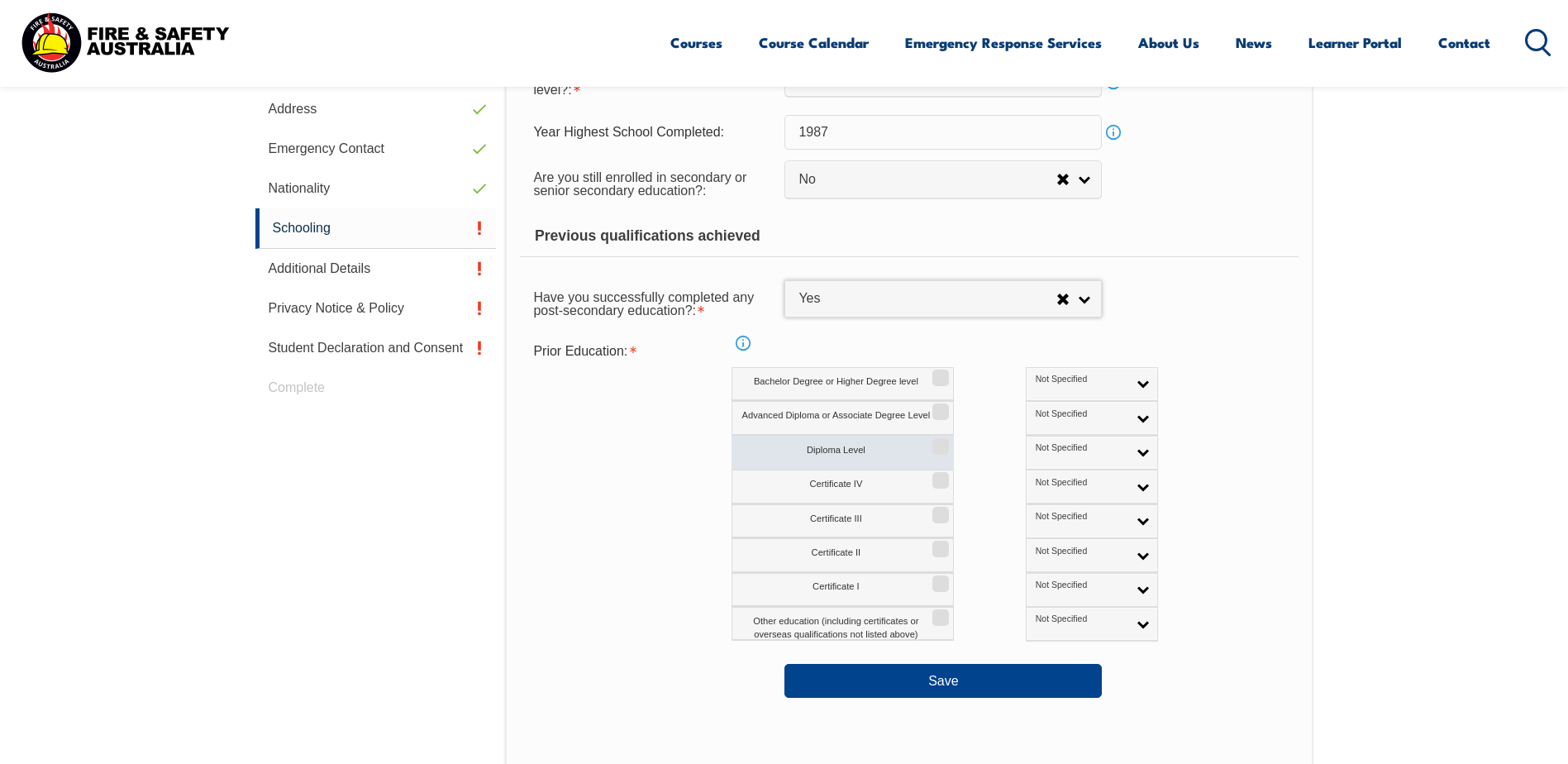
click at [937, 442] on input "Diploma Level" at bounding box center [939, 441] width 10 height 2
checkbox input "true"
click at [943, 406] on input "Advanced Diploma or Associate Degree Level" at bounding box center [939, 406] width 10 height 2
checkbox input "true"
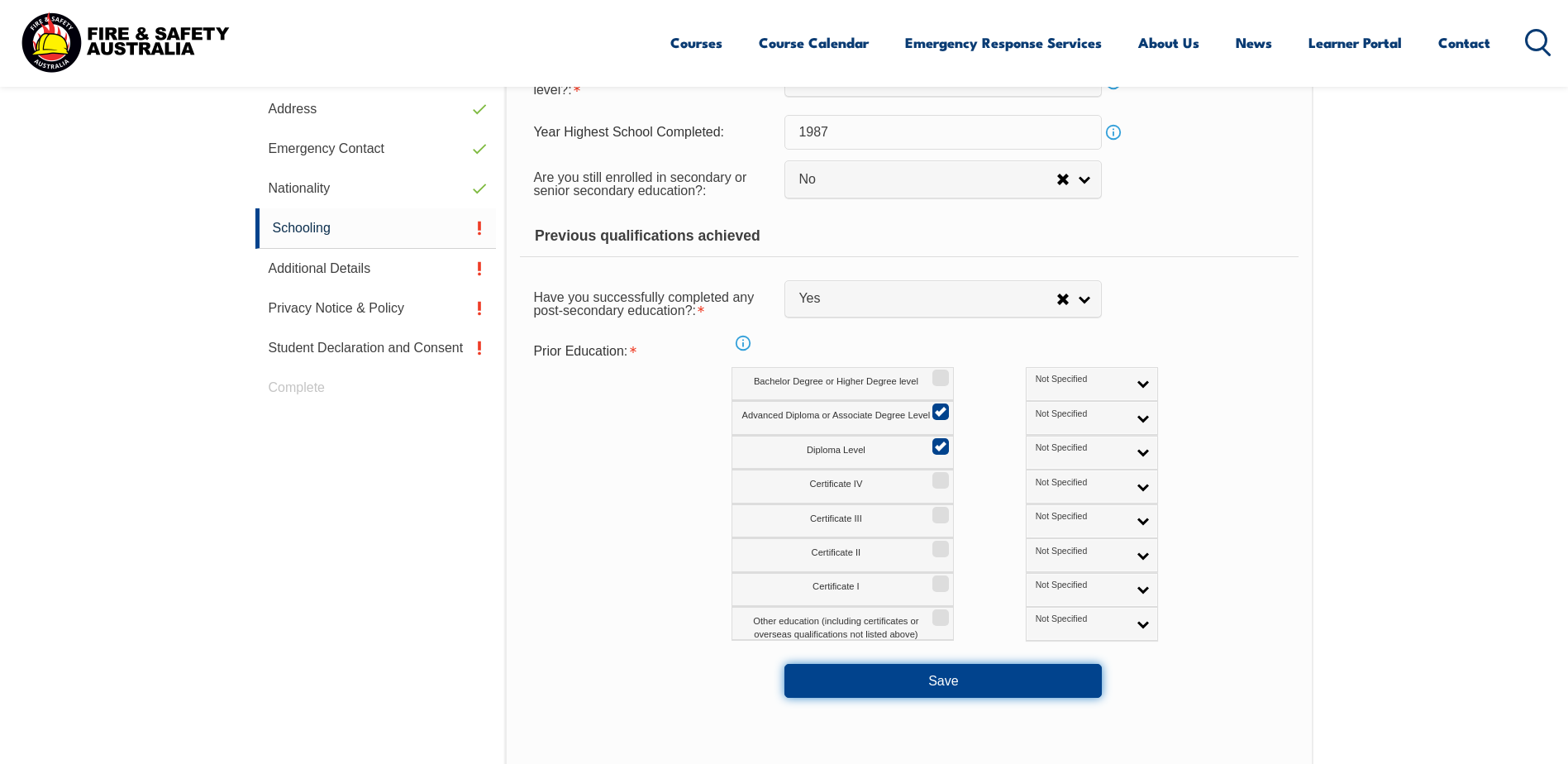
click at [939, 675] on button "Save" at bounding box center [943, 680] width 317 height 33
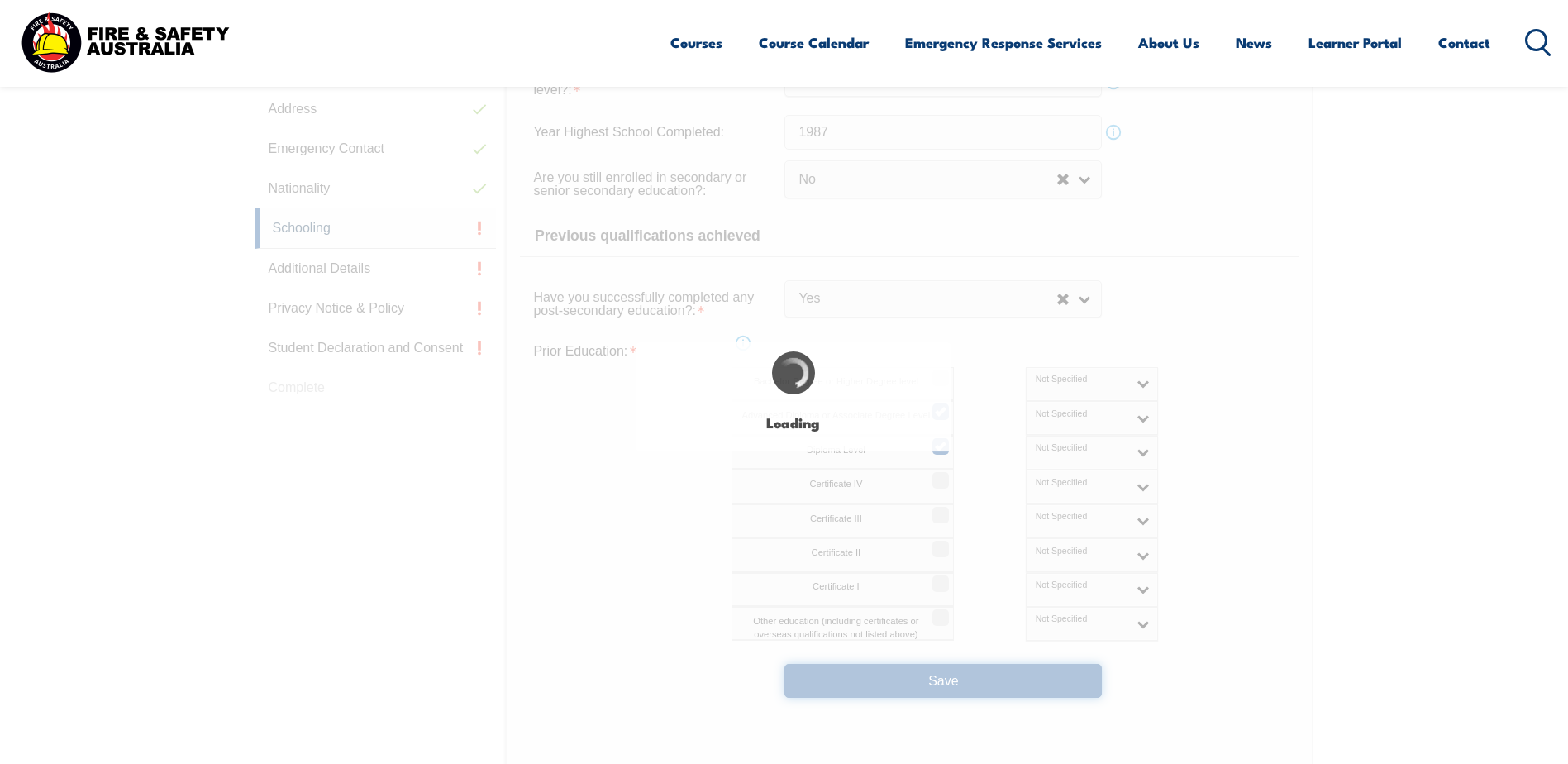
select select
select select "false"
select select "true"
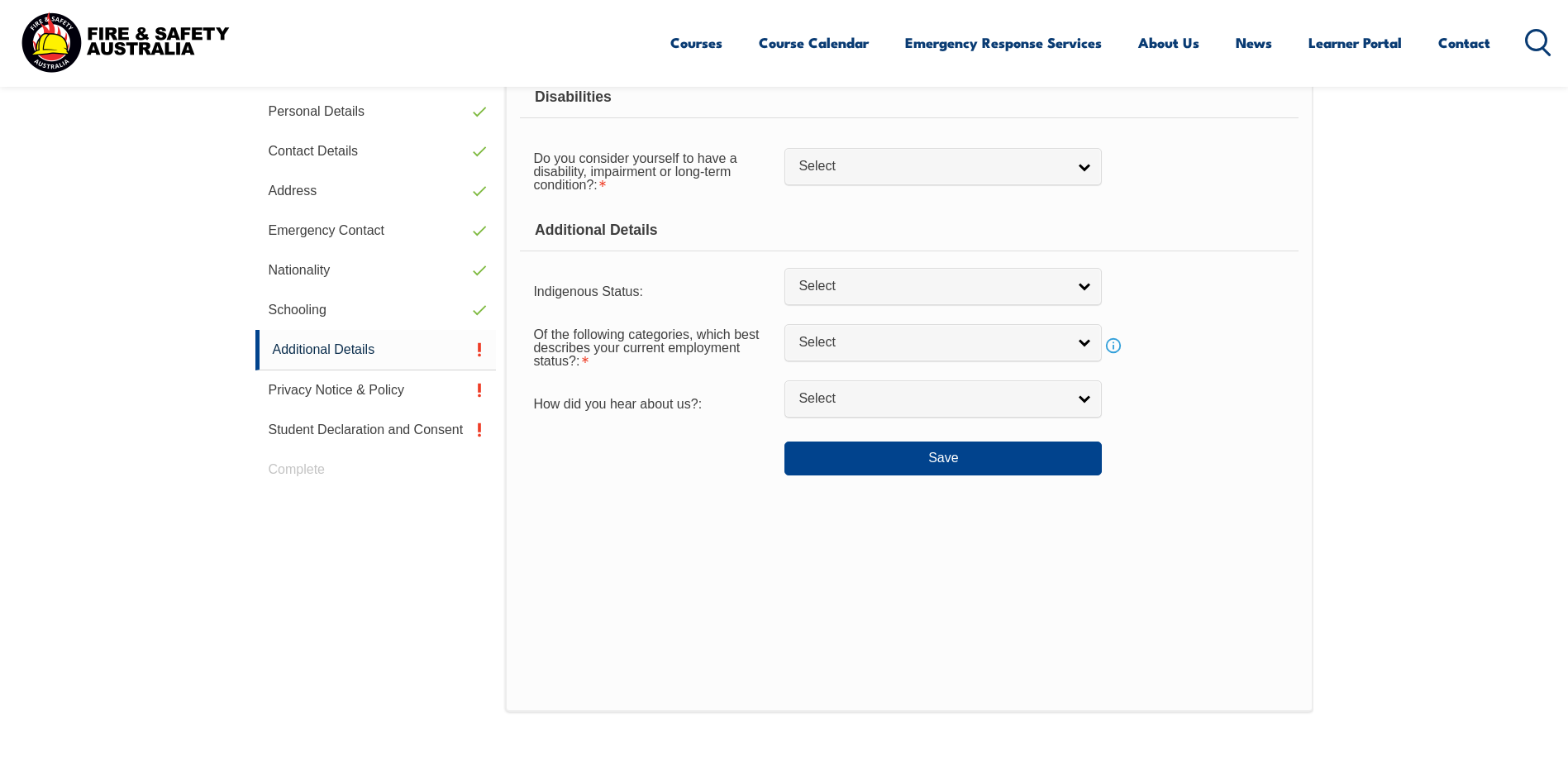
scroll to position [450, 0]
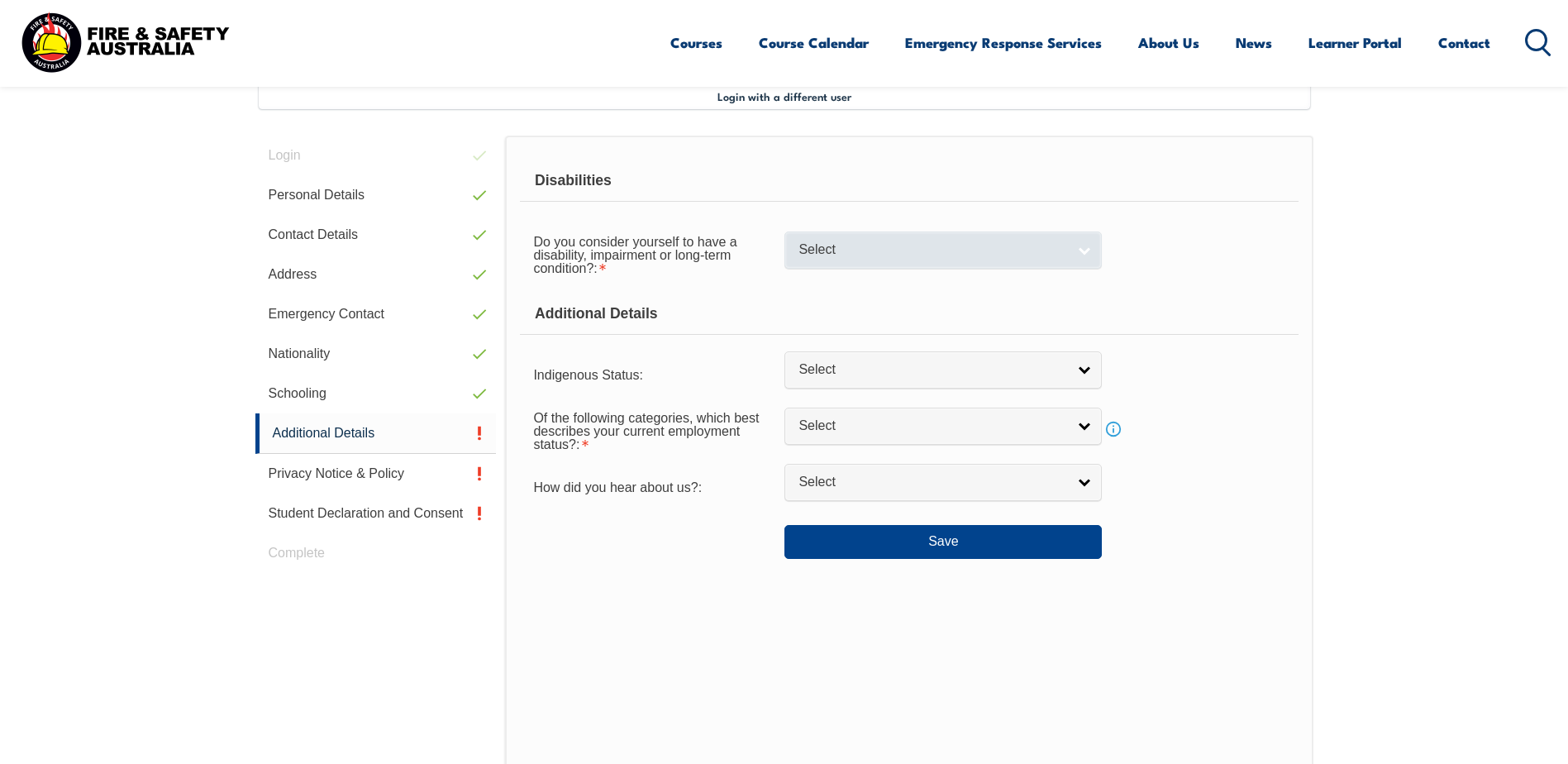
click at [916, 242] on span "Select" at bounding box center [933, 250] width 268 height 17
click at [863, 276] on li "No" at bounding box center [943, 278] width 310 height 20
select select "false"
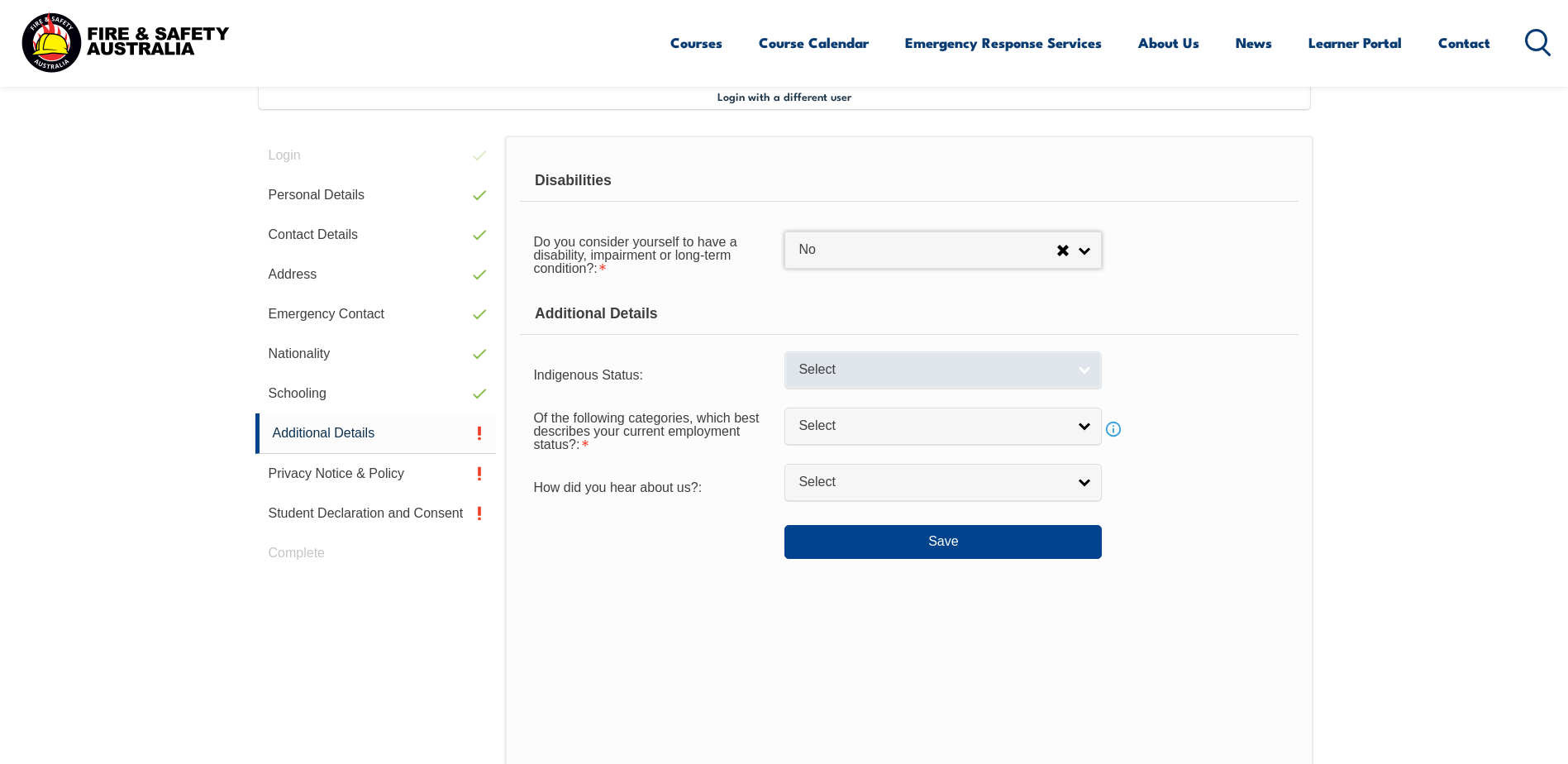
click at [871, 378] on span "Select" at bounding box center [933, 370] width 268 height 17
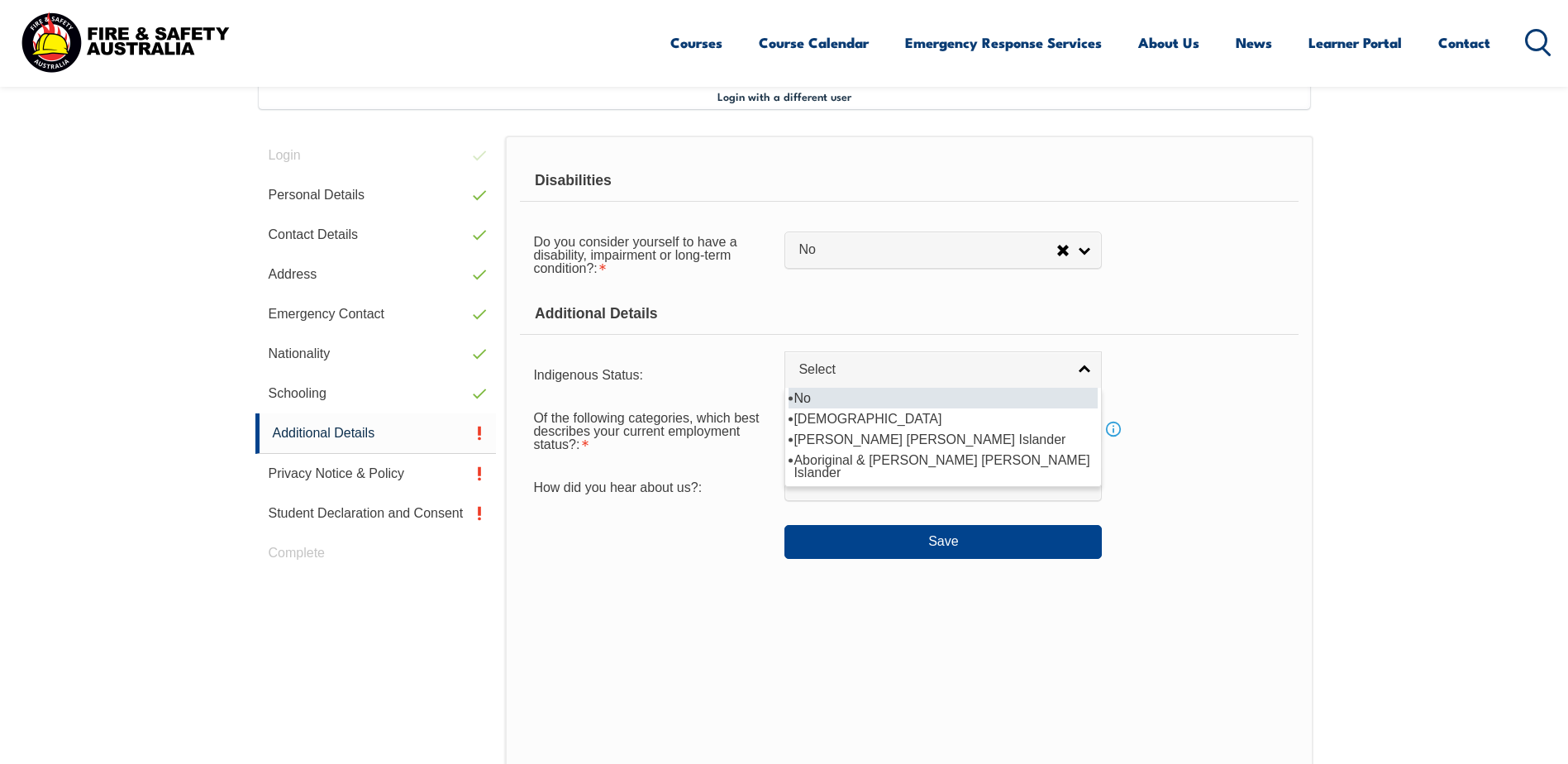
click at [857, 394] on li "No" at bounding box center [943, 398] width 310 height 20
select select "4"
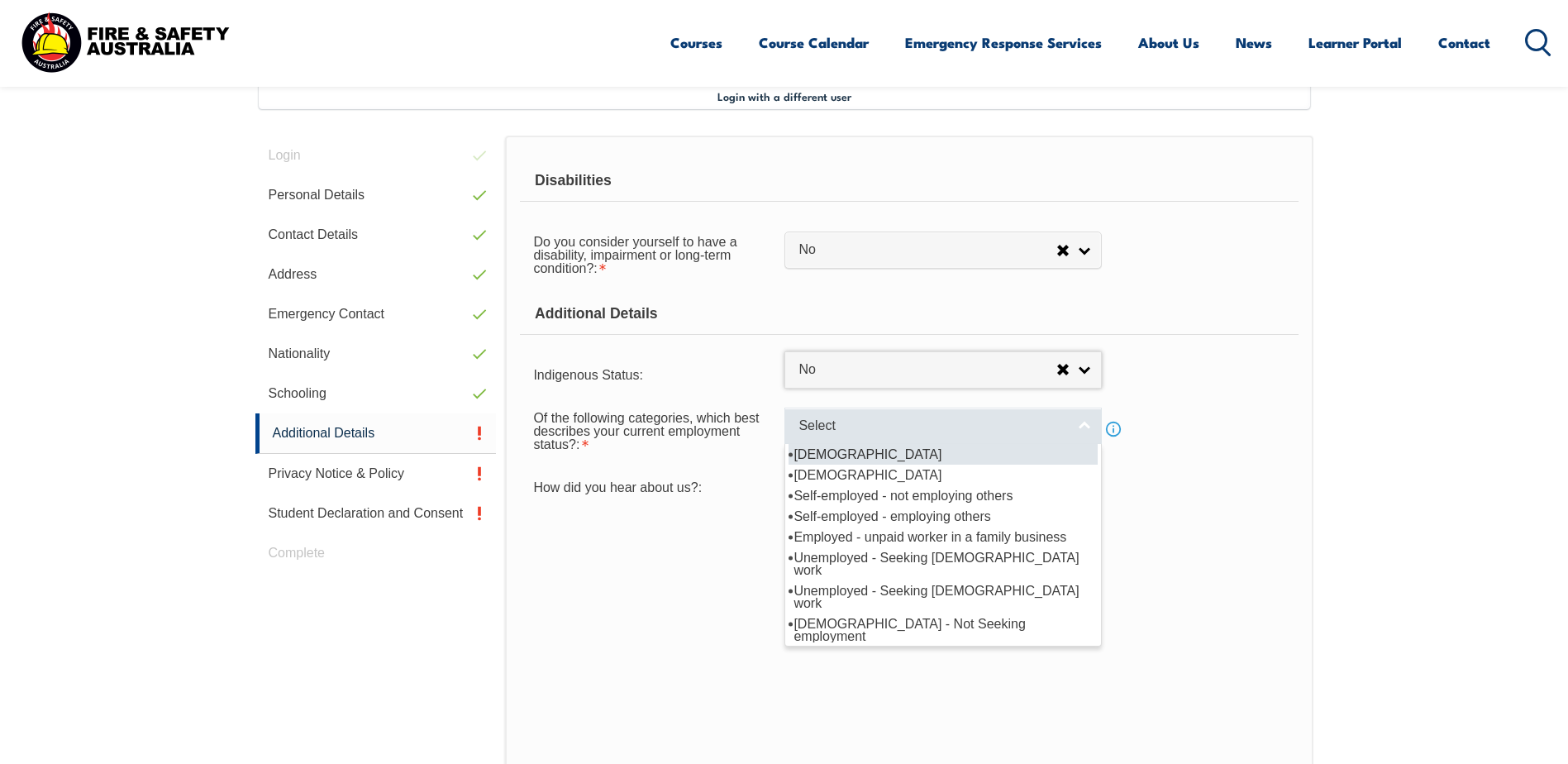
click at [844, 425] on span "Select" at bounding box center [933, 426] width 268 height 17
click at [845, 454] on li "[DEMOGRAPHIC_DATA]" at bounding box center [943, 454] width 310 height 20
select select "1"
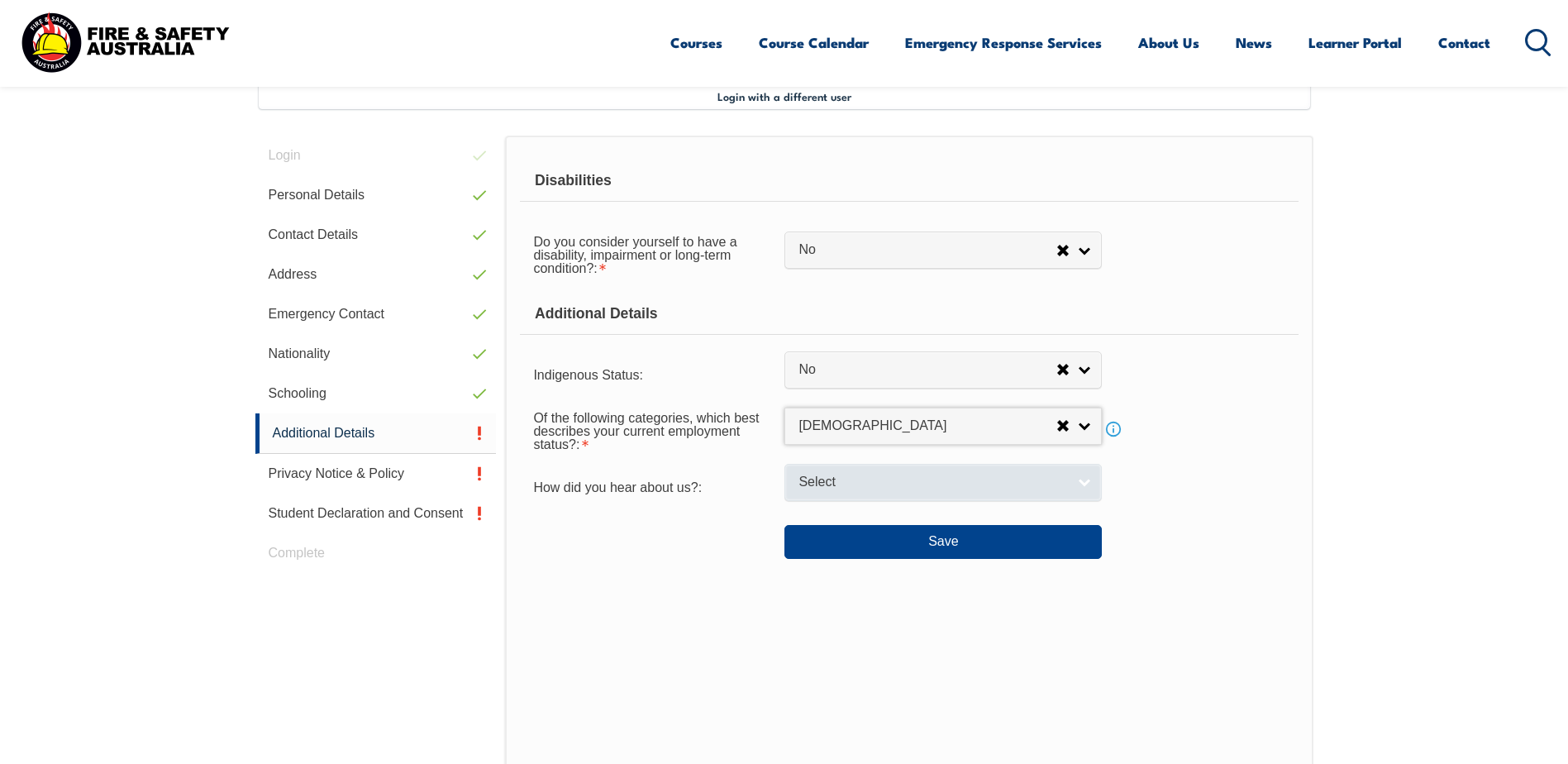
click at [860, 489] on span "Select" at bounding box center [933, 483] width 268 height 17
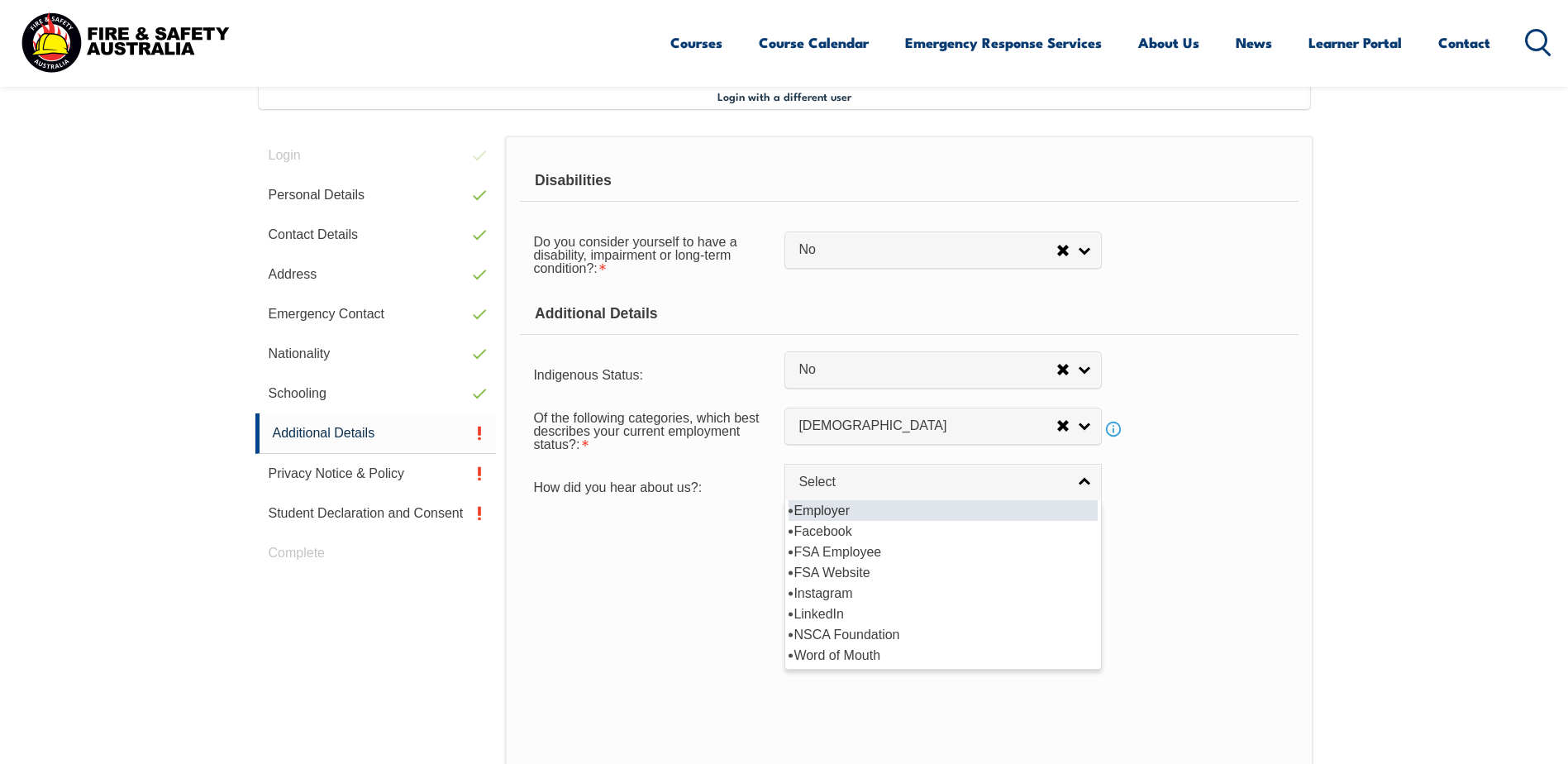
click at [859, 507] on li "Employer" at bounding box center [943, 511] width 310 height 20
select select "8019"
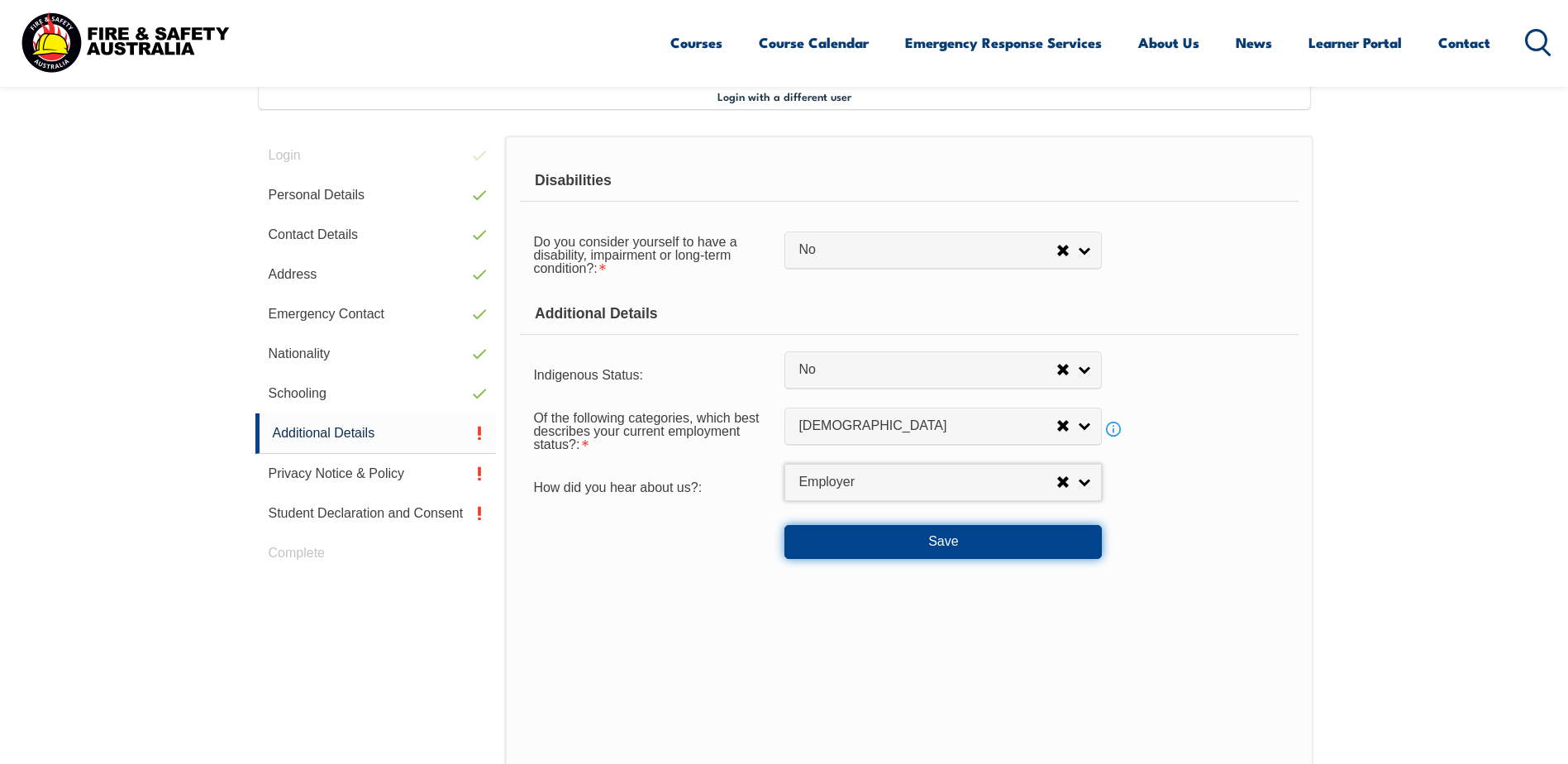
click at [874, 543] on button "Save" at bounding box center [943, 541] width 317 height 33
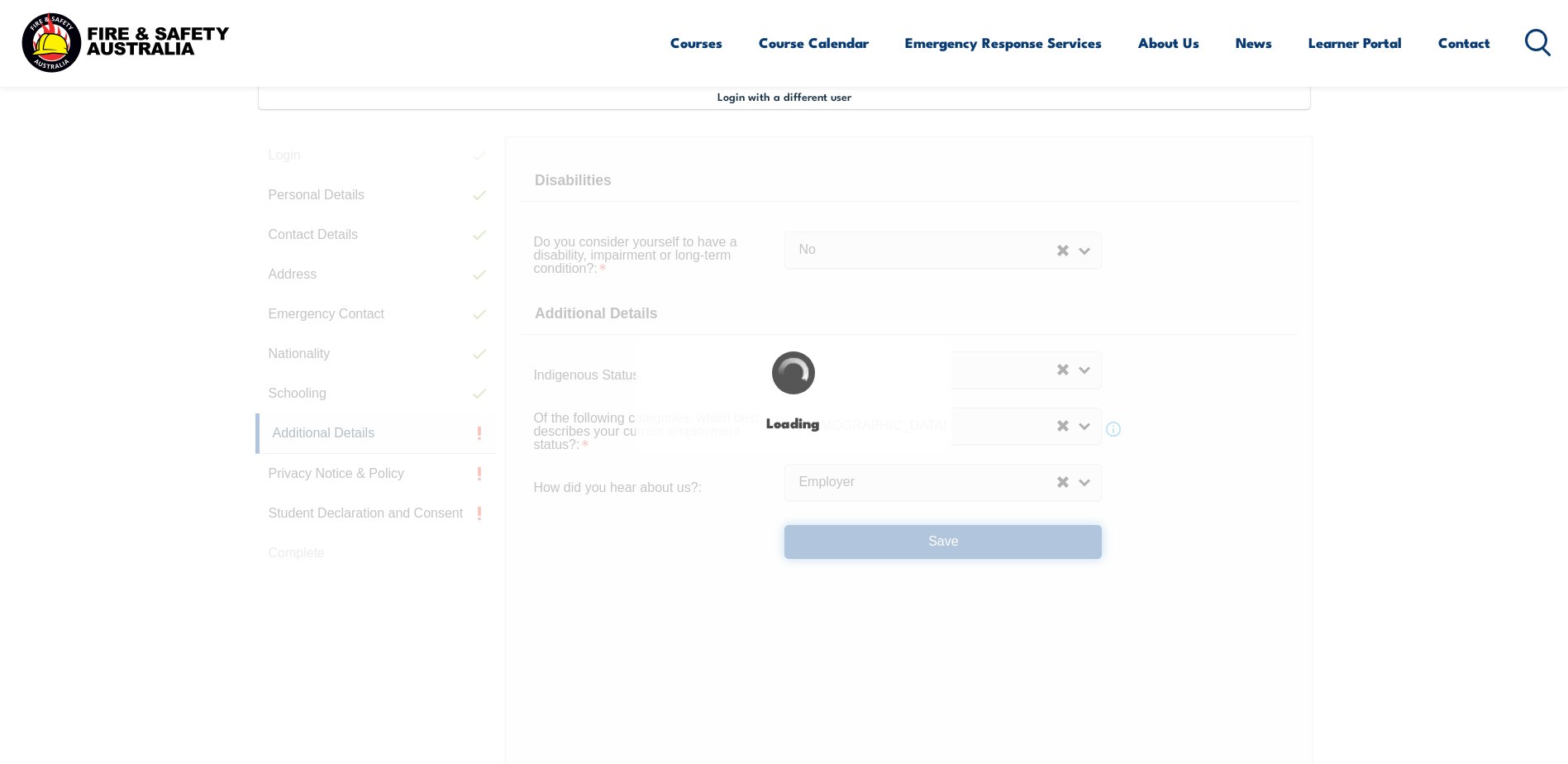
select select "false"
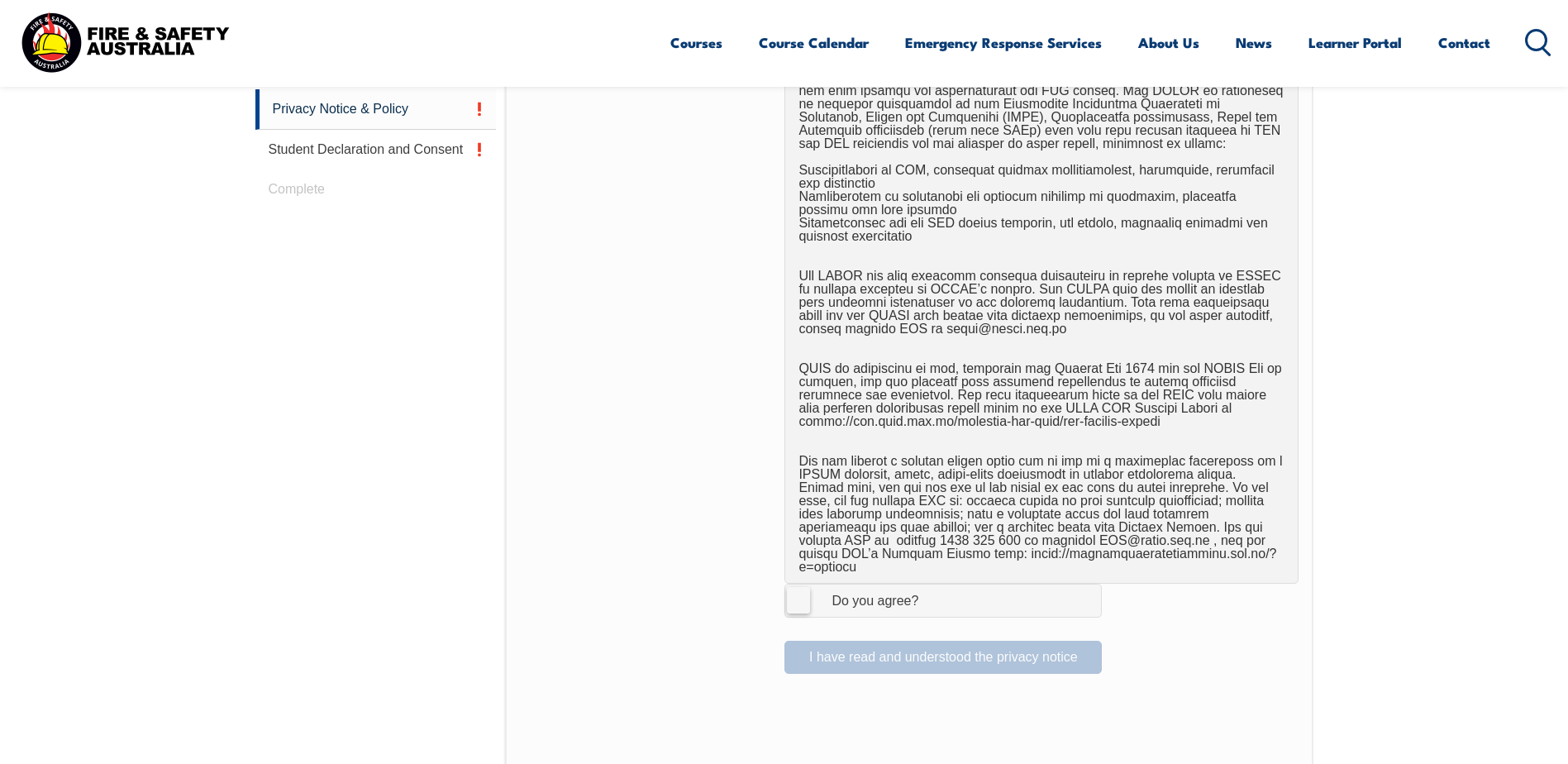
scroll to position [864, 0]
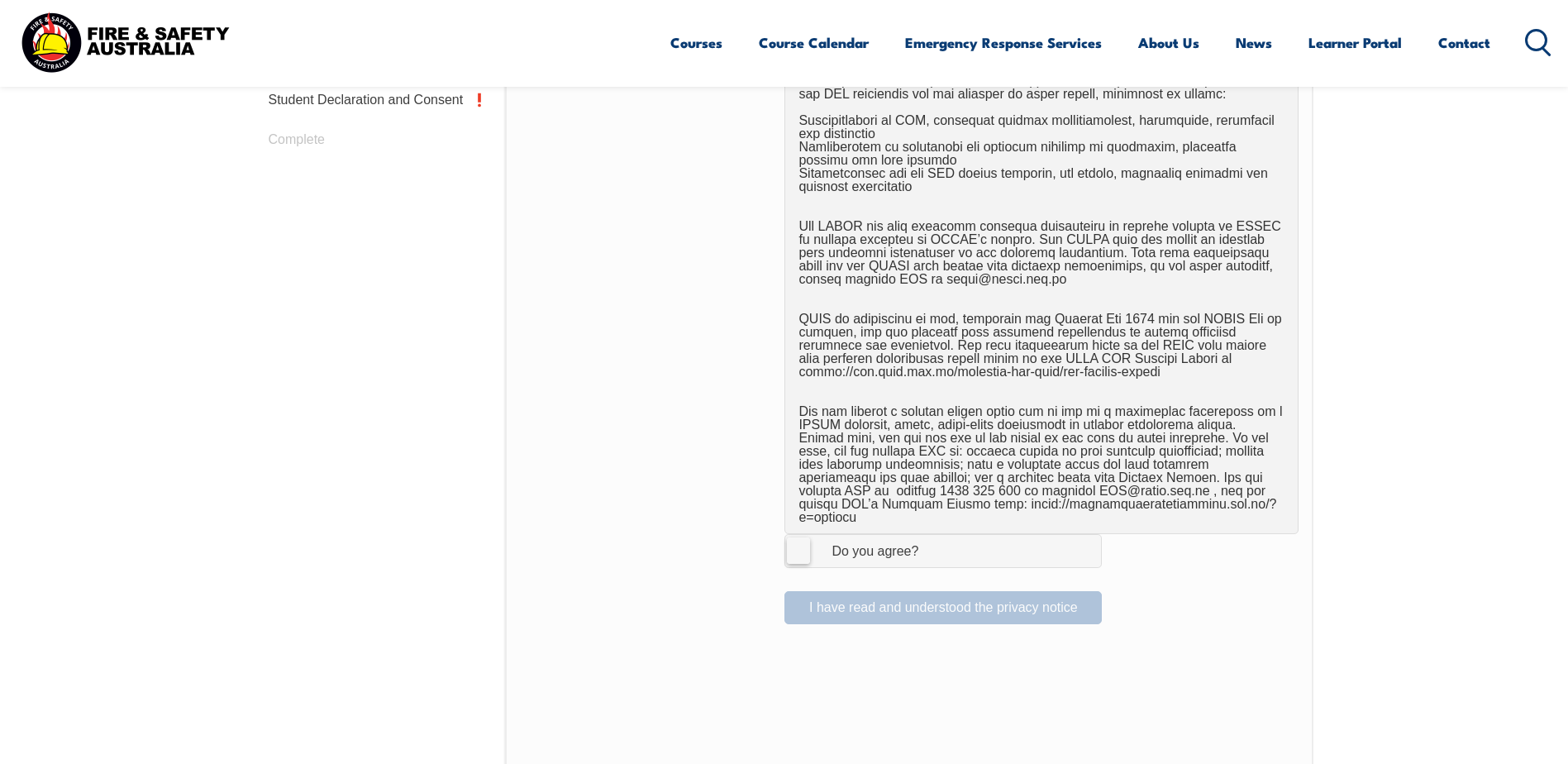
click at [801, 535] on label "I Agree Do you agree?" at bounding box center [943, 550] width 317 height 33
click at [932, 535] on input "I Agree Do you agree?" at bounding box center [946, 550] width 28 height 32
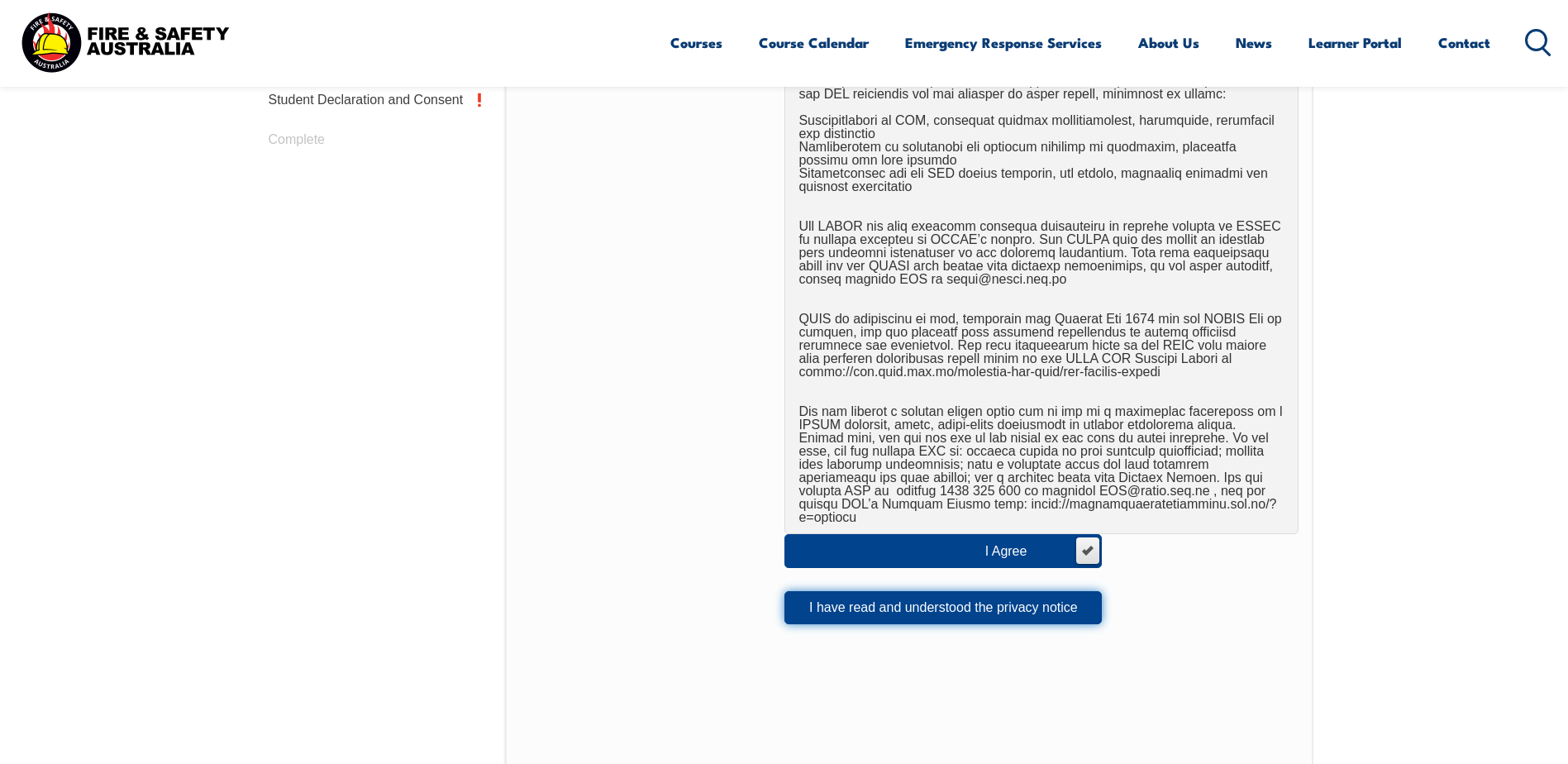
click at [917, 591] on button "I have read and understood the privacy notice" at bounding box center [943, 607] width 317 height 33
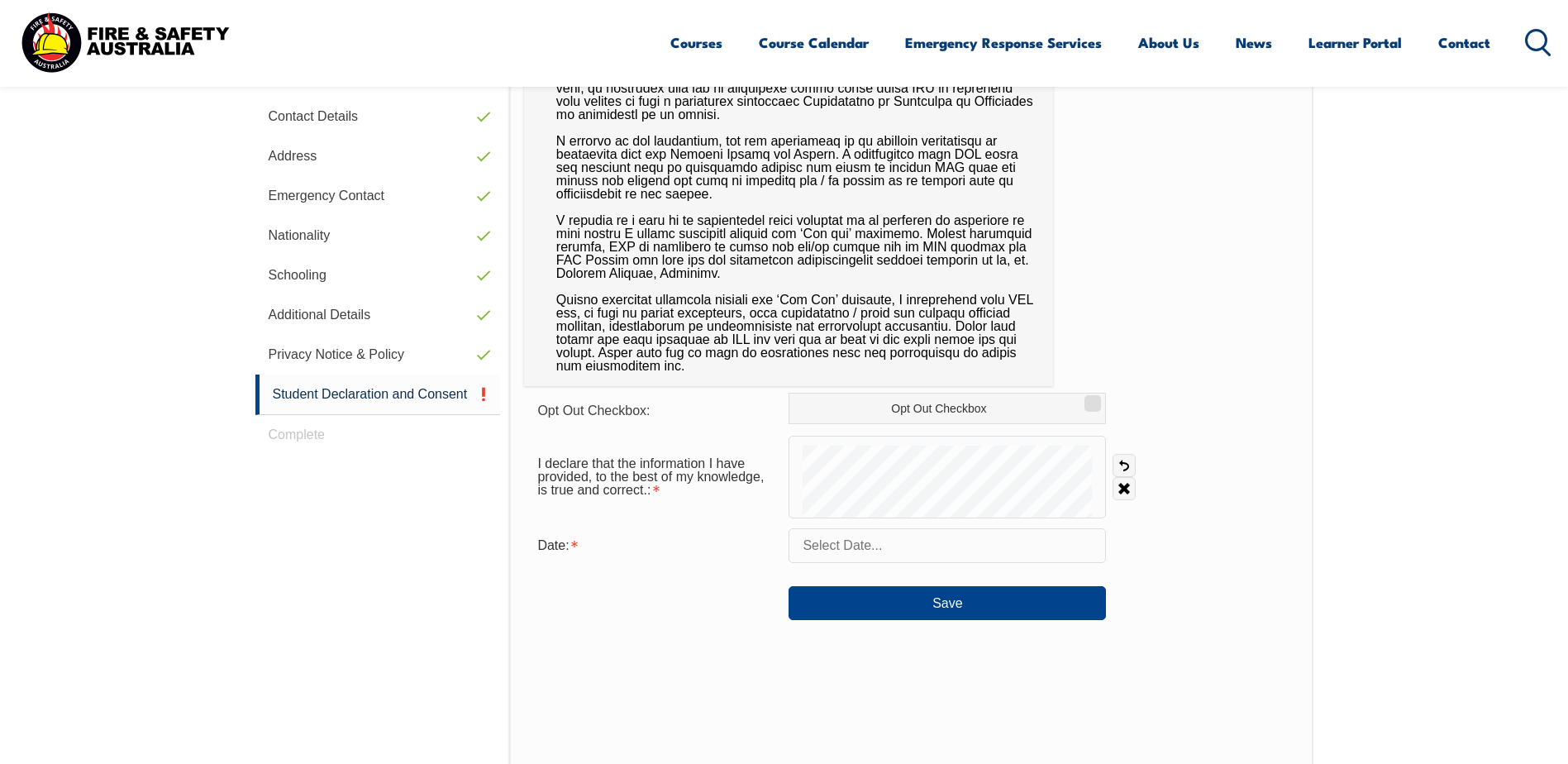
scroll to position [450, 0]
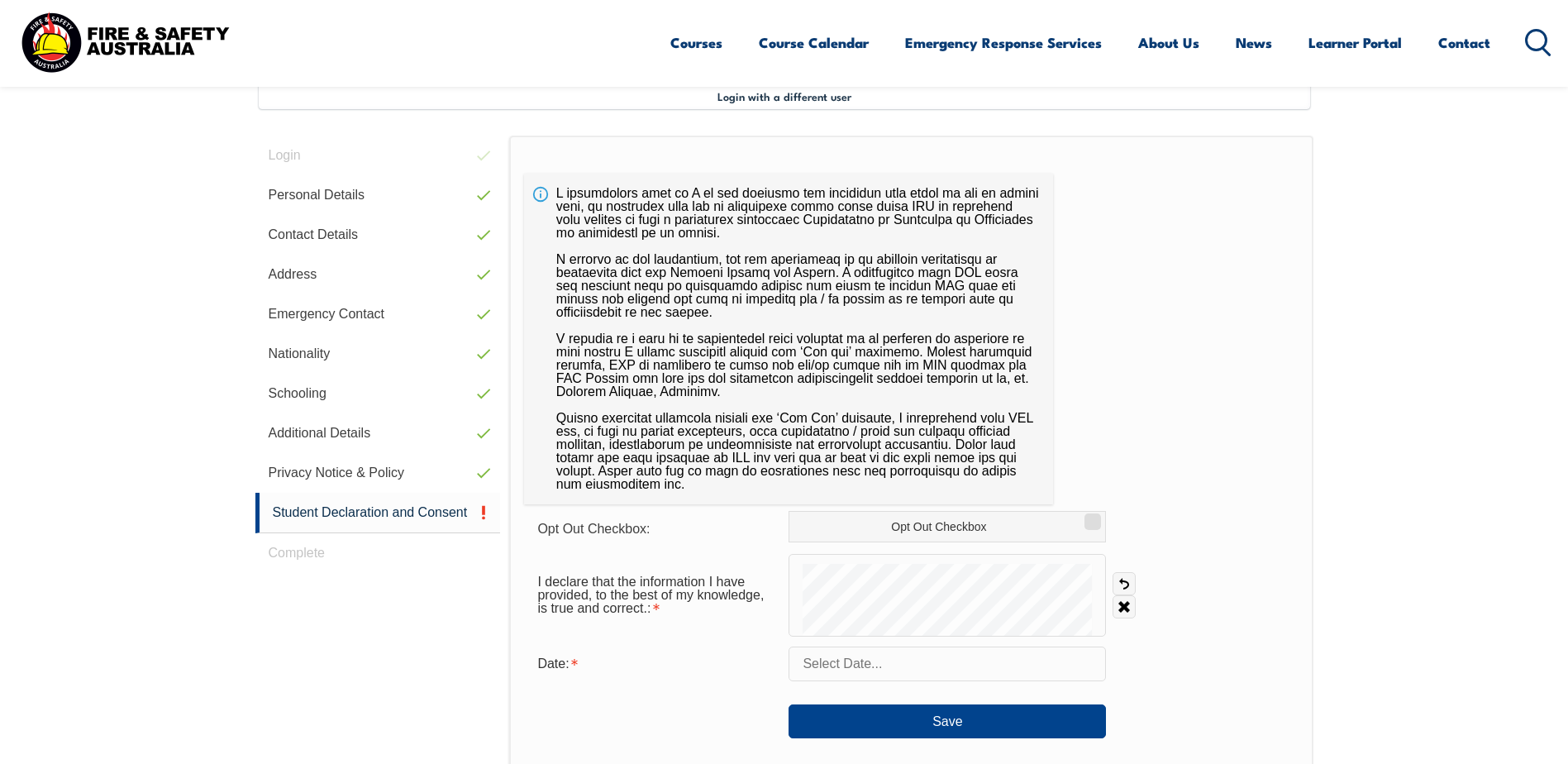
click at [837, 667] on input "text" at bounding box center [947, 663] width 317 height 35
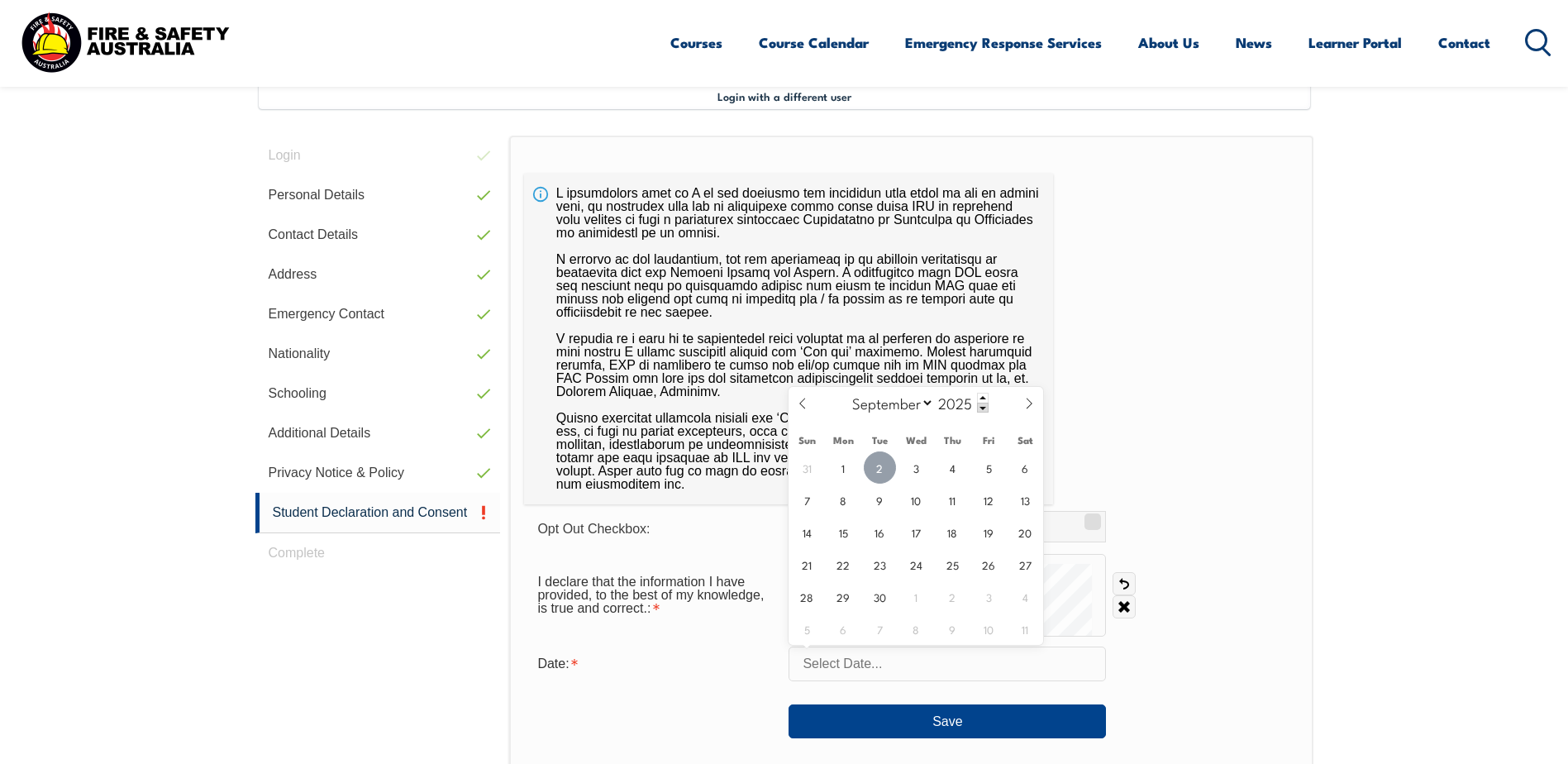
click at [884, 464] on span "2" at bounding box center [880, 467] width 32 height 32
type input "[DATE]"
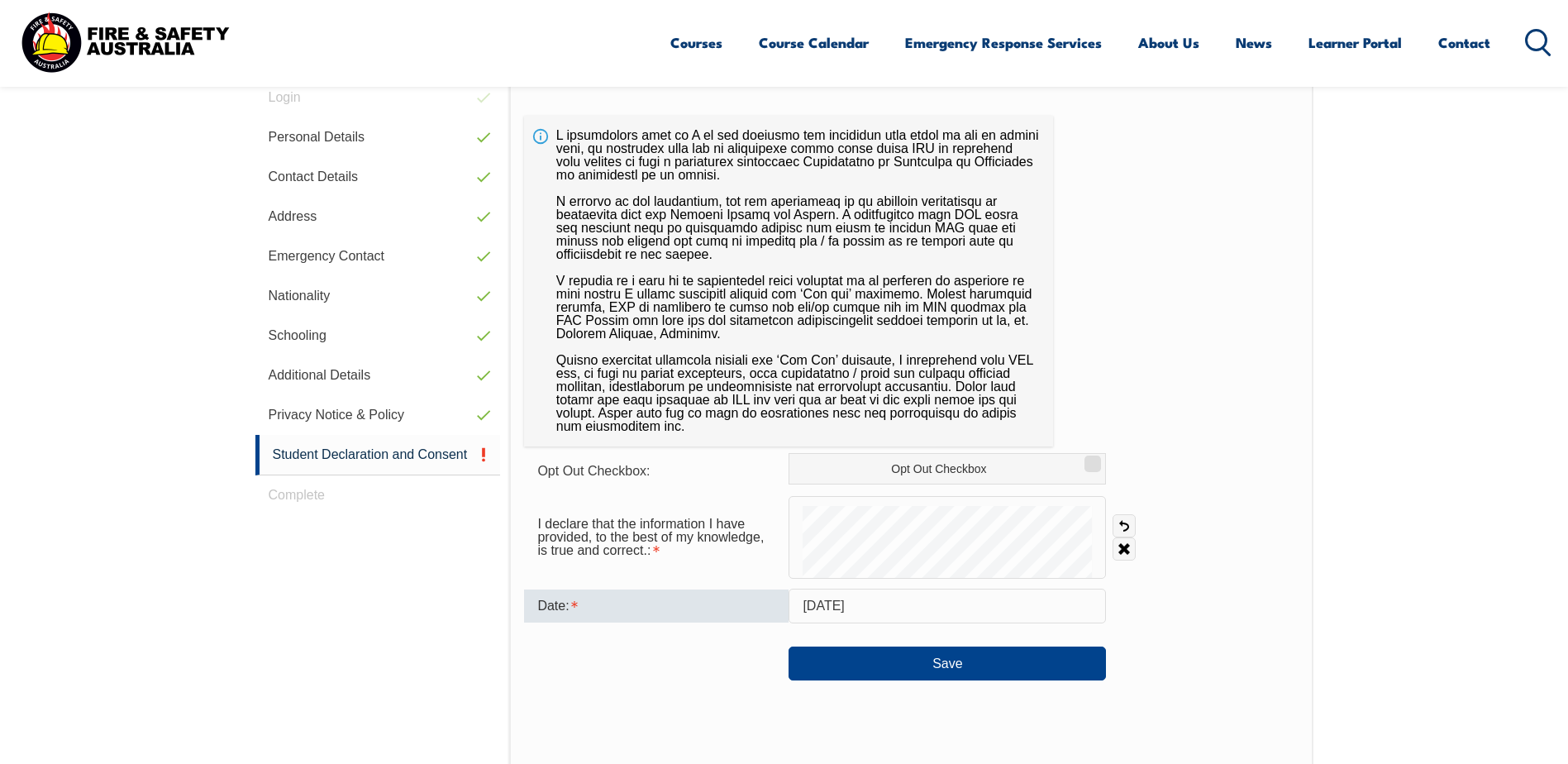
scroll to position [616, 0]
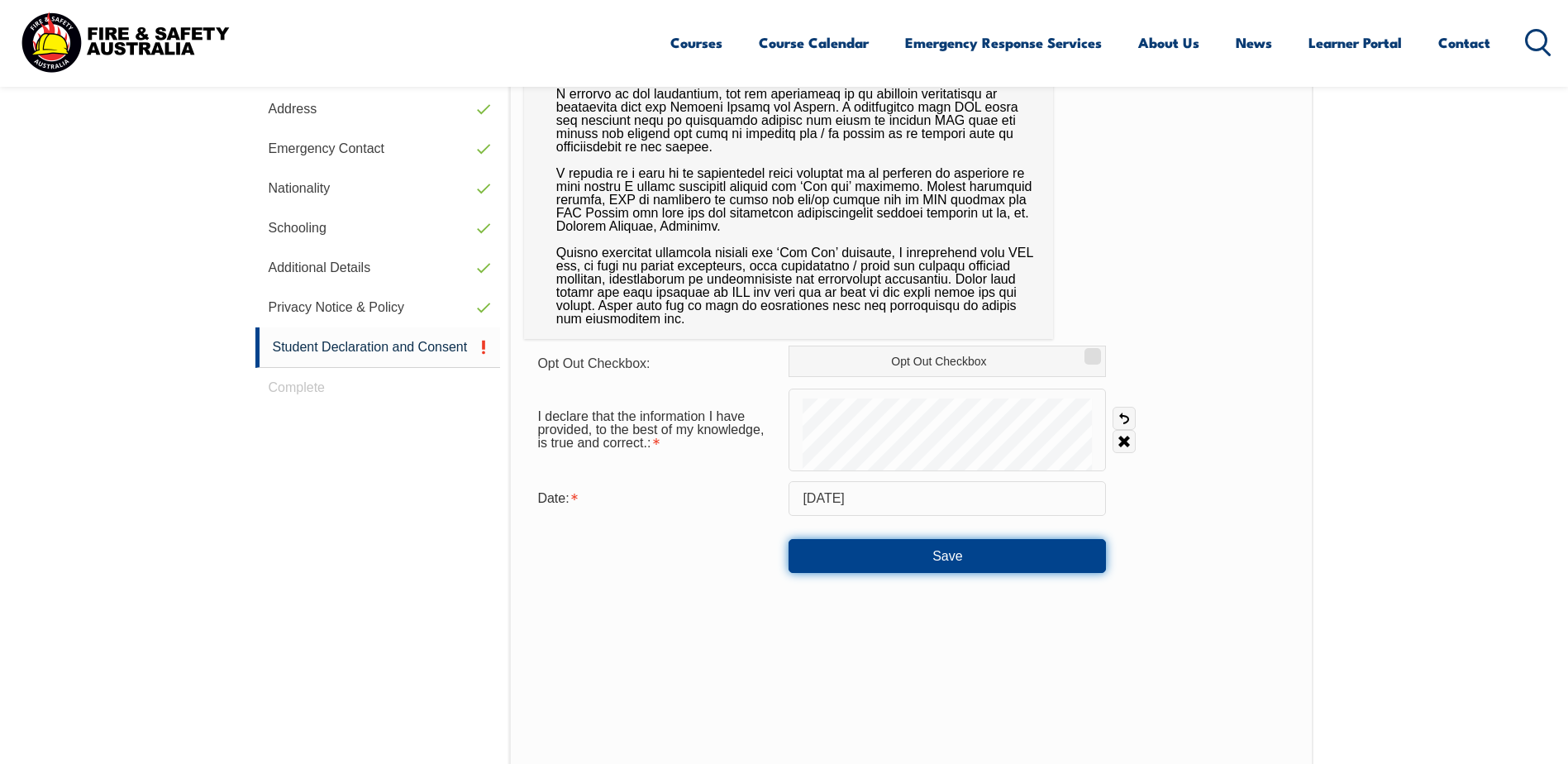
click at [940, 552] on button "Save" at bounding box center [947, 555] width 317 height 33
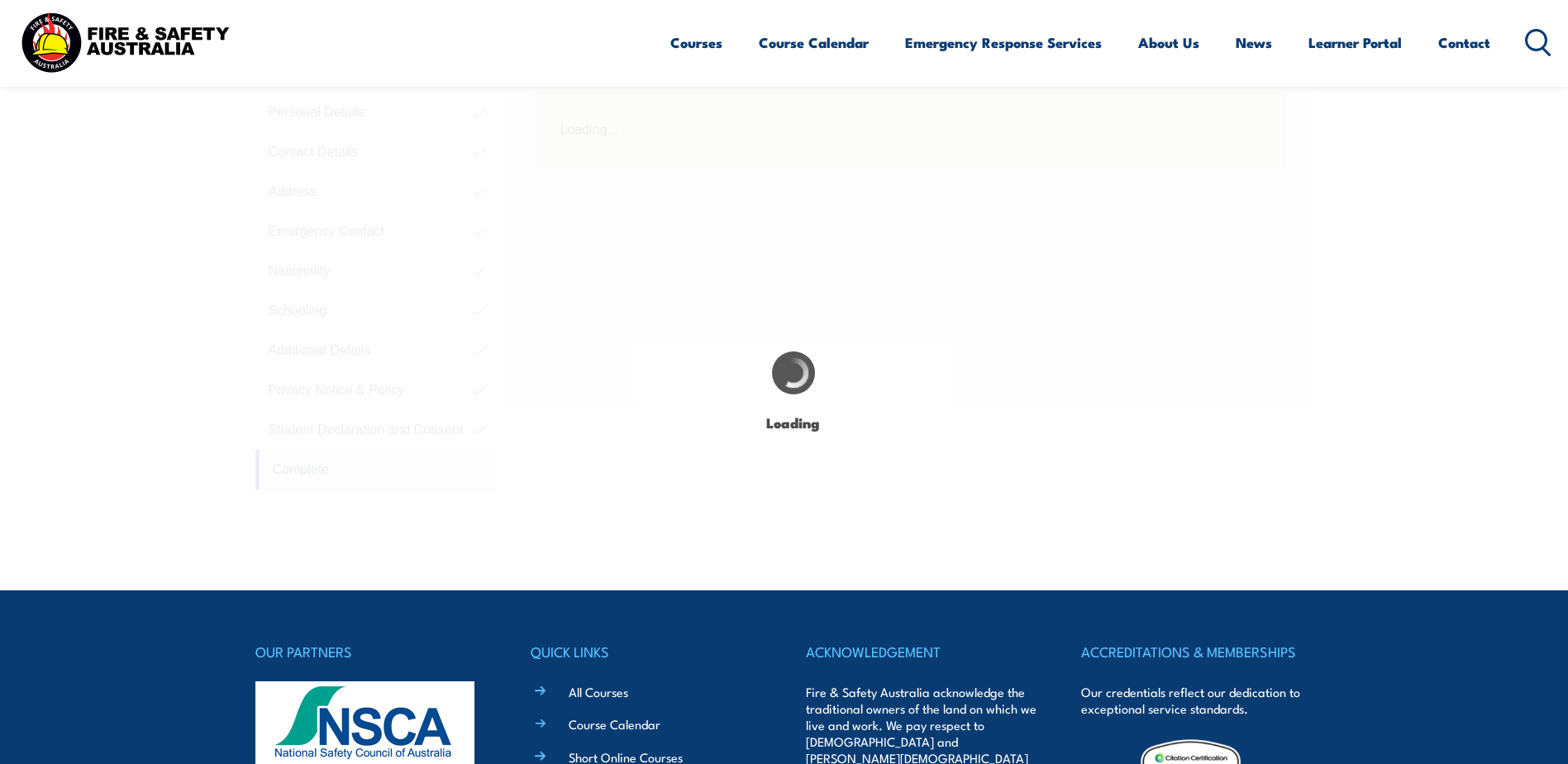
scroll to position [450, 0]
